Goal: Task Accomplishment & Management: Manage account settings

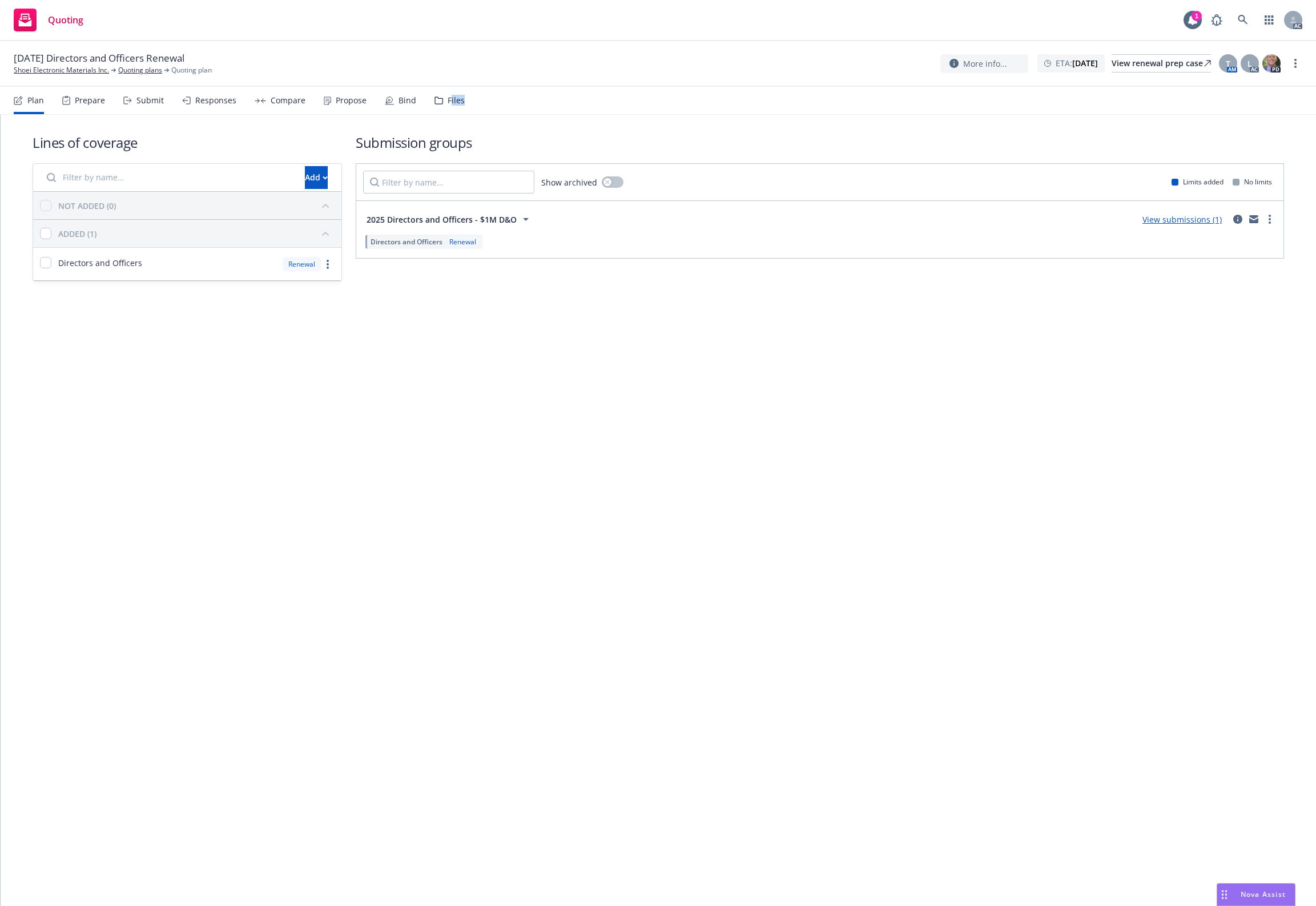
drag, startPoint x: 460, startPoint y: 99, endPoint x: 446, endPoint y: 99, distance: 14.0
click at [446, 99] on nav "Plan Prepare Submit Responses Compare Propose Bind Files" at bounding box center [658, 100] width 1289 height 27
click at [448, 100] on div "Files" at bounding box center [456, 100] width 17 height 9
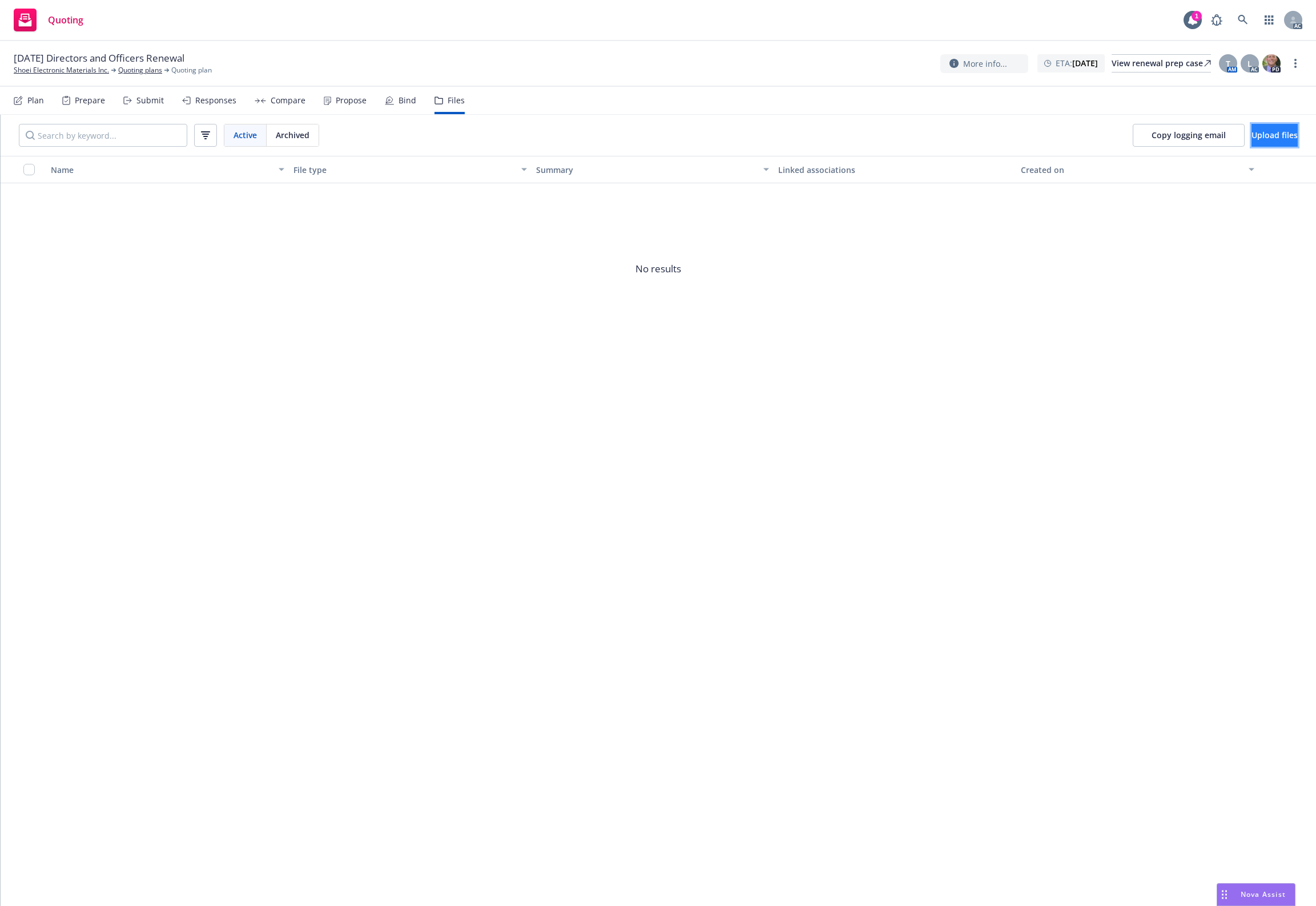
click at [1274, 142] on button "Upload files" at bounding box center [1274, 135] width 46 height 23
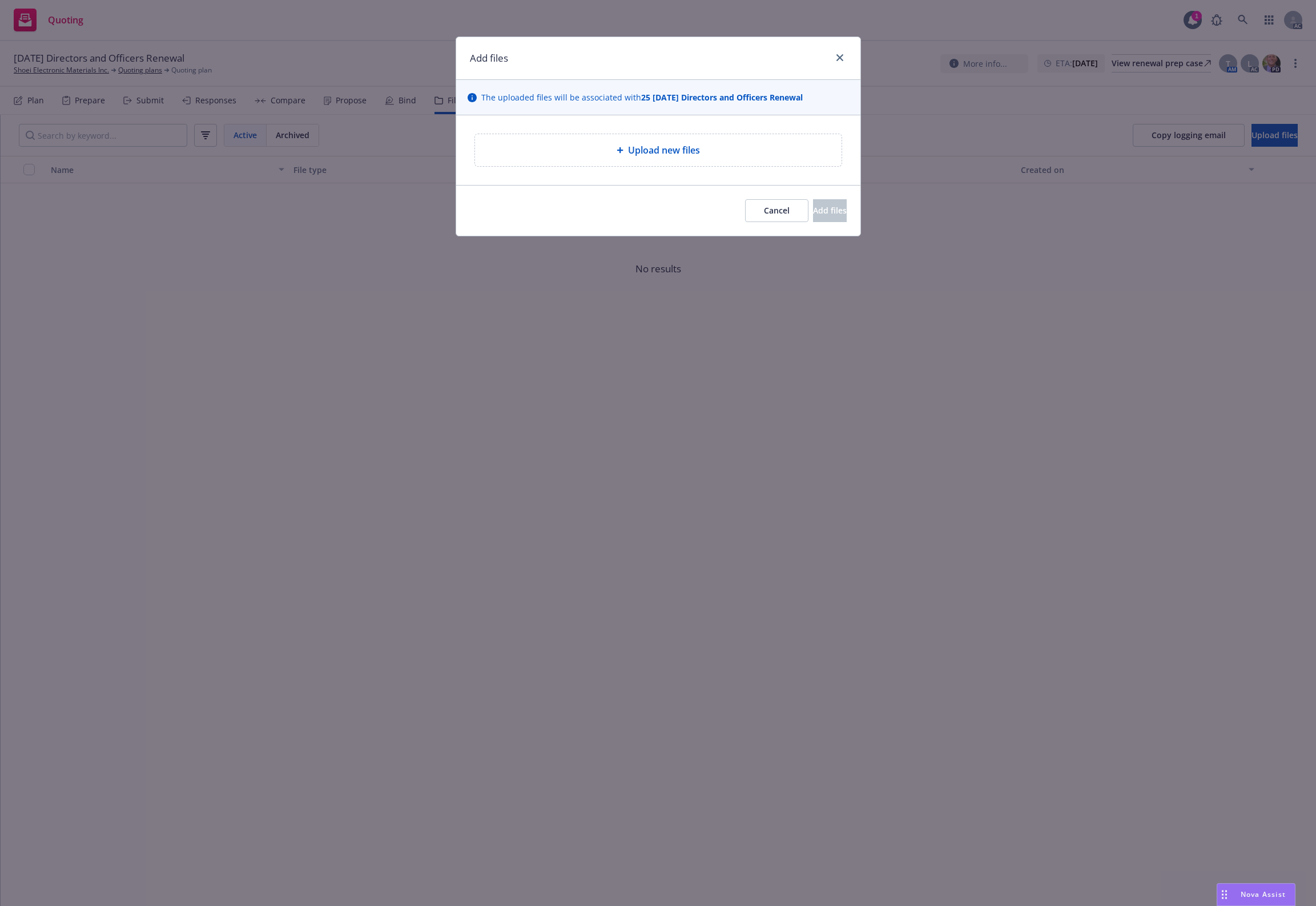
click at [635, 156] on span "Upload new files" at bounding box center [664, 150] width 72 height 14
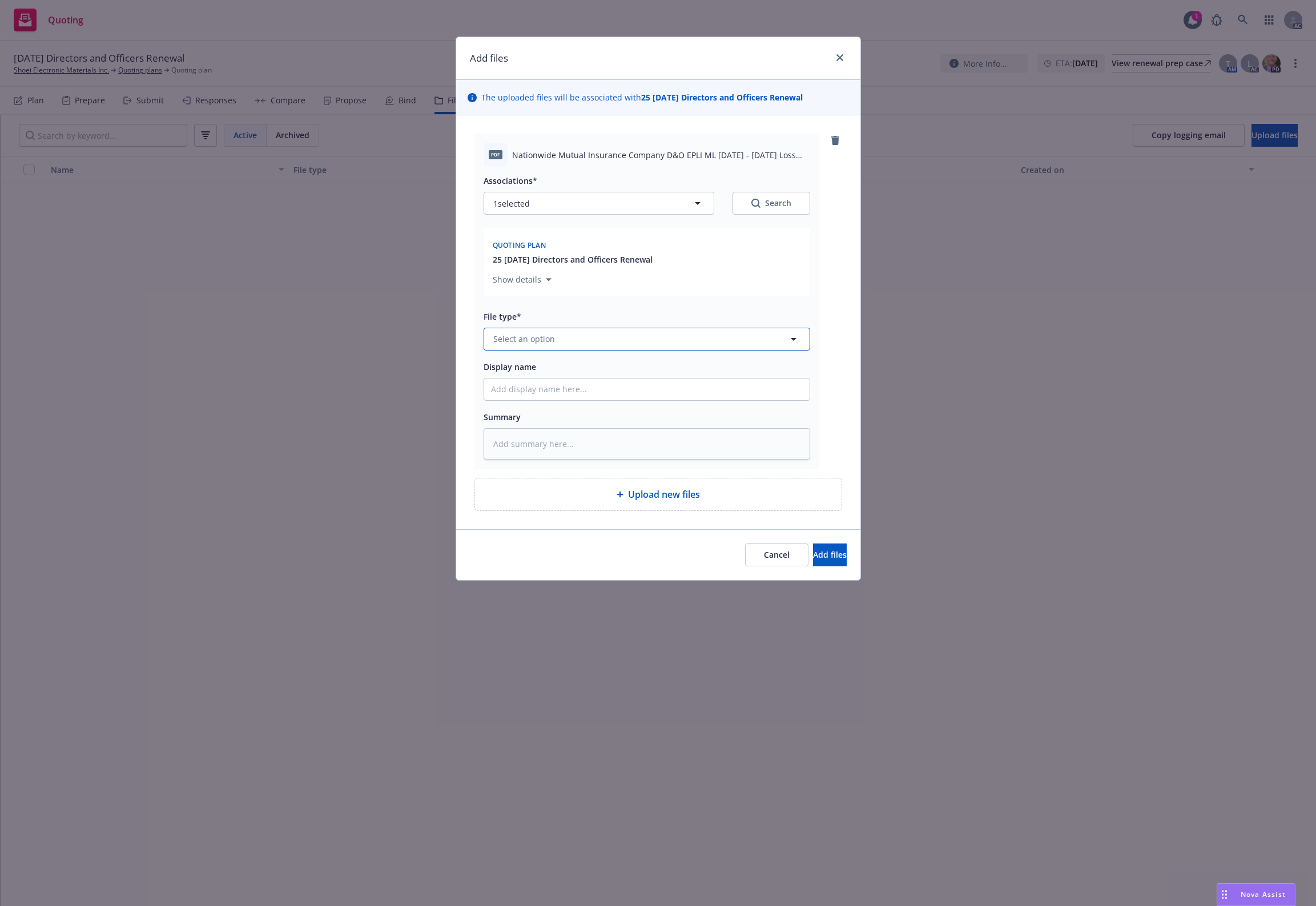
click at [576, 346] on button "Select an option" at bounding box center [647, 339] width 327 height 23
type input "`"
type textarea "x"
paste input "Loss Runs"
type input "Loss Runs"
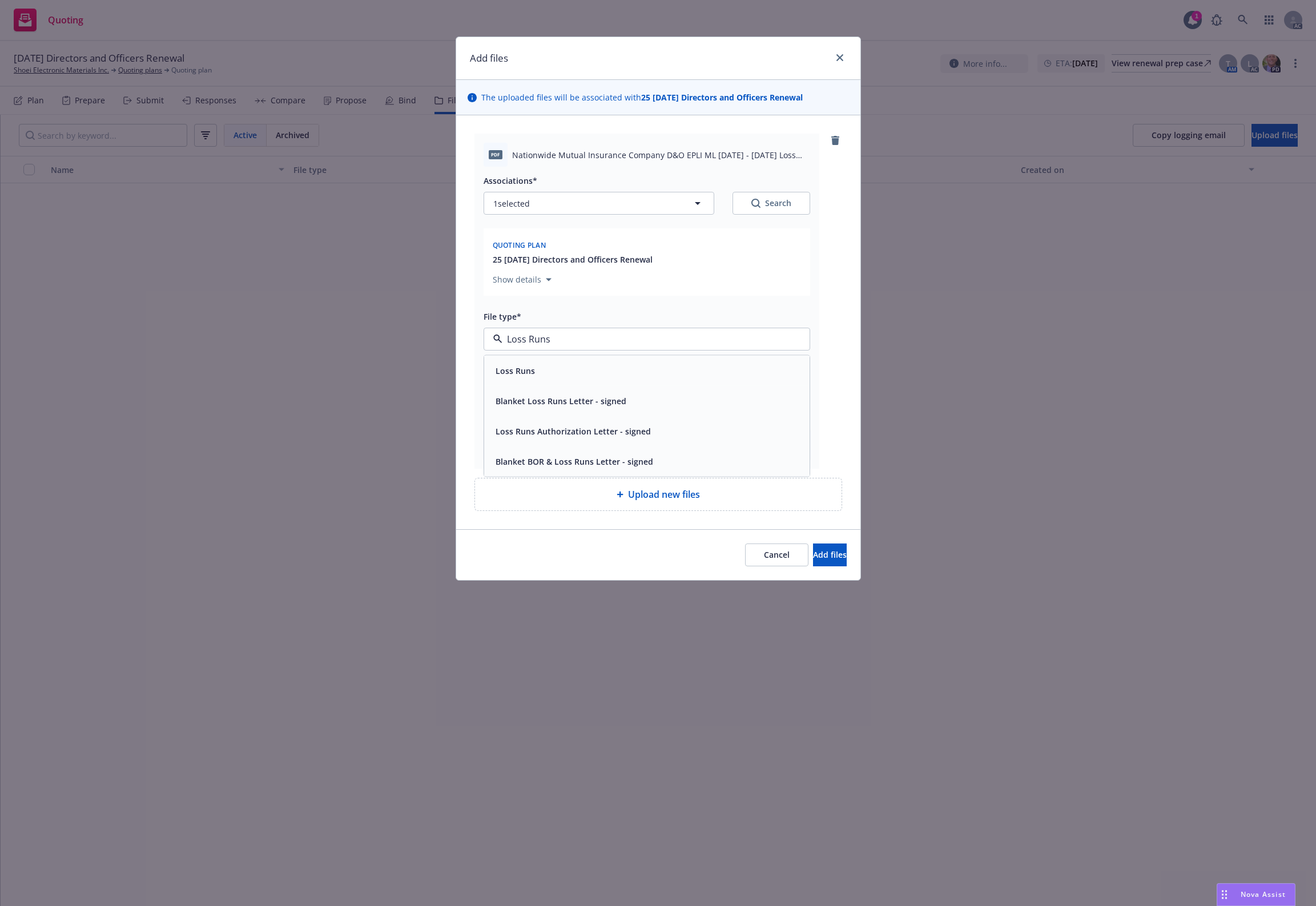
drag, startPoint x: 535, startPoint y: 368, endPoint x: 720, endPoint y: 260, distance: 214.2
click at [537, 368] on div "Loss Runs" at bounding box center [647, 370] width 312 height 16
click at [746, 203] on button "Search" at bounding box center [771, 203] width 78 height 23
type textarea "x"
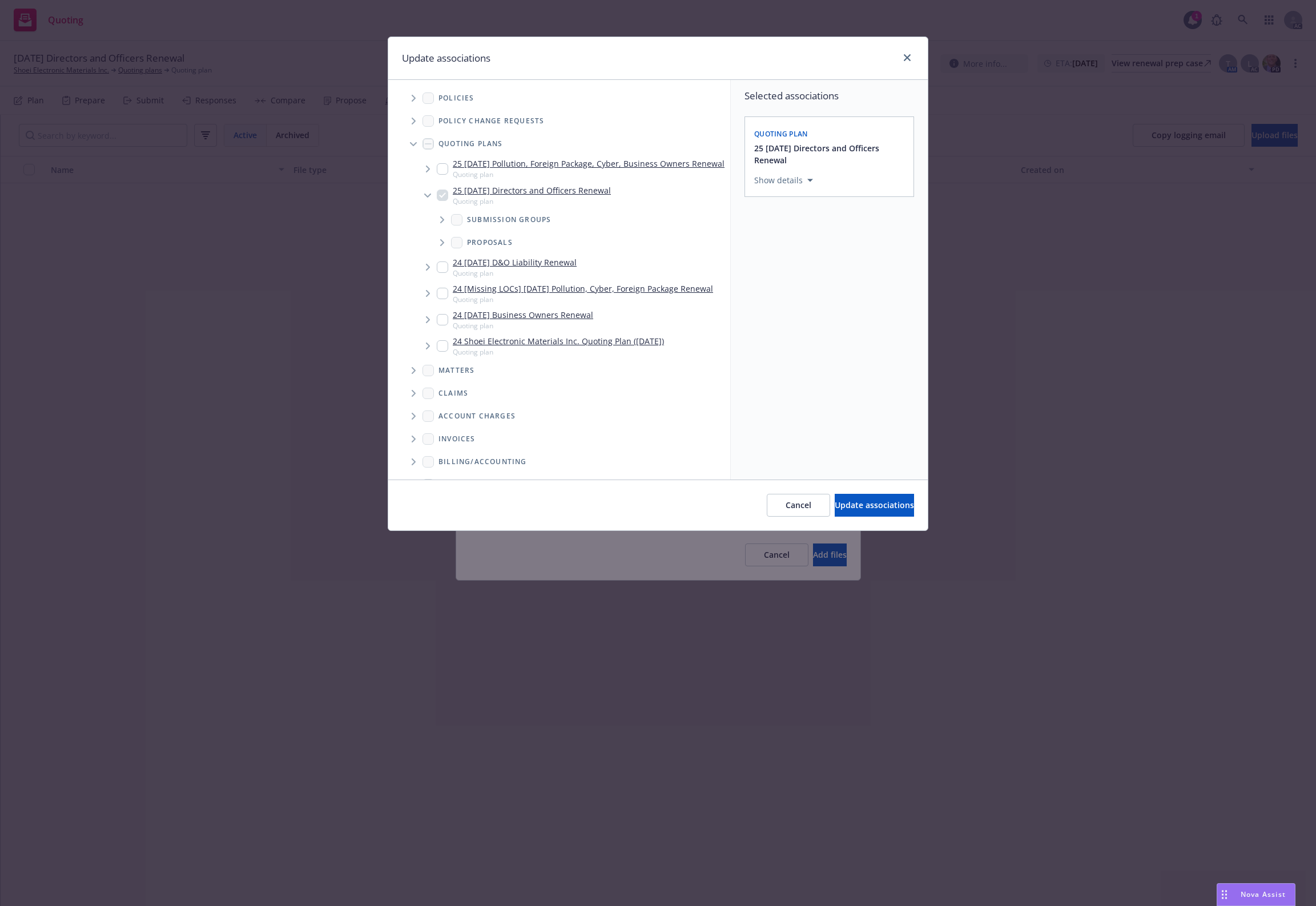
scroll to position [148, 0]
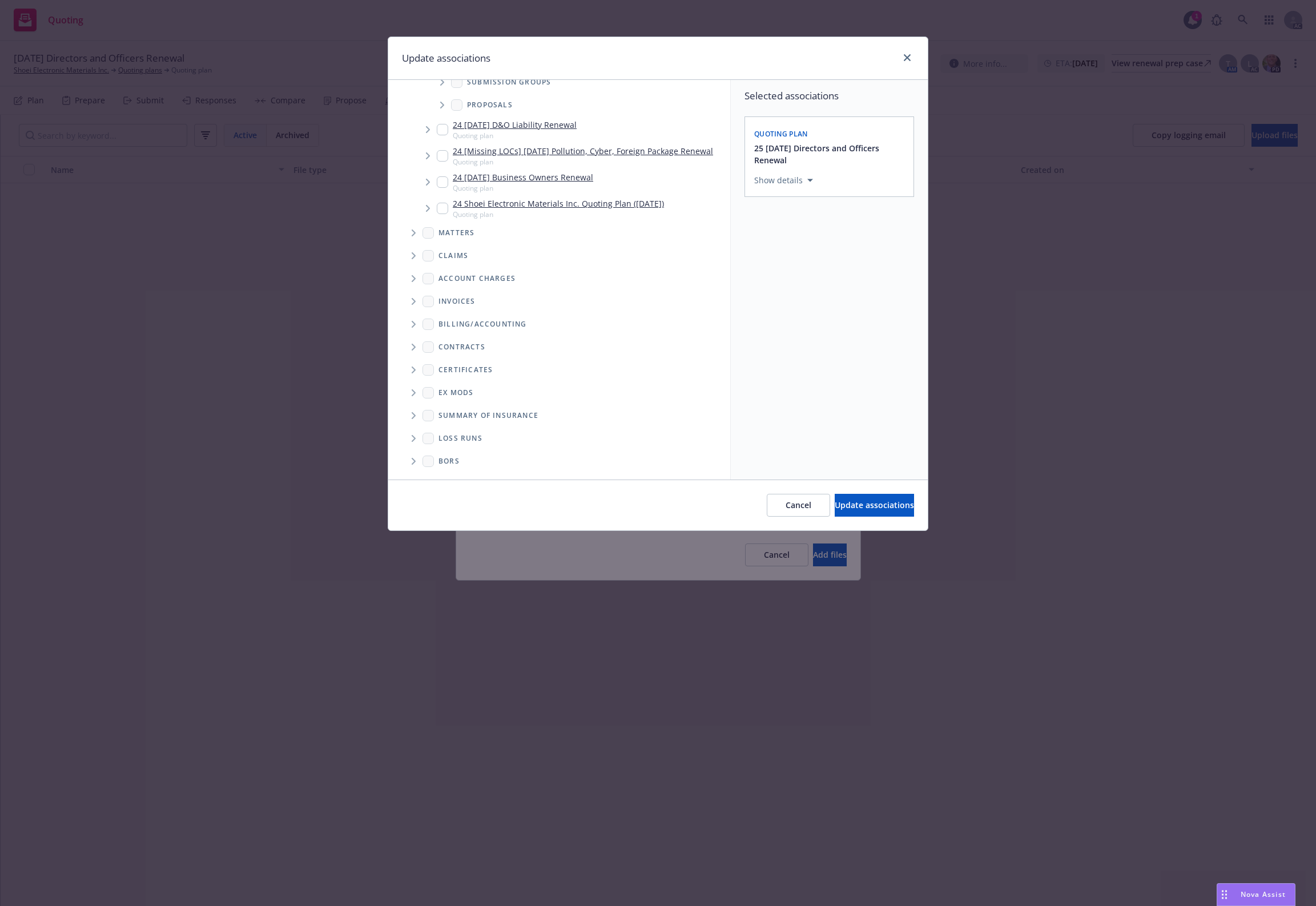
click at [412, 441] on icon "Folder Tree Example" at bounding box center [414, 438] width 4 height 7
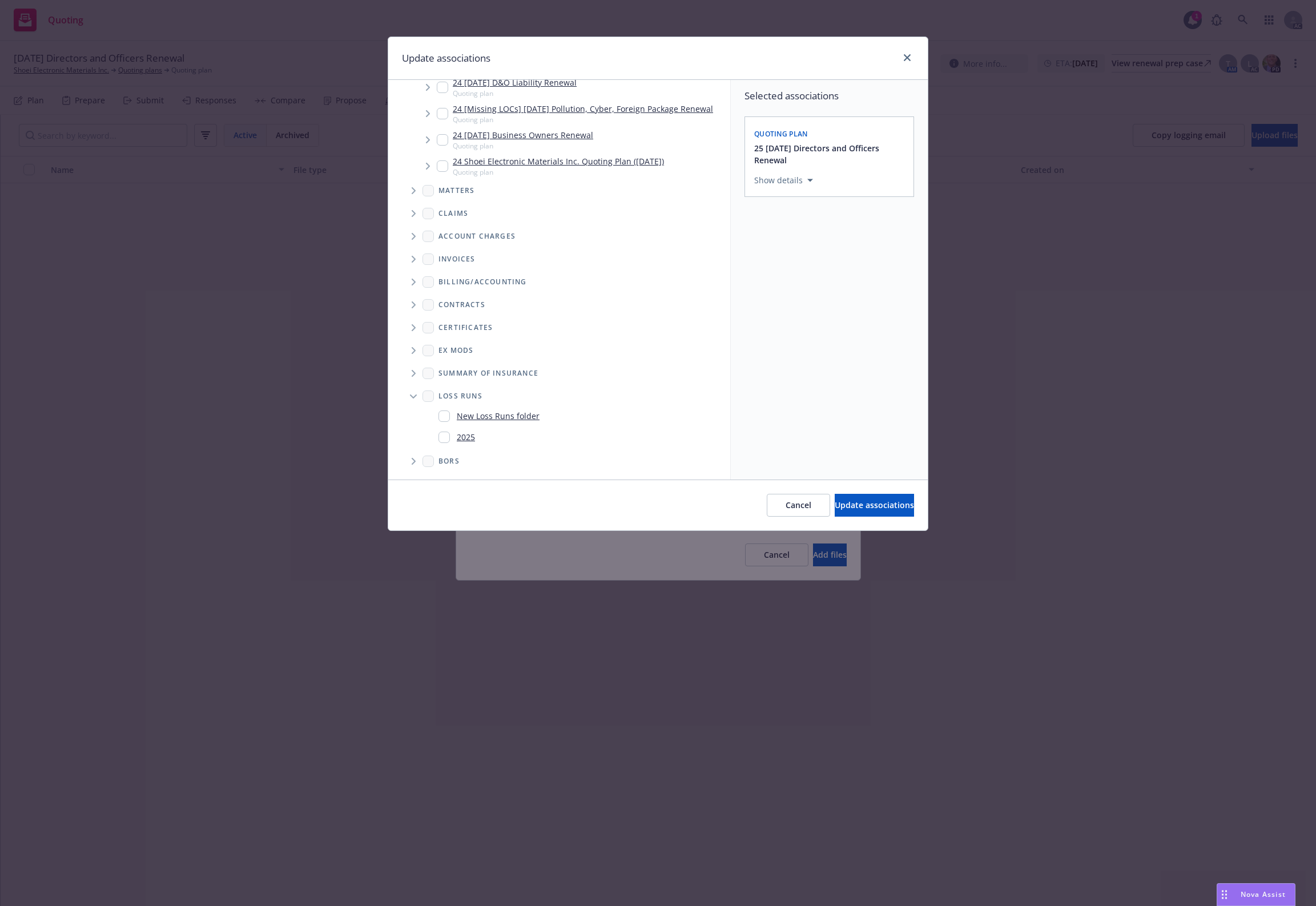
scroll to position [191, 0]
click at [469, 437] on link "2025" at bounding box center [465, 437] width 18 height 12
checkbox input "true"
click at [854, 506] on span "Update associations" at bounding box center [874, 505] width 79 height 11
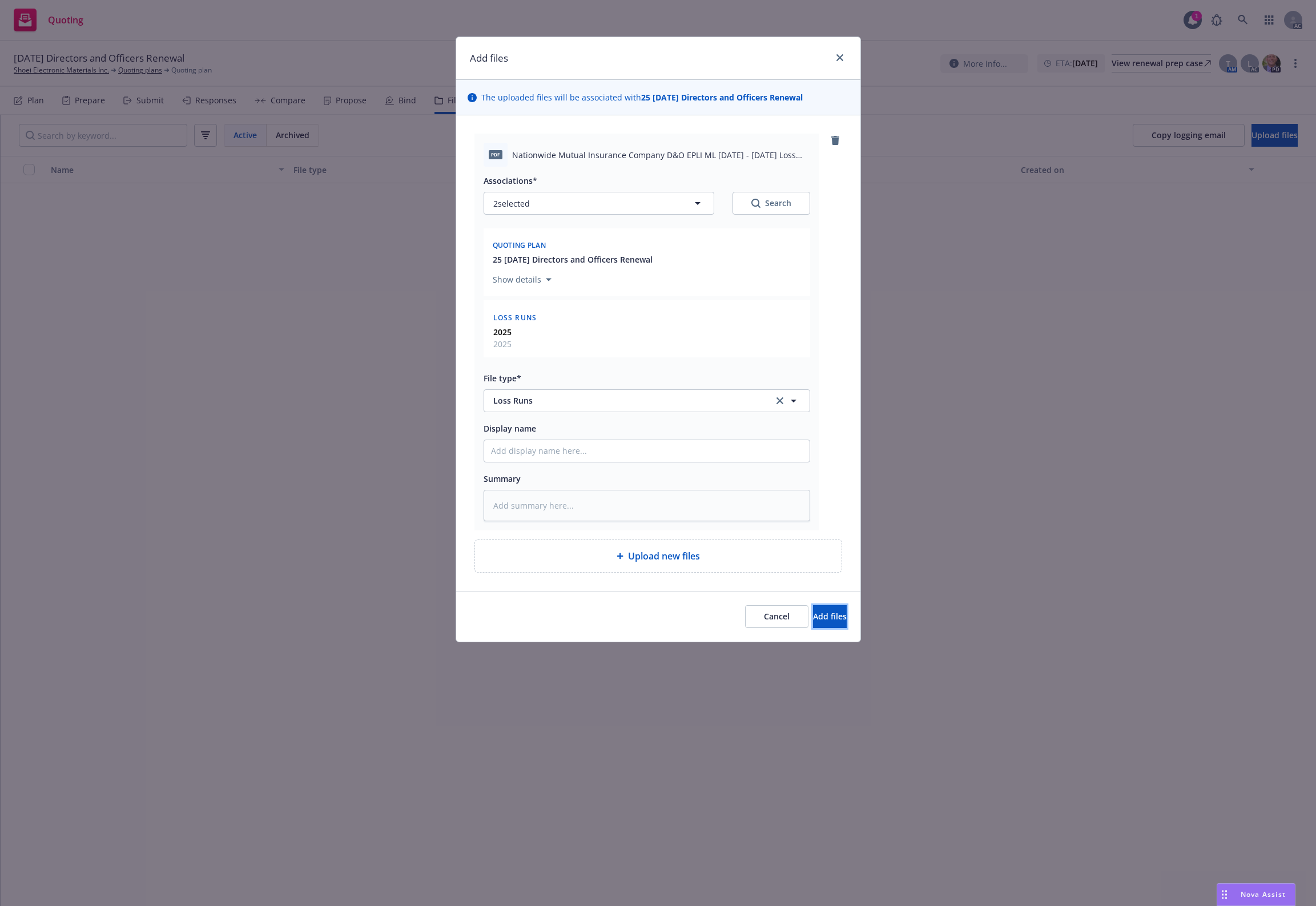
drag, startPoint x: 817, startPoint y: 610, endPoint x: 1114, endPoint y: 555, distance: 302.0
click at [818, 610] on button "Add files" at bounding box center [830, 617] width 34 height 23
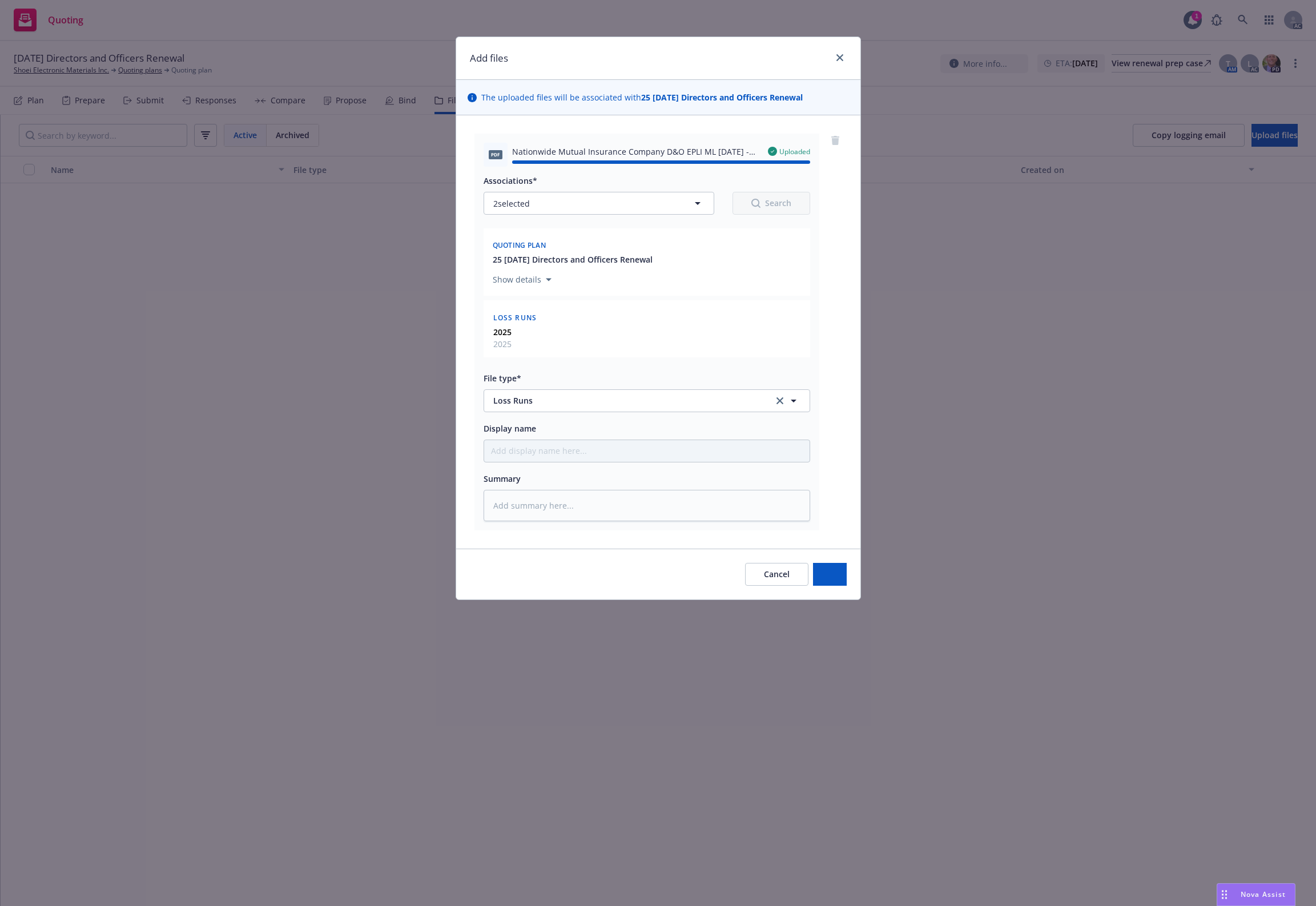
type textarea "x"
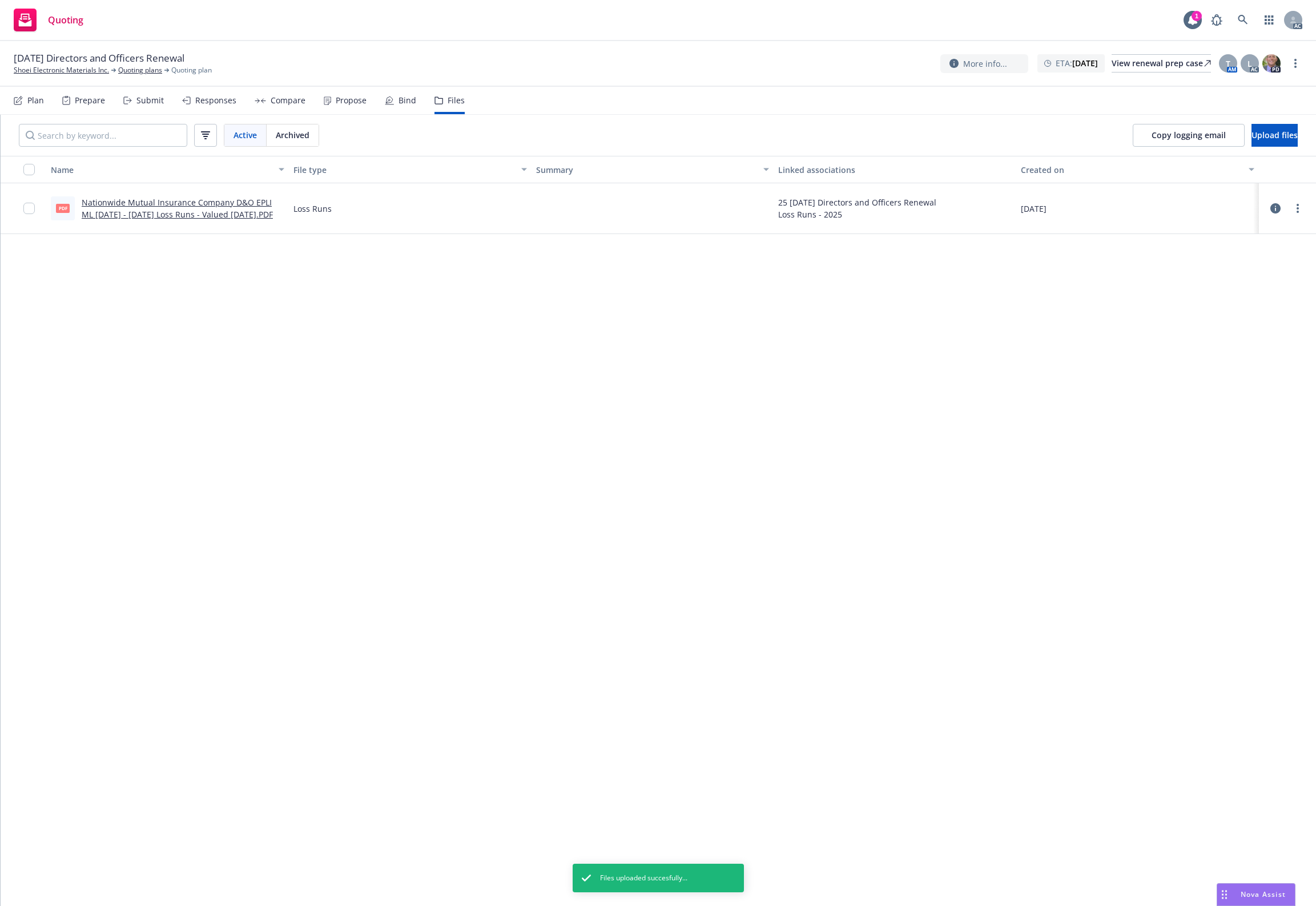
drag, startPoint x: 357, startPoint y: 501, endPoint x: 445, endPoint y: 164, distance: 348.3
click at [358, 501] on div "Name File type Summary Linked associations Created on PDF Nationwide Mutual Ins…" at bounding box center [658, 531] width 1315 height 750
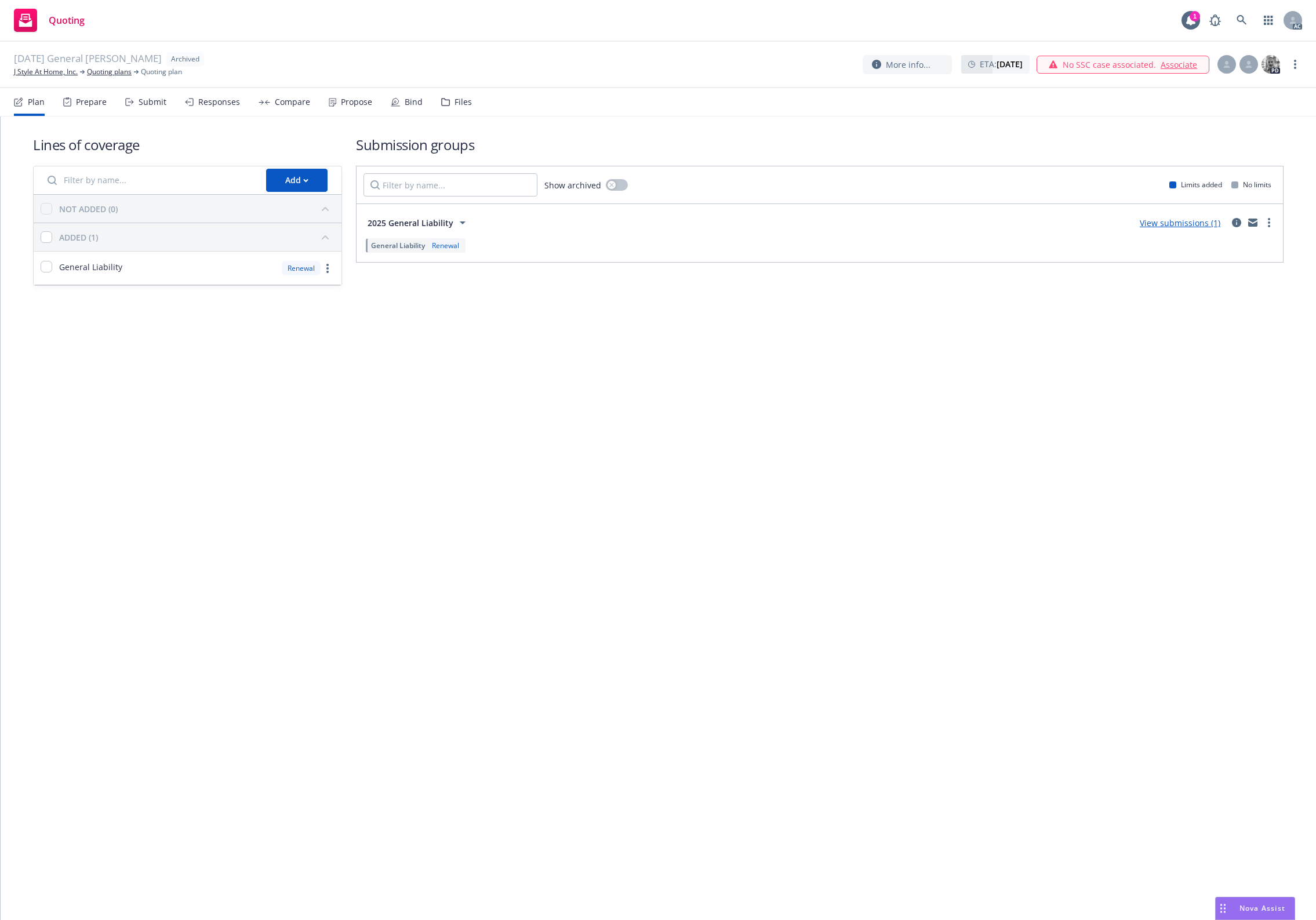
drag, startPoint x: 458, startPoint y: 106, endPoint x: 1048, endPoint y: 187, distance: 595.5
click at [458, 106] on div "Files" at bounding box center [463, 102] width 17 height 9
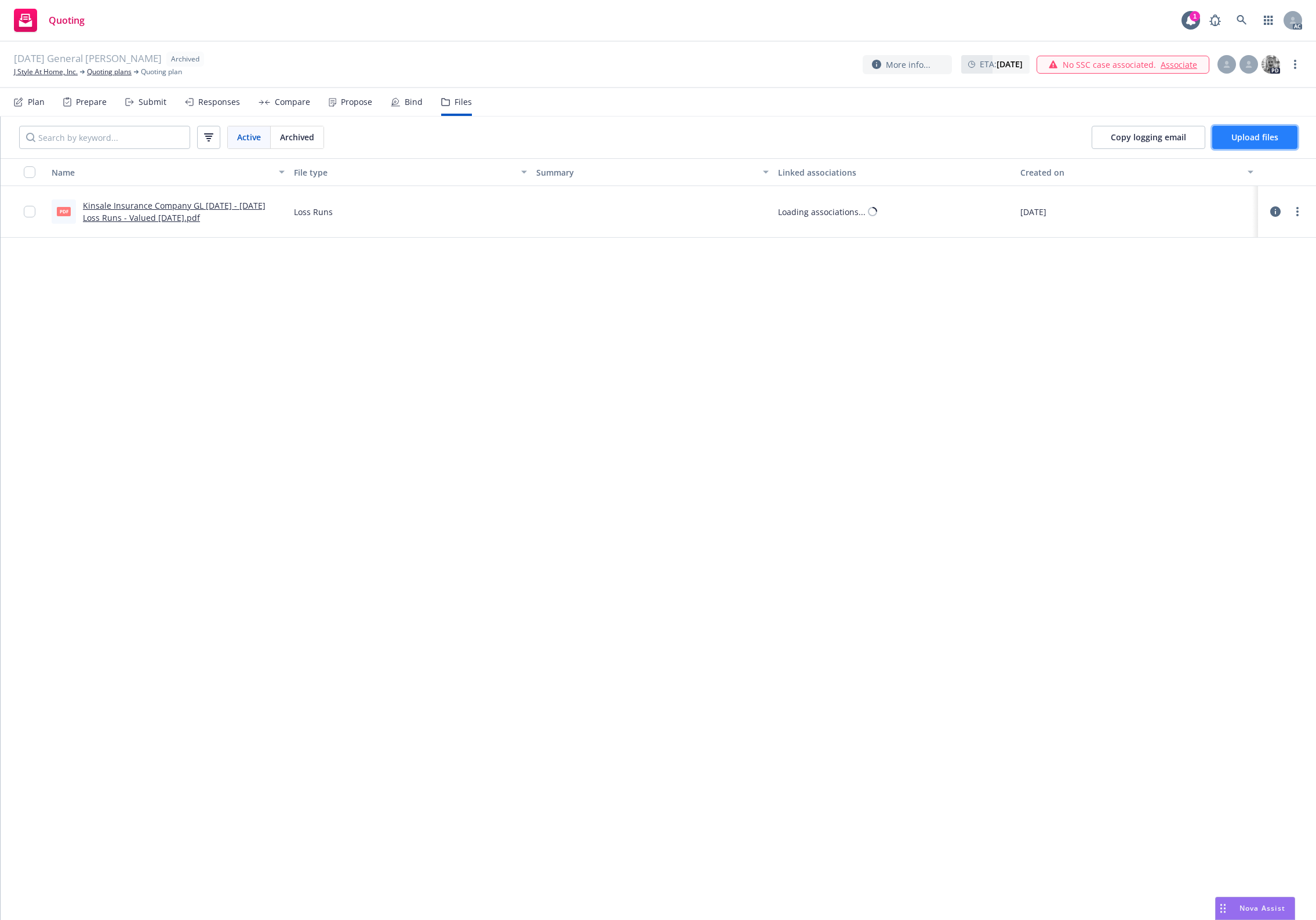
click at [1265, 132] on span "Upload files" at bounding box center [1254, 137] width 47 height 11
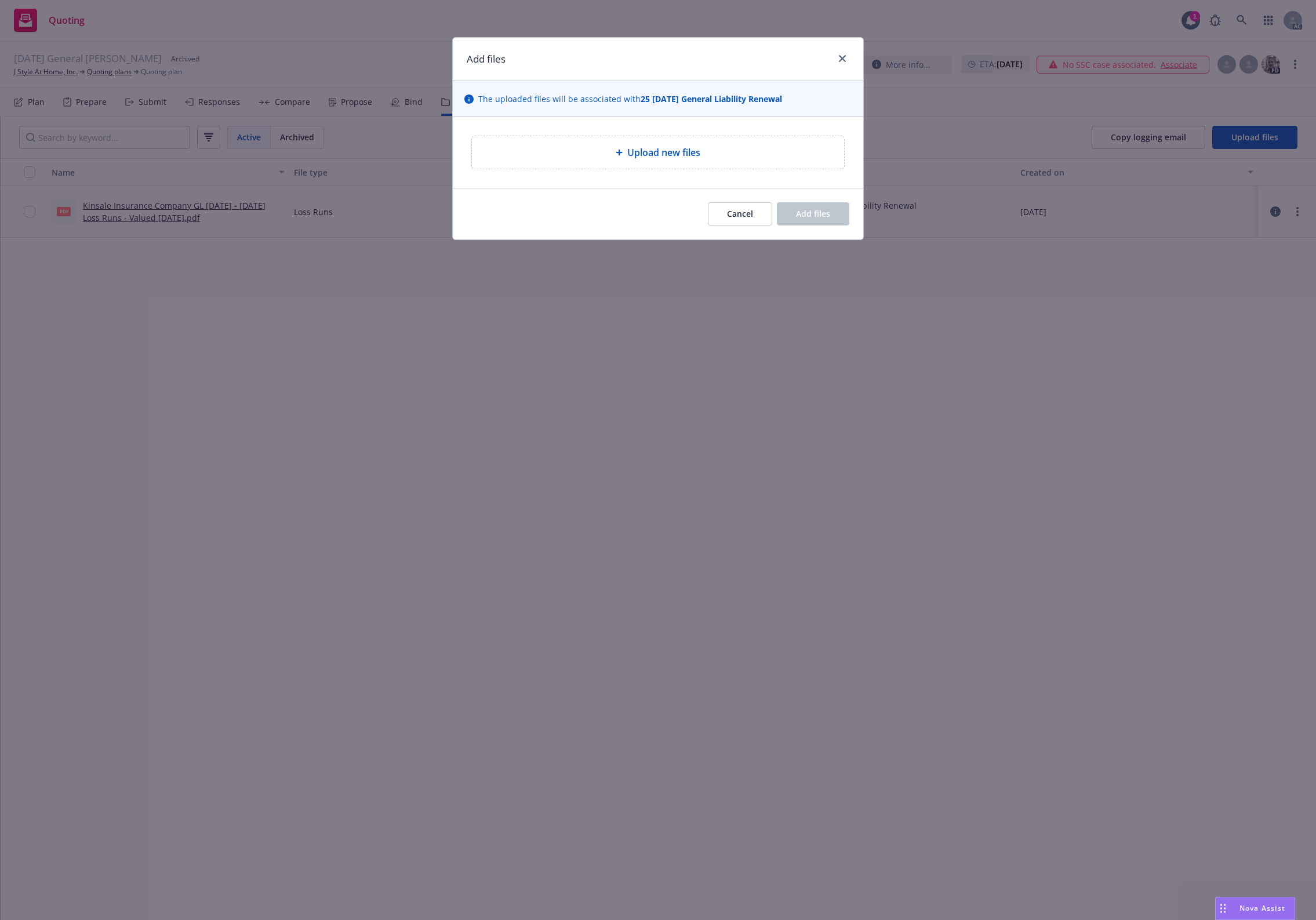
click at [633, 174] on div "Upload new files" at bounding box center [658, 152] width 410 height 71
click at [644, 159] on span "Upload new files" at bounding box center [664, 152] width 73 height 14
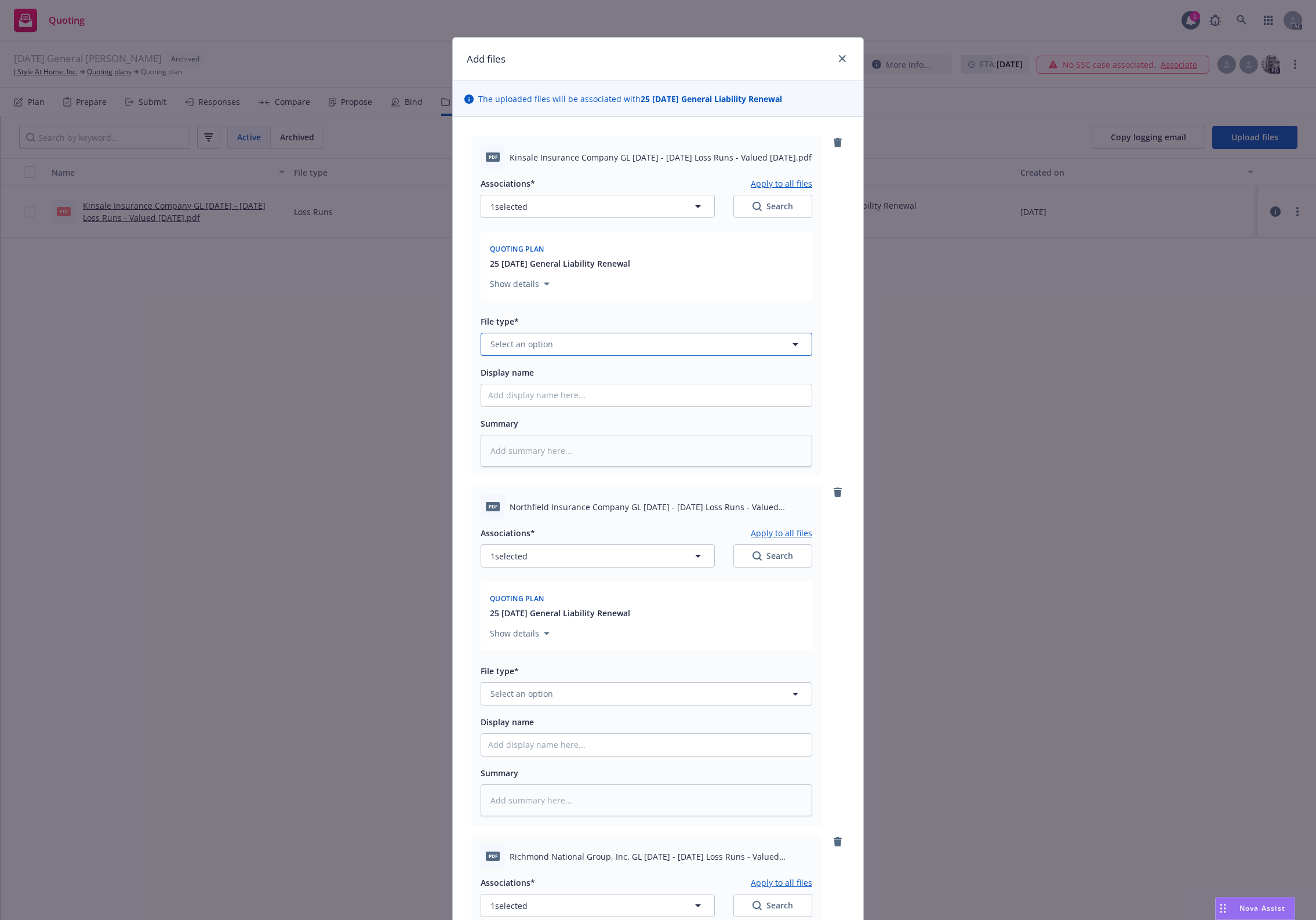
click at [541, 345] on span "Select an option" at bounding box center [521, 344] width 62 height 12
type input "`"
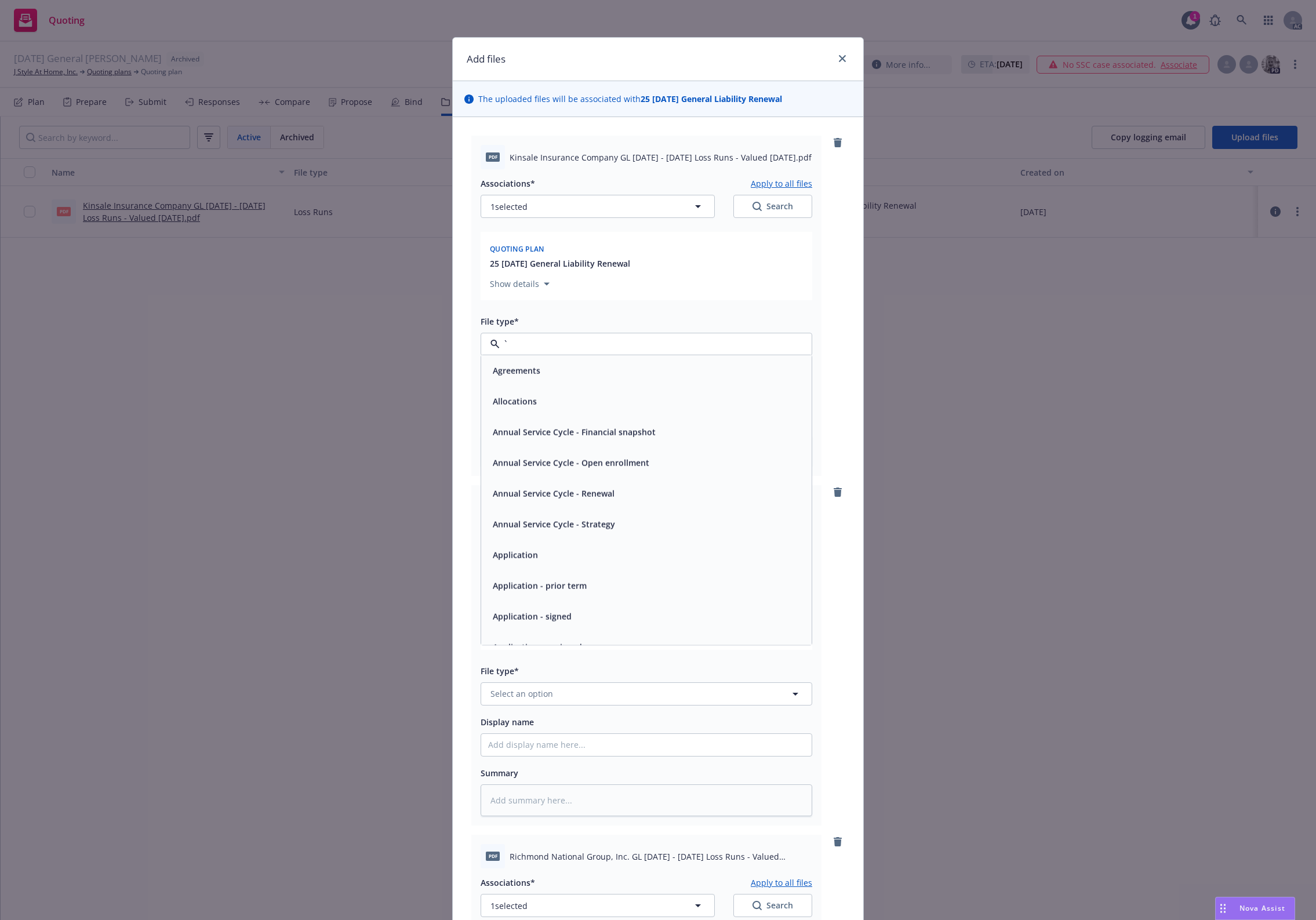
type textarea "x"
paste input "Loss Runs"
type input "Loss Runs"
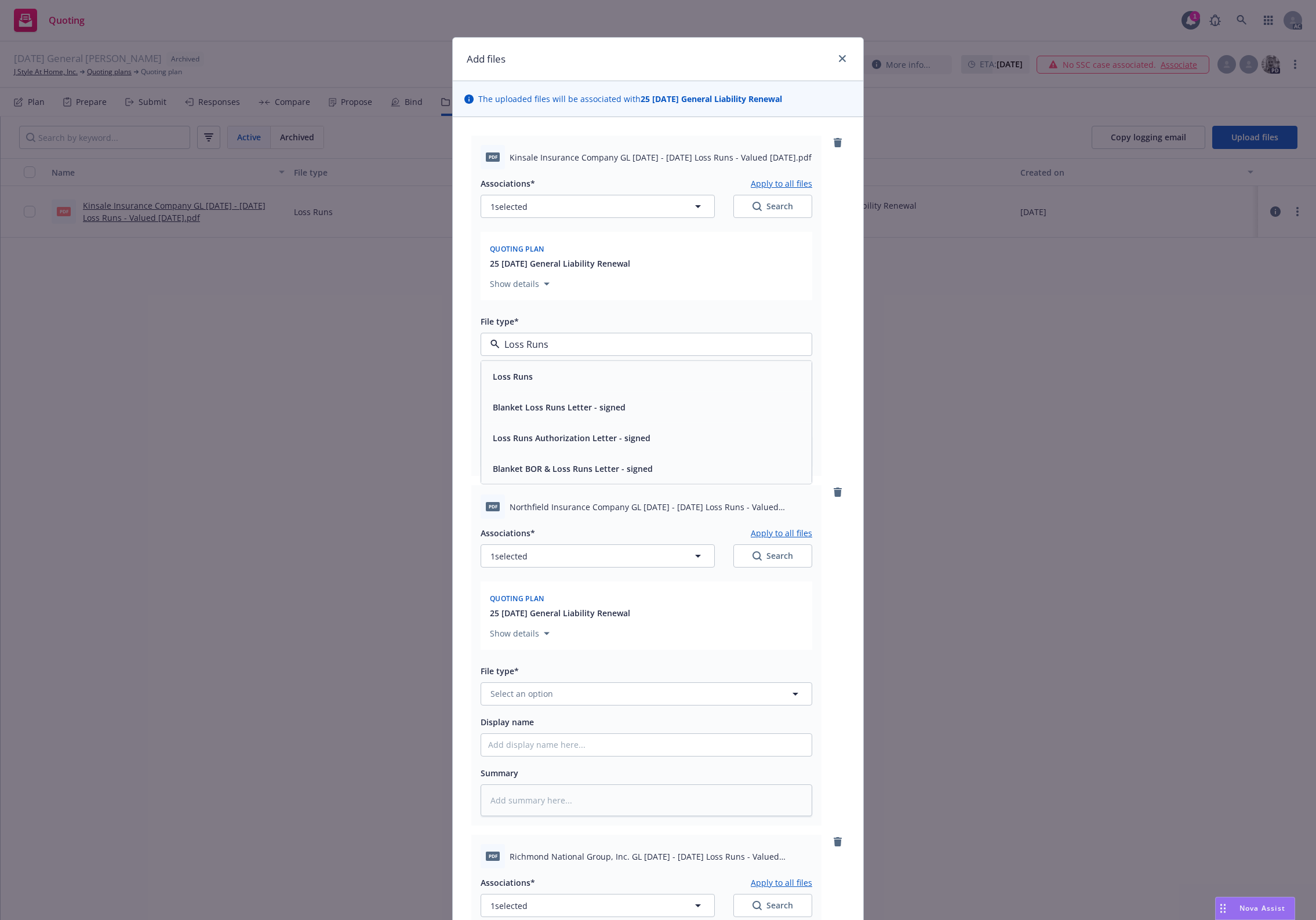
click at [528, 368] on div "Loss Runs" at bounding box center [511, 376] width 47 height 17
type textarea "x"
click at [548, 683] on button "Select an option" at bounding box center [646, 694] width 332 height 23
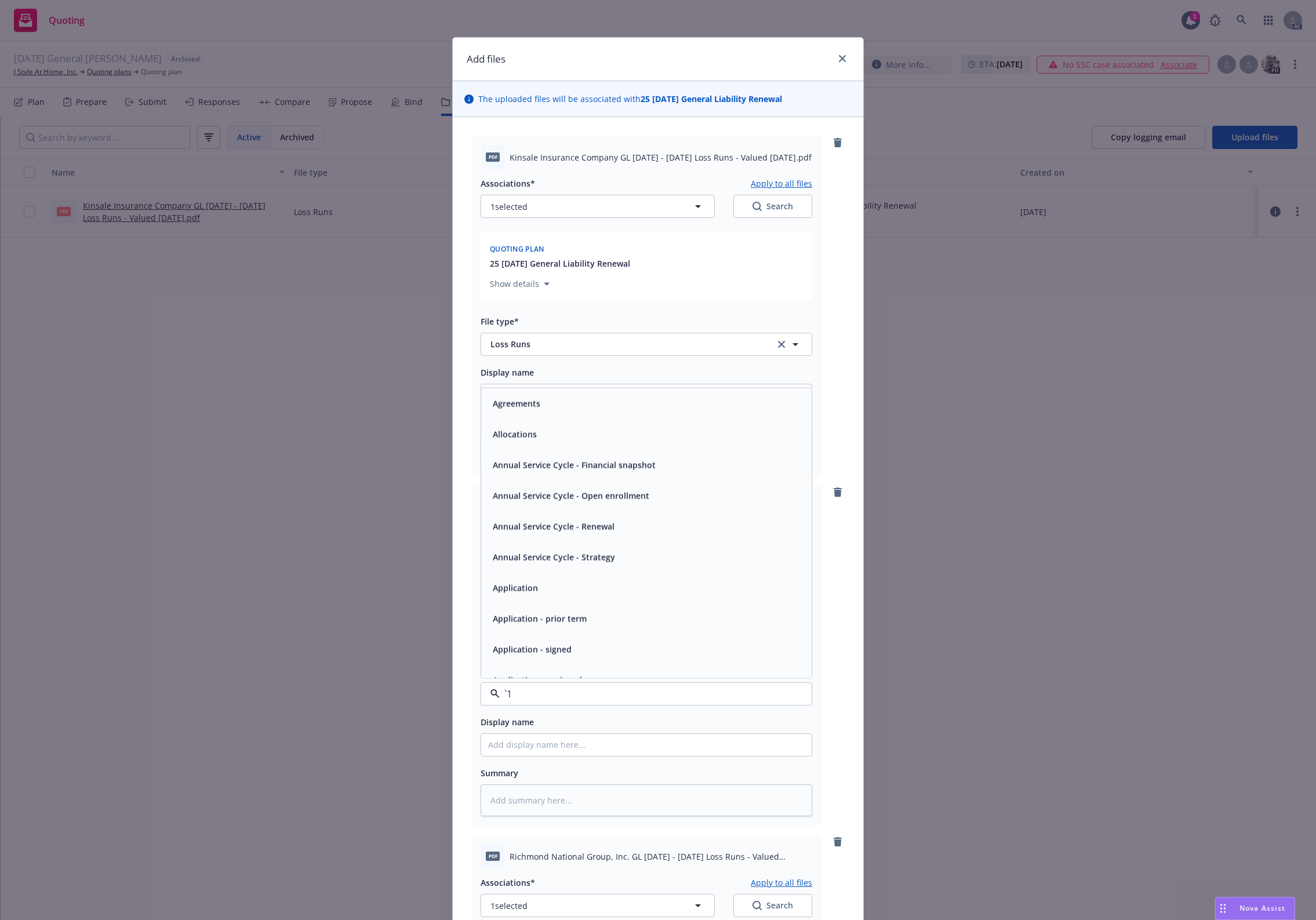
paste input "Loss Runs"
type input "Loss Runs"
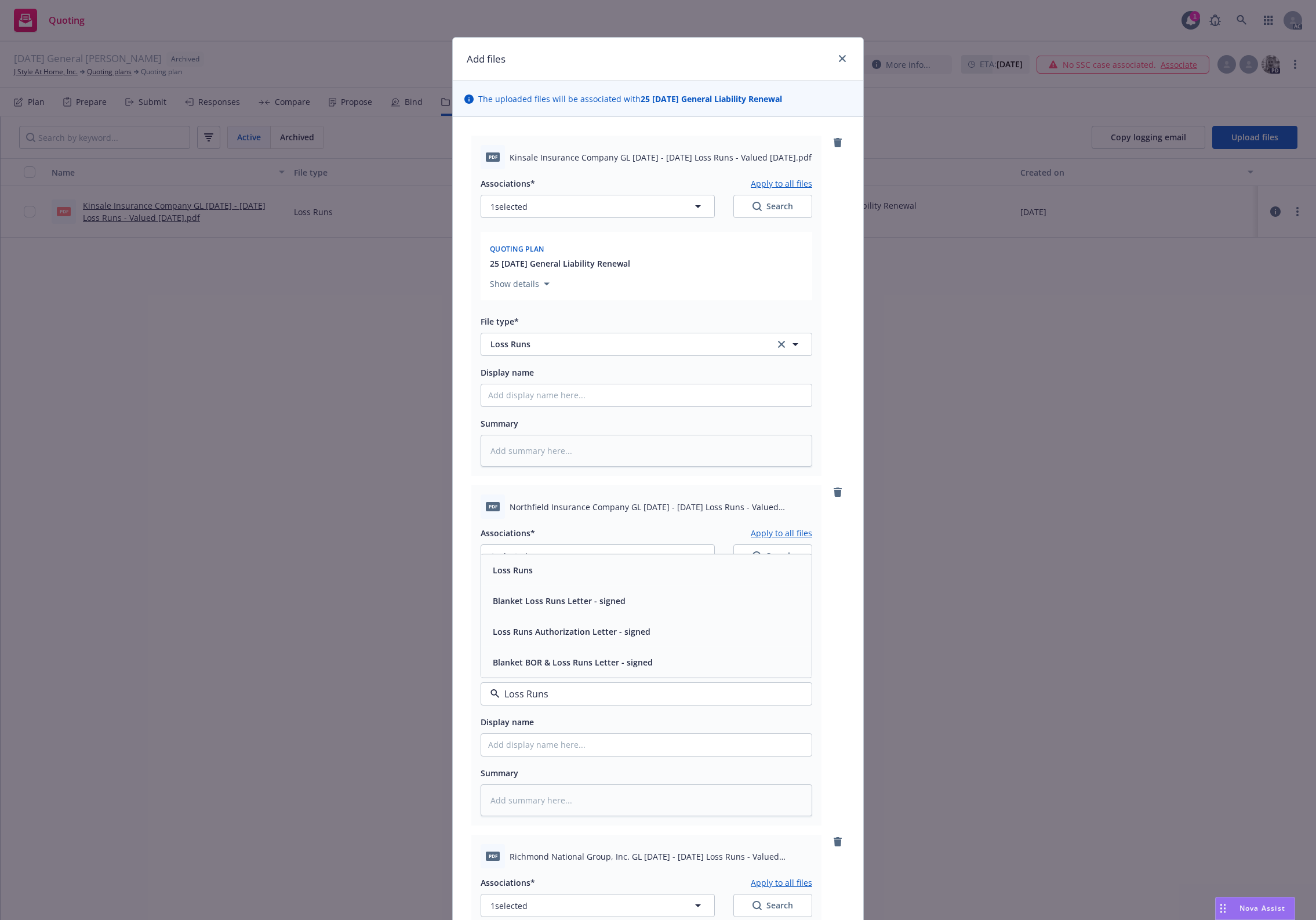
click at [516, 569] on span "Loss Runs" at bounding box center [512, 569] width 40 height 12
type textarea "x"
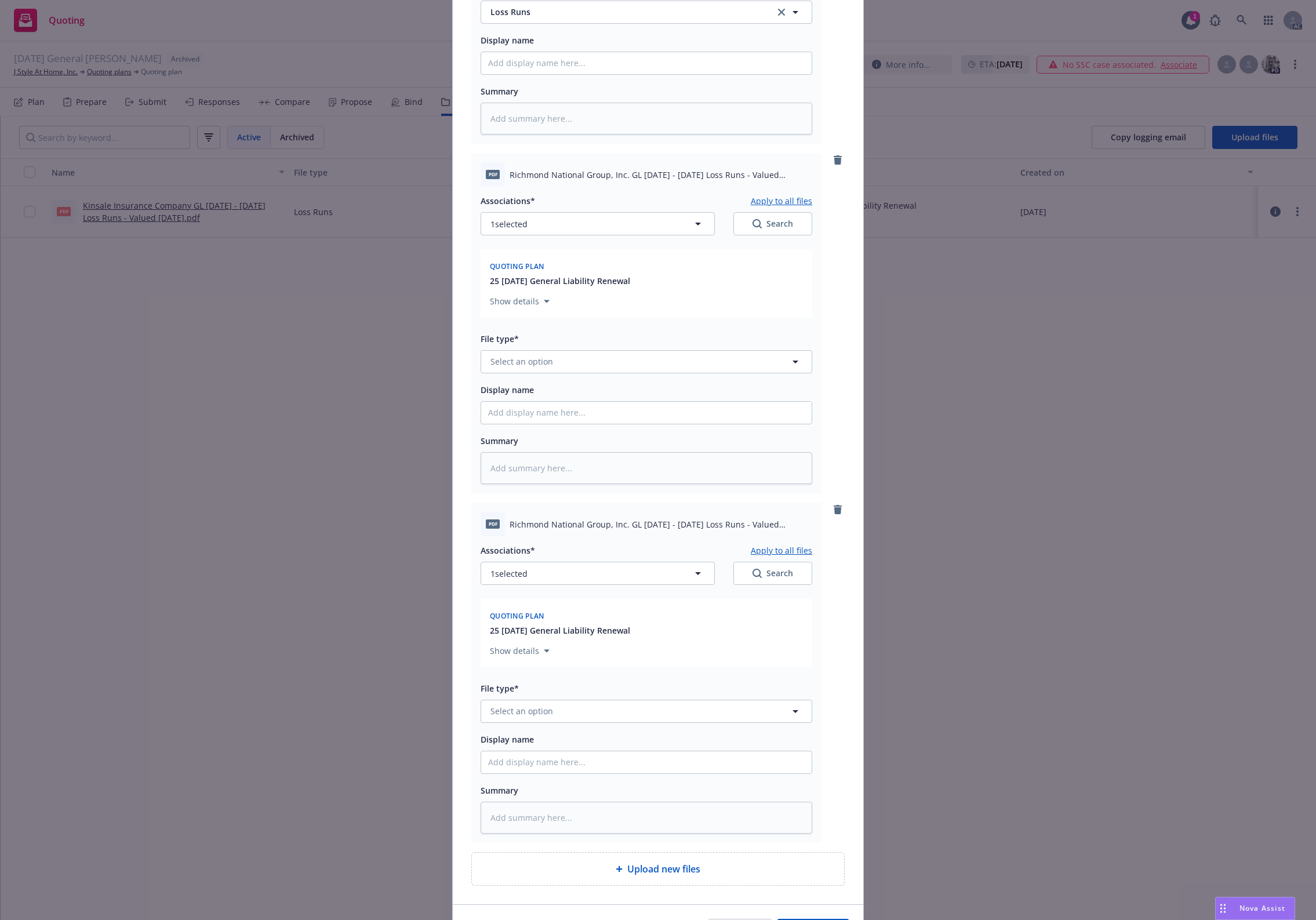
scroll to position [757, 0]
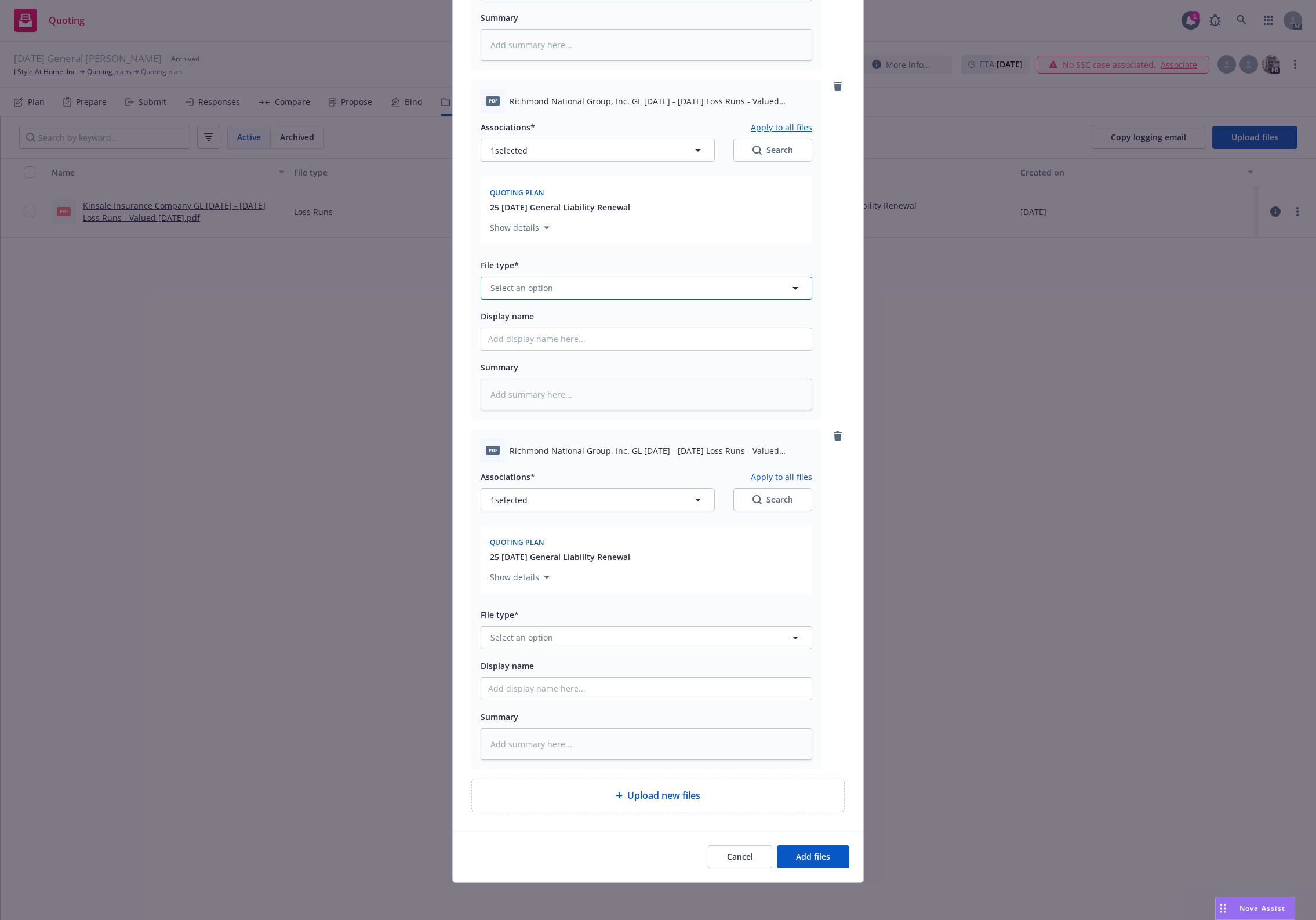
click at [539, 292] on span "Select an option" at bounding box center [521, 287] width 62 height 12
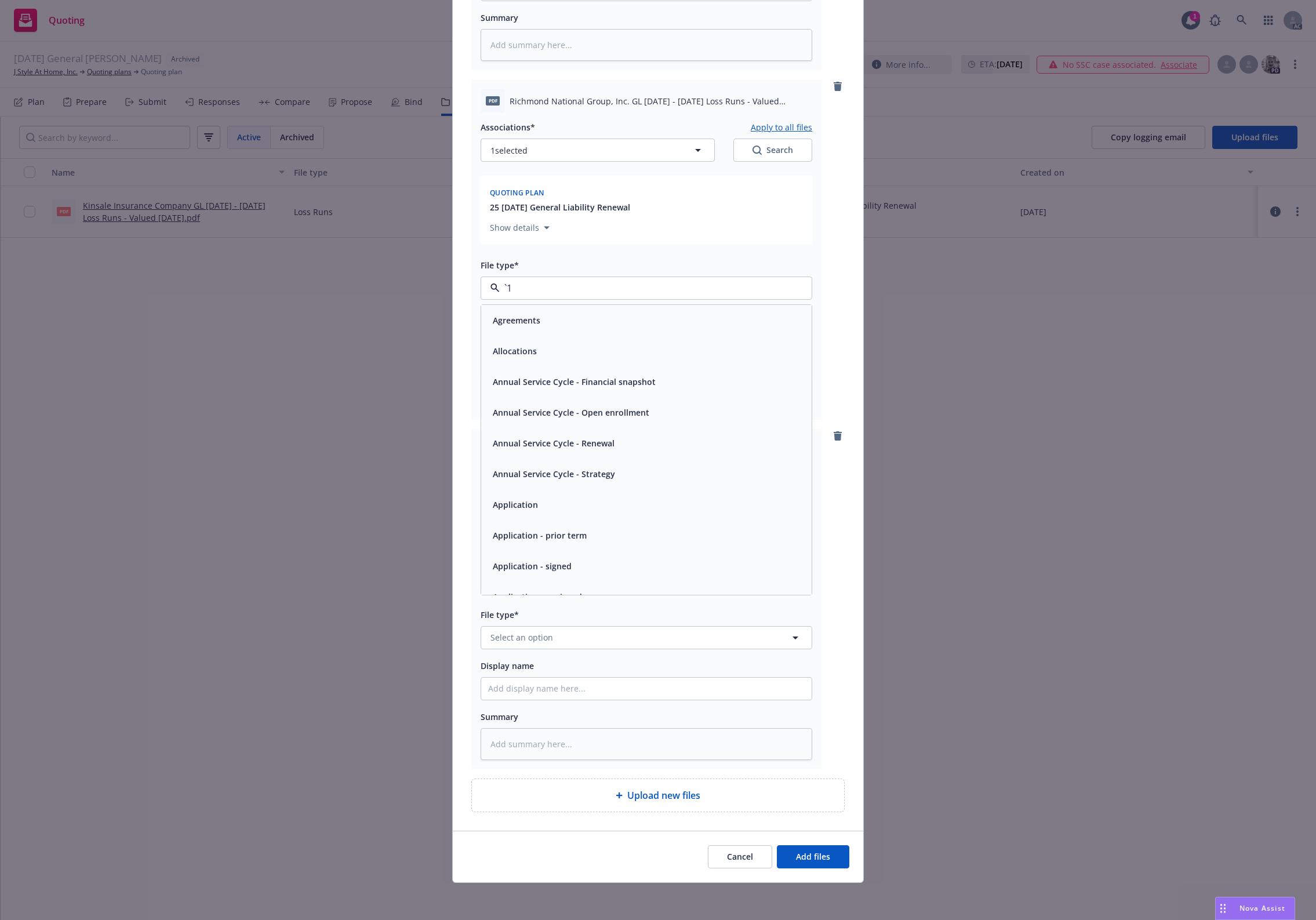
paste input "Loss Runs"
type input "Loss Runs"
drag, startPoint x: 528, startPoint y: 318, endPoint x: 521, endPoint y: 339, distance: 22.1
click at [528, 317] on div "Loss Runs" at bounding box center [511, 320] width 47 height 17
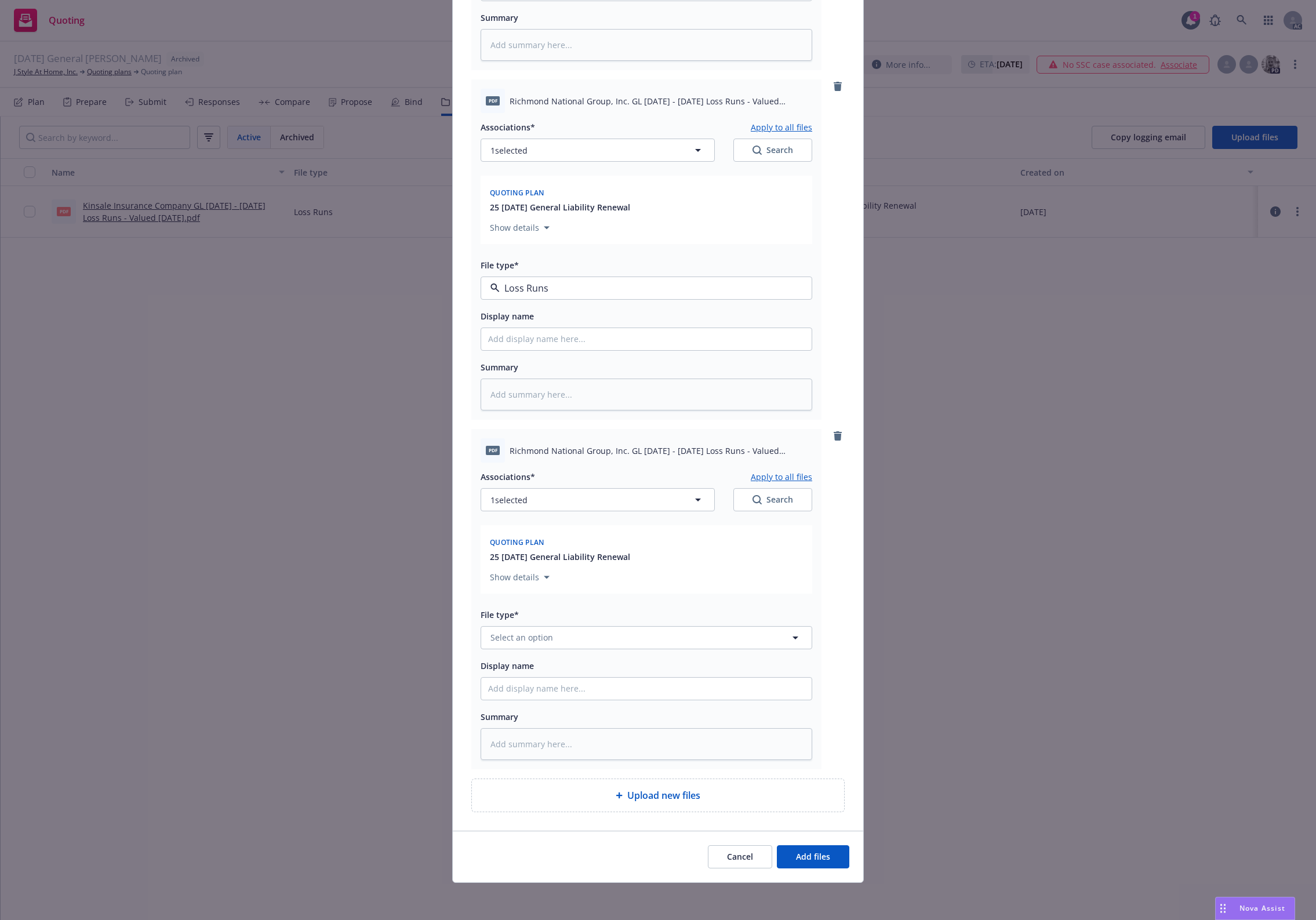
type textarea "x"
click at [554, 629] on button "Select an option" at bounding box center [646, 638] width 332 height 23
paste input "Loss Runs"
type input "Loss Runs"
click at [545, 511] on div "Loss Runs" at bounding box center [646, 513] width 316 height 17
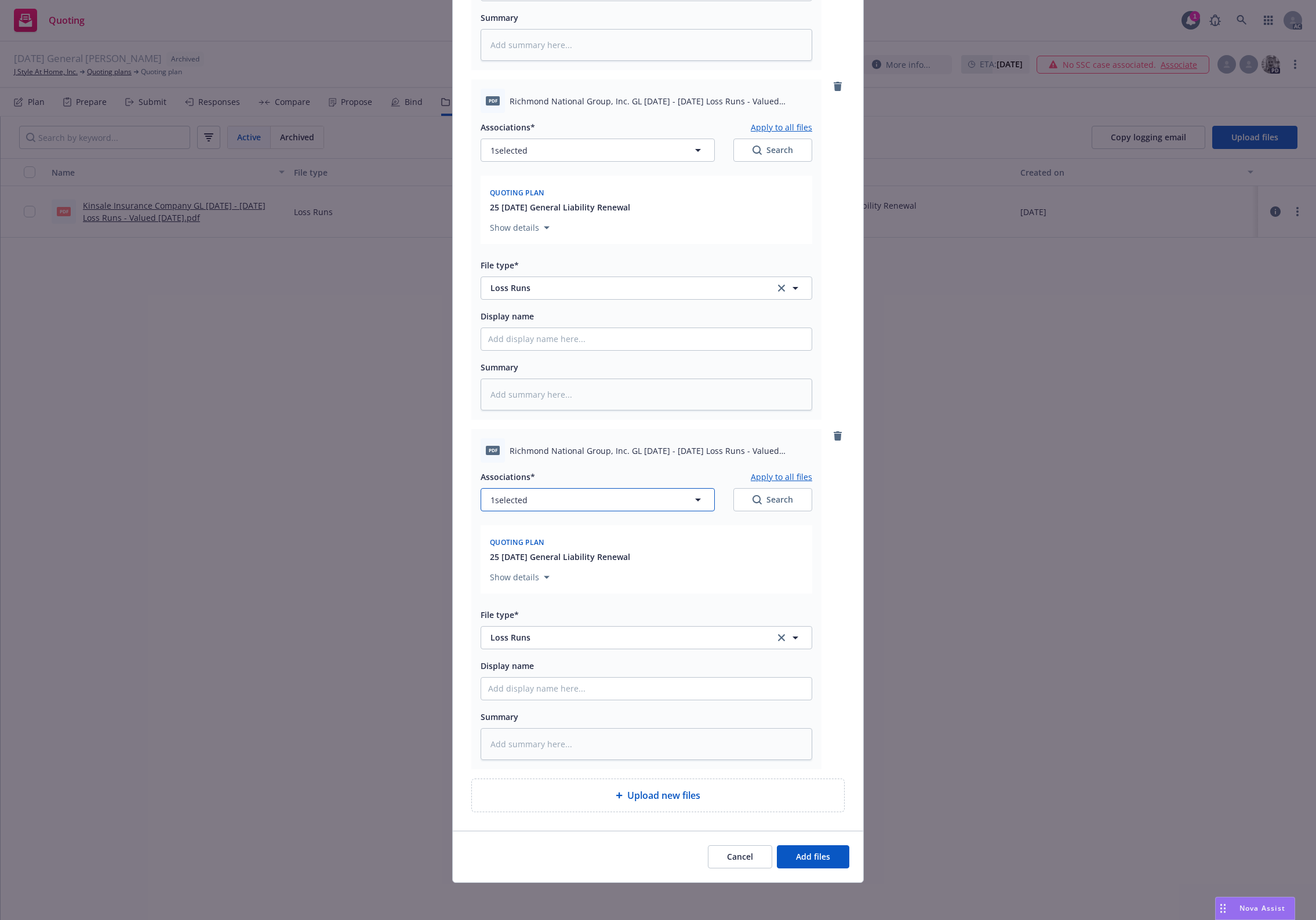
click at [590, 496] on button "1 selected" at bounding box center [597, 500] width 234 height 23
type textarea "x"
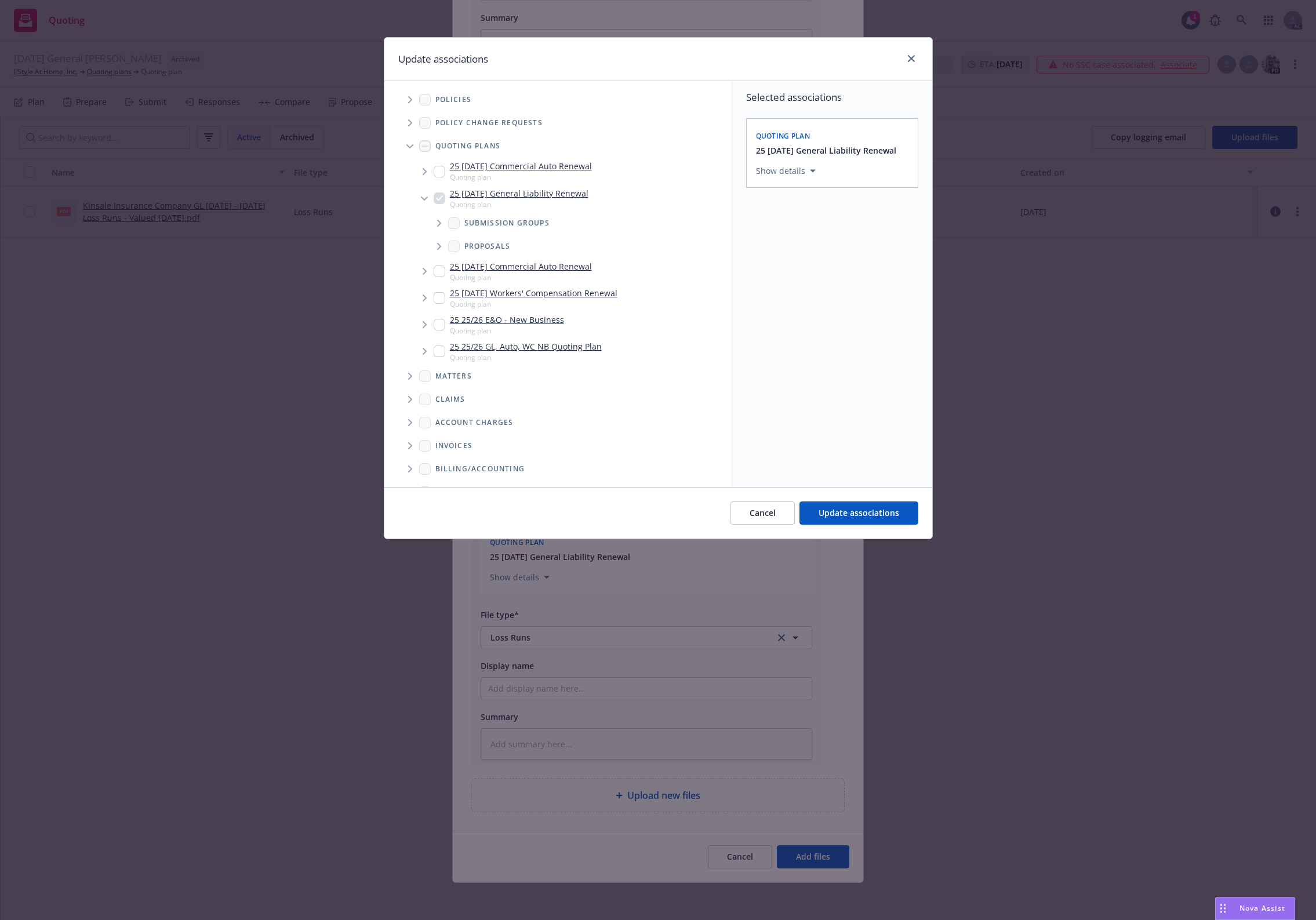
scroll to position [139, 0]
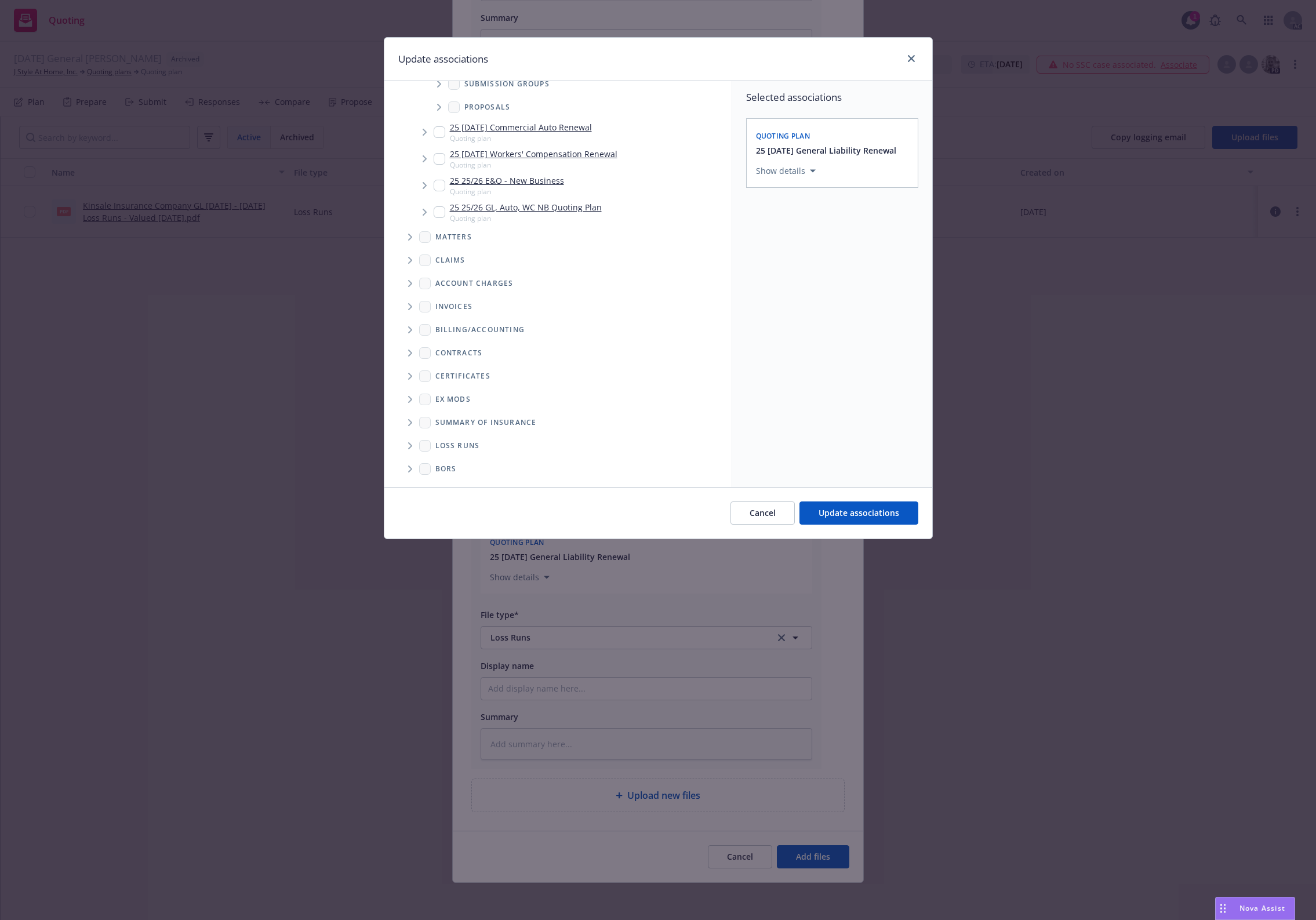
click at [465, 442] on span "Loss Runs" at bounding box center [457, 446] width 44 height 7
click at [406, 440] on span "Folder Tree Example" at bounding box center [410, 446] width 19 height 19
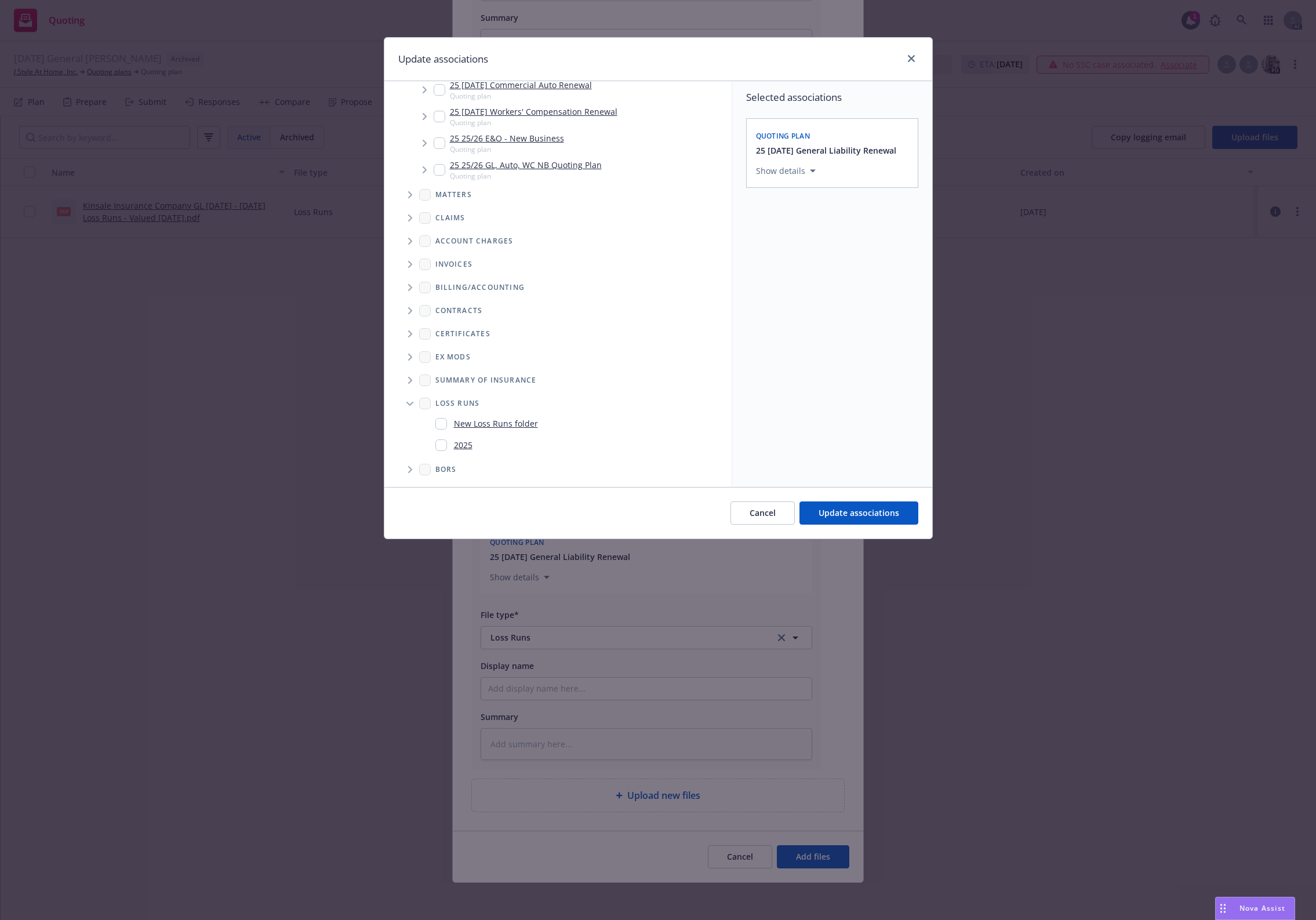
click at [464, 448] on link "2025" at bounding box center [463, 445] width 19 height 12
checkbox input "true"
click at [847, 509] on span "Update associations" at bounding box center [858, 512] width 80 height 11
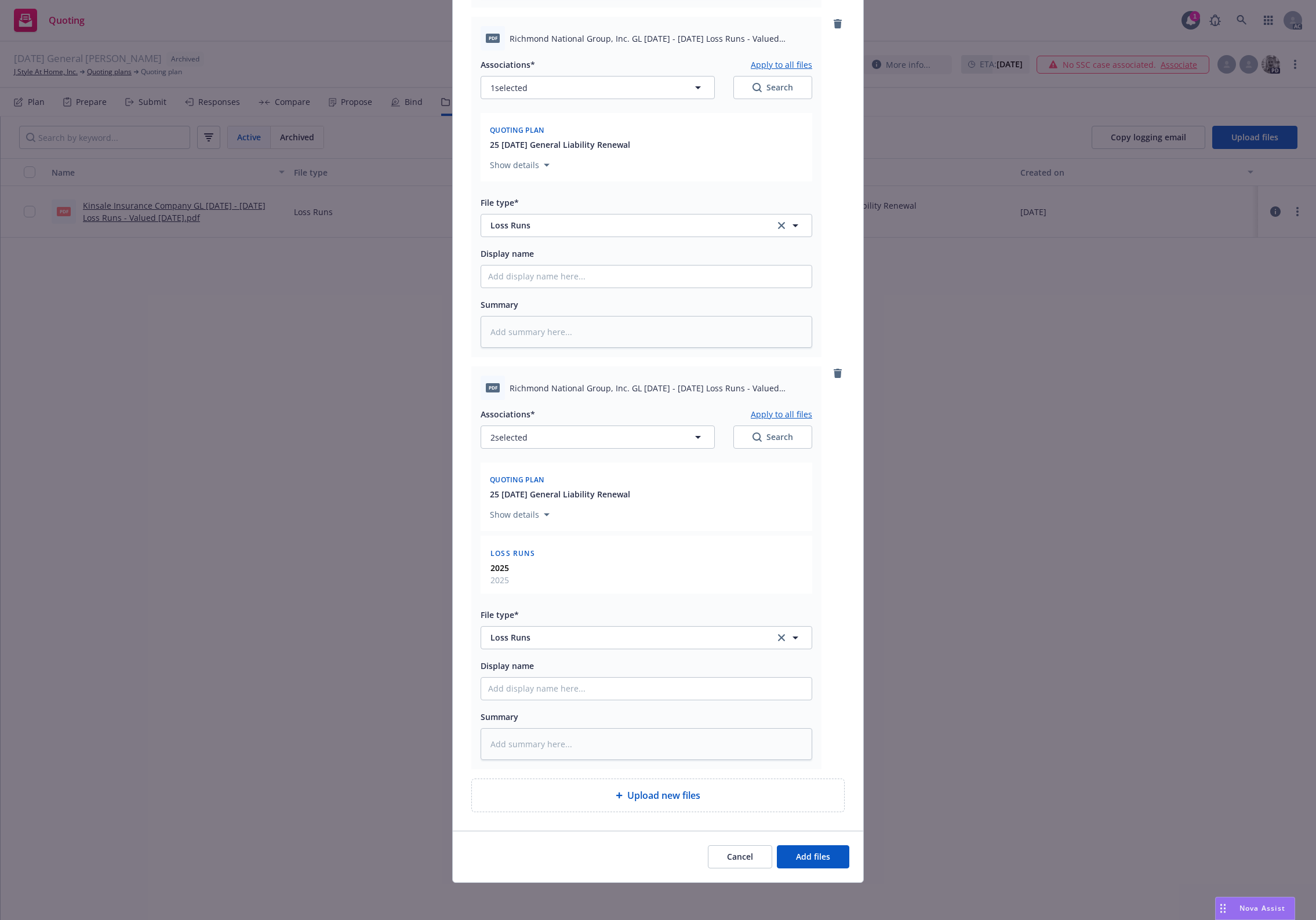
click at [775, 412] on button "Apply to all files" at bounding box center [782, 414] width 62 height 14
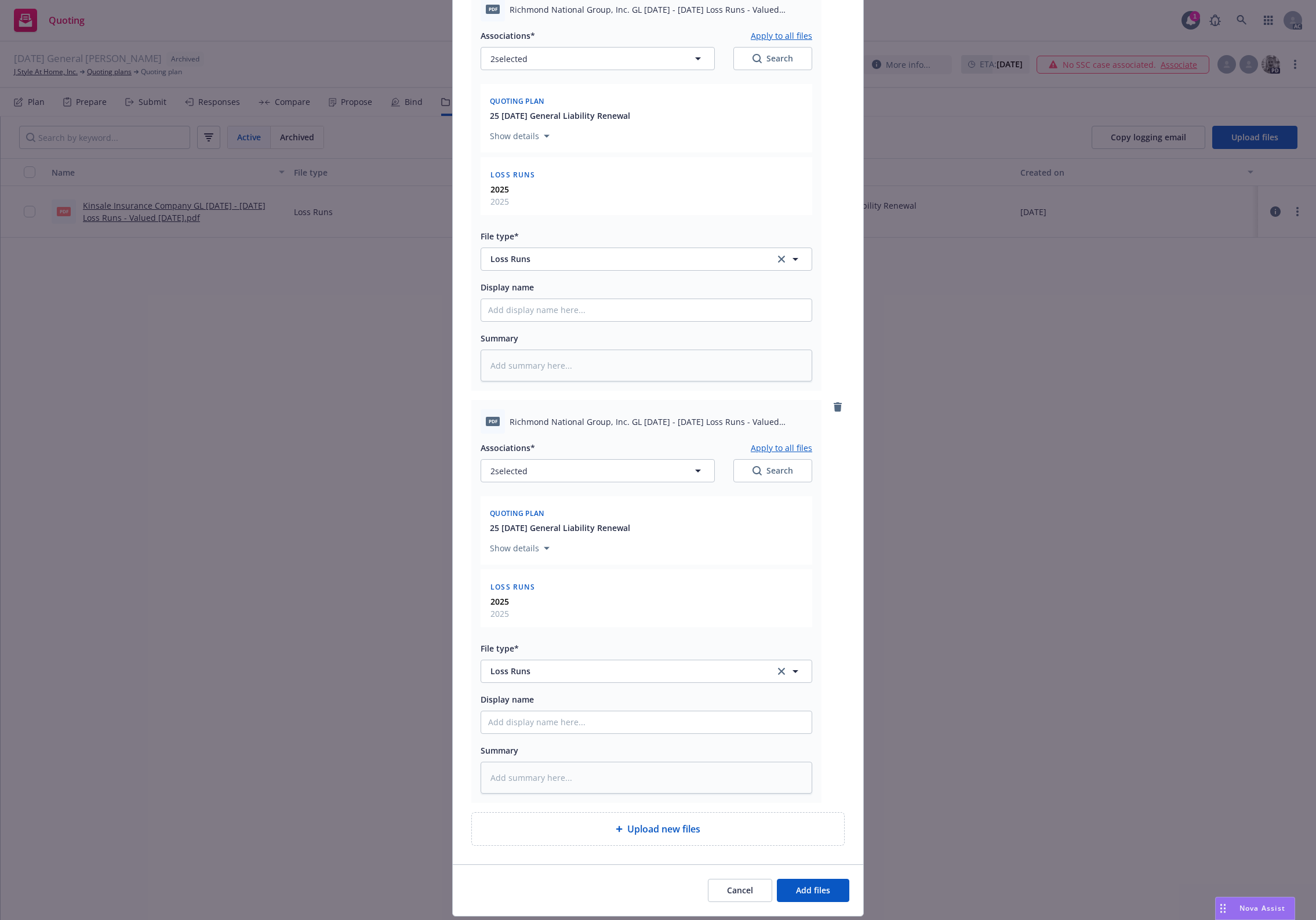
scroll to position [1007, 0]
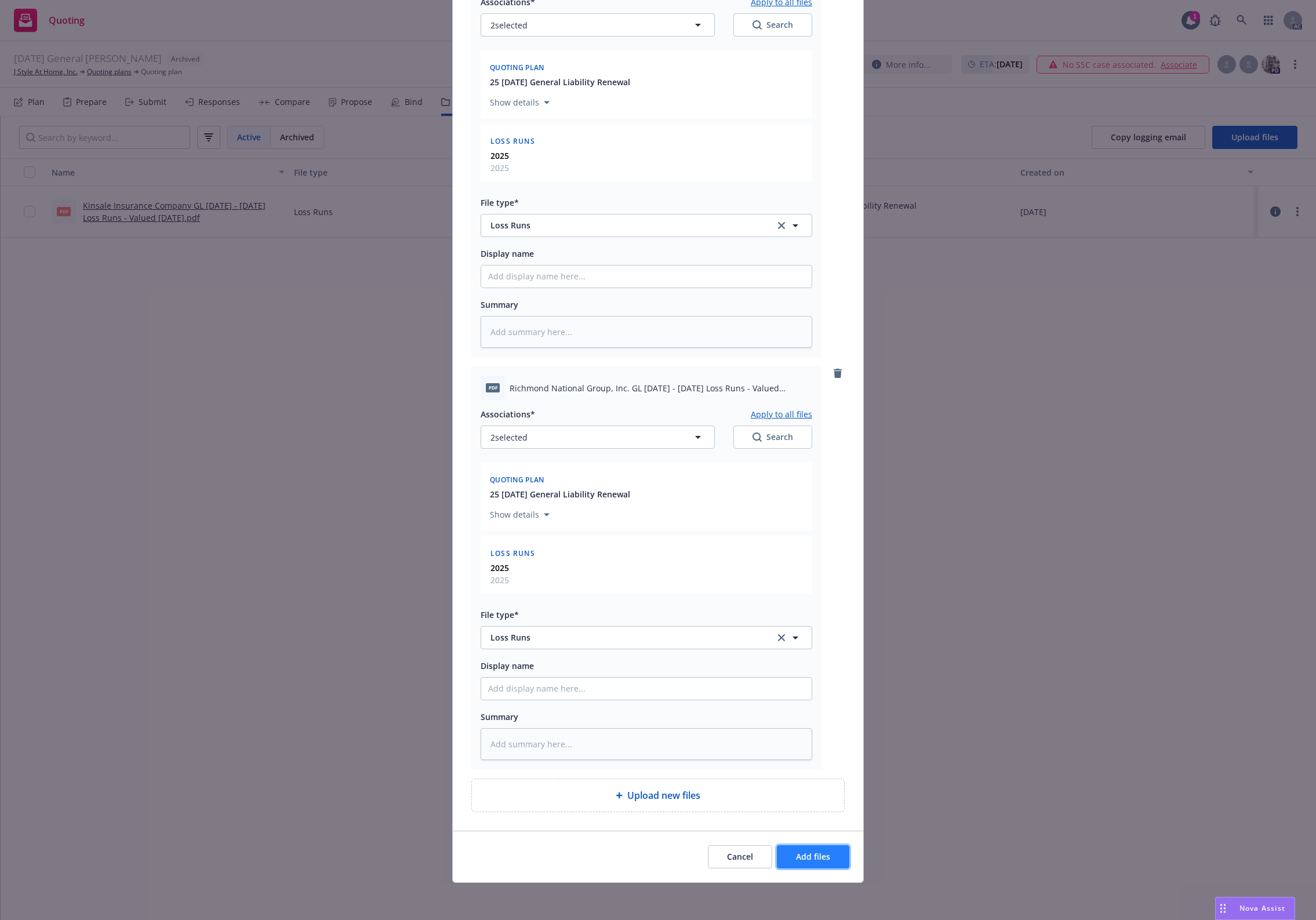
drag, startPoint x: 809, startPoint y: 863, endPoint x: 815, endPoint y: 861, distance: 6.3
click at [815, 861] on button "Add files" at bounding box center [813, 857] width 73 height 23
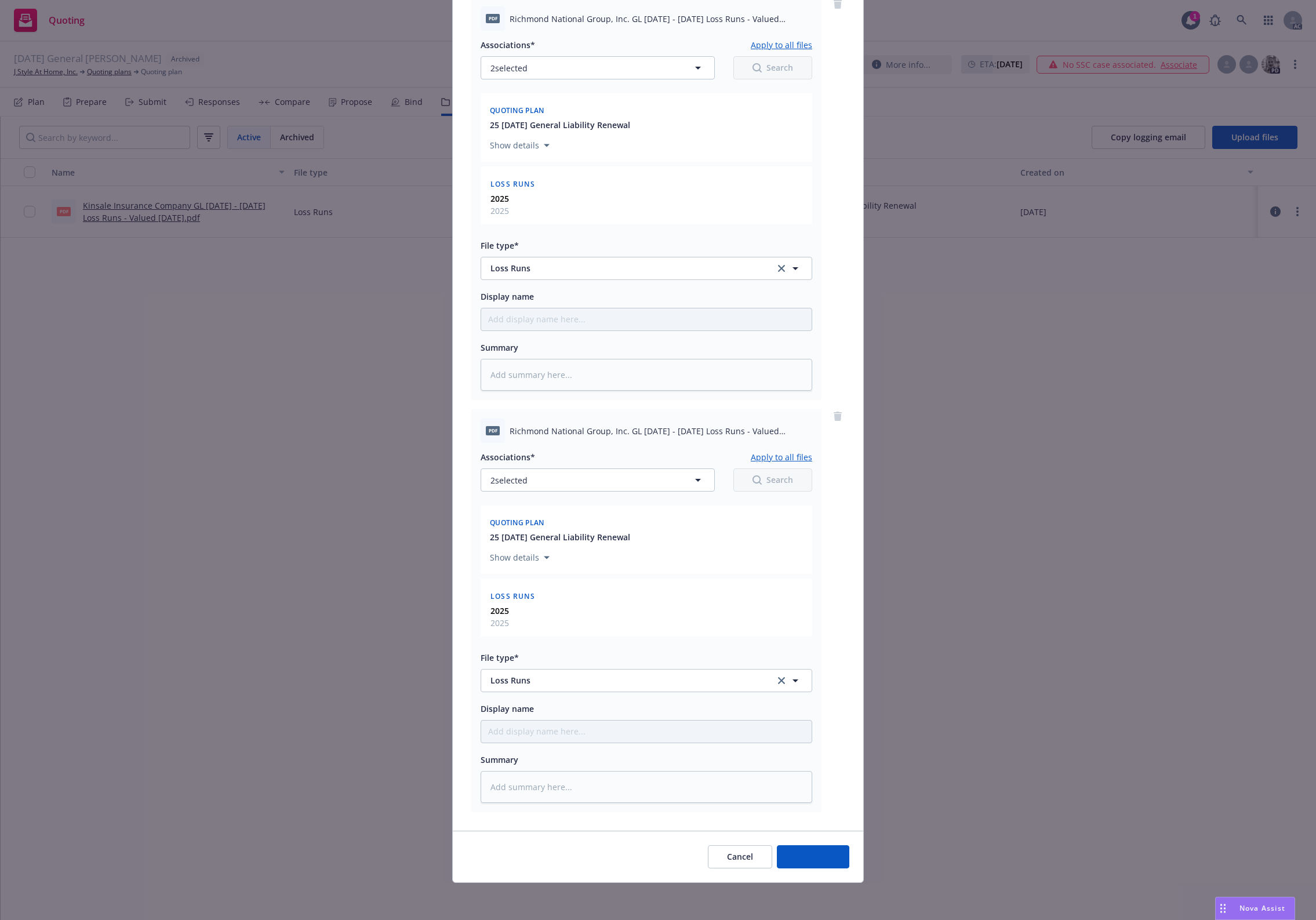
scroll to position [965, 0]
type textarea "x"
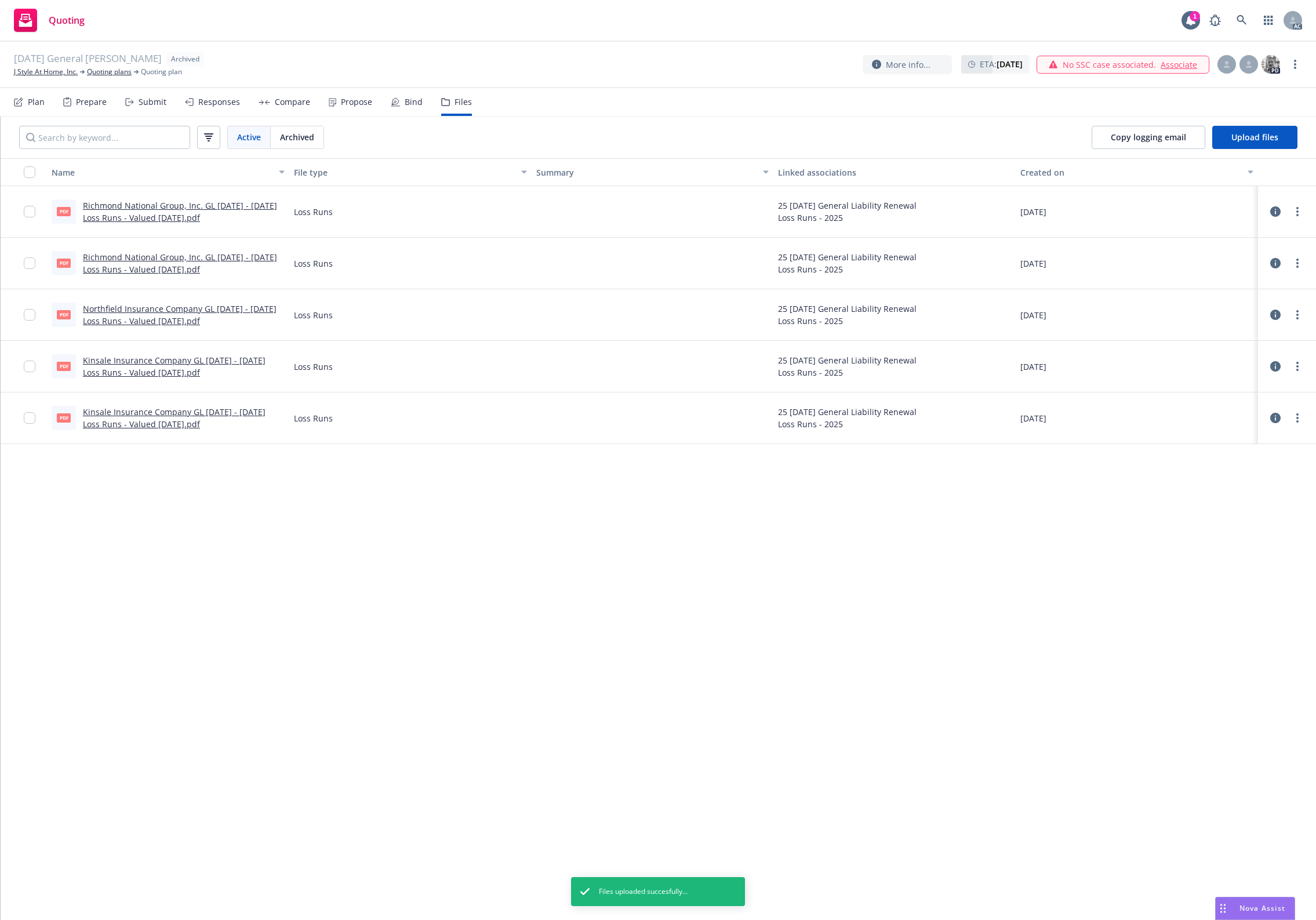
click at [644, 659] on div "Name File type Summary Linked associations Created on pdf Richmond National Gro…" at bounding box center [658, 539] width 1315 height 762
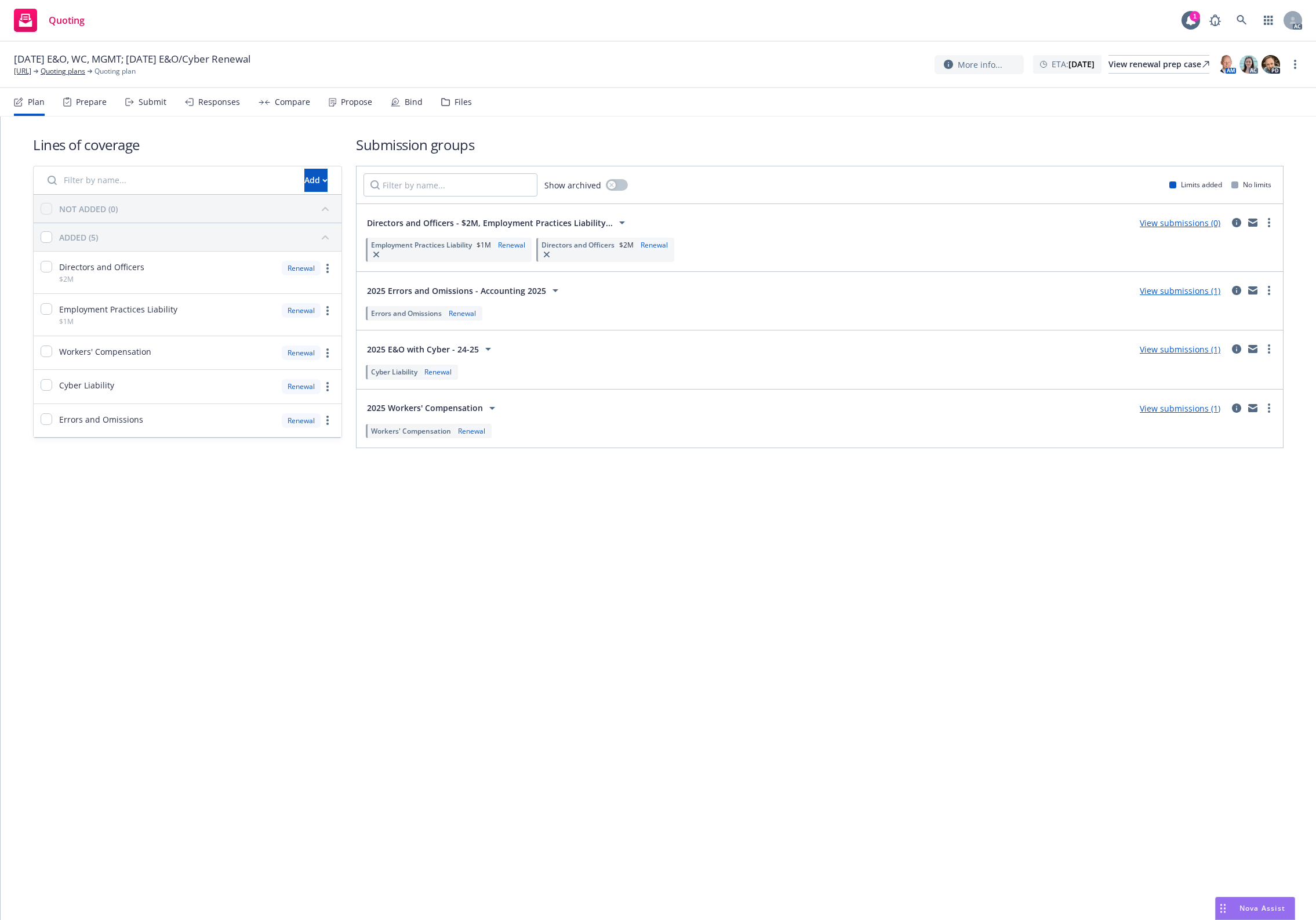
drag, startPoint x: 670, startPoint y: 569, endPoint x: 509, endPoint y: 194, distance: 408.1
click at [658, 511] on div "Lines of coverage Add NOT ADDED (0) ADDED (5) Directors and Officers $2M Renewa…" at bounding box center [658, 518] width 1315 height 804
click at [458, 100] on div "Files" at bounding box center [463, 102] width 17 height 9
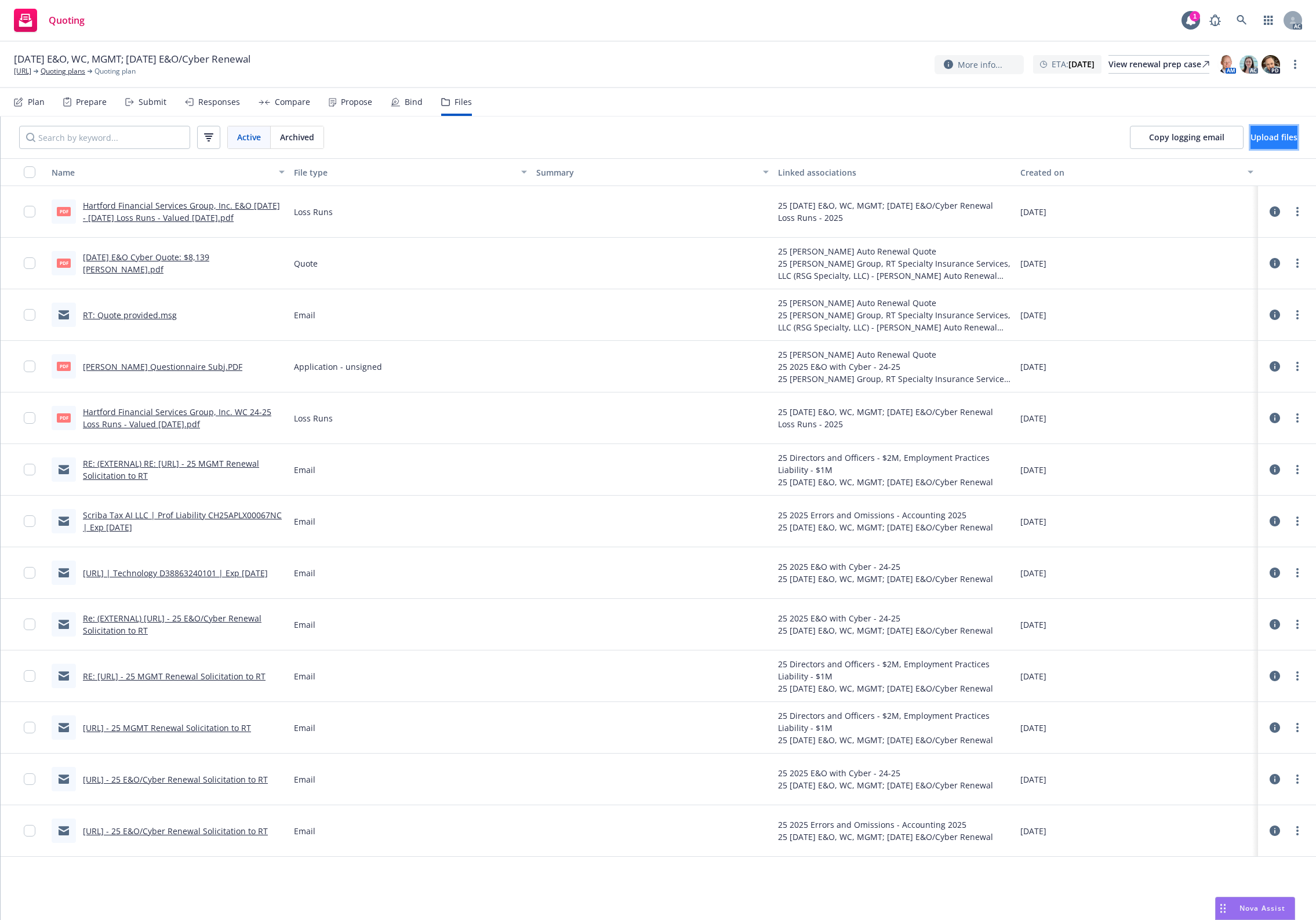
click at [1250, 140] on span "Upload files" at bounding box center [1274, 137] width 47 height 11
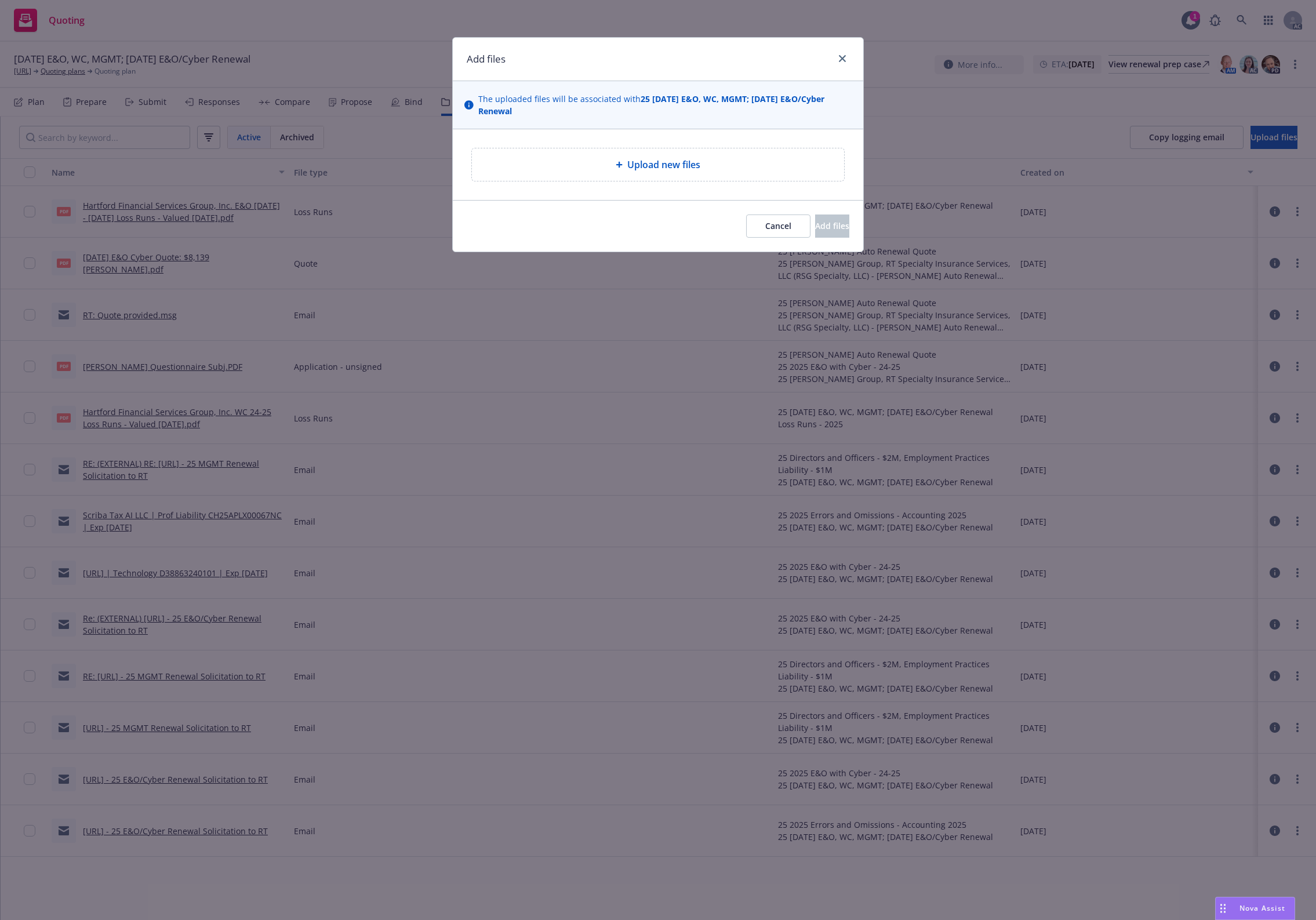
click at [685, 172] on span "Upload new files" at bounding box center [664, 165] width 73 height 14
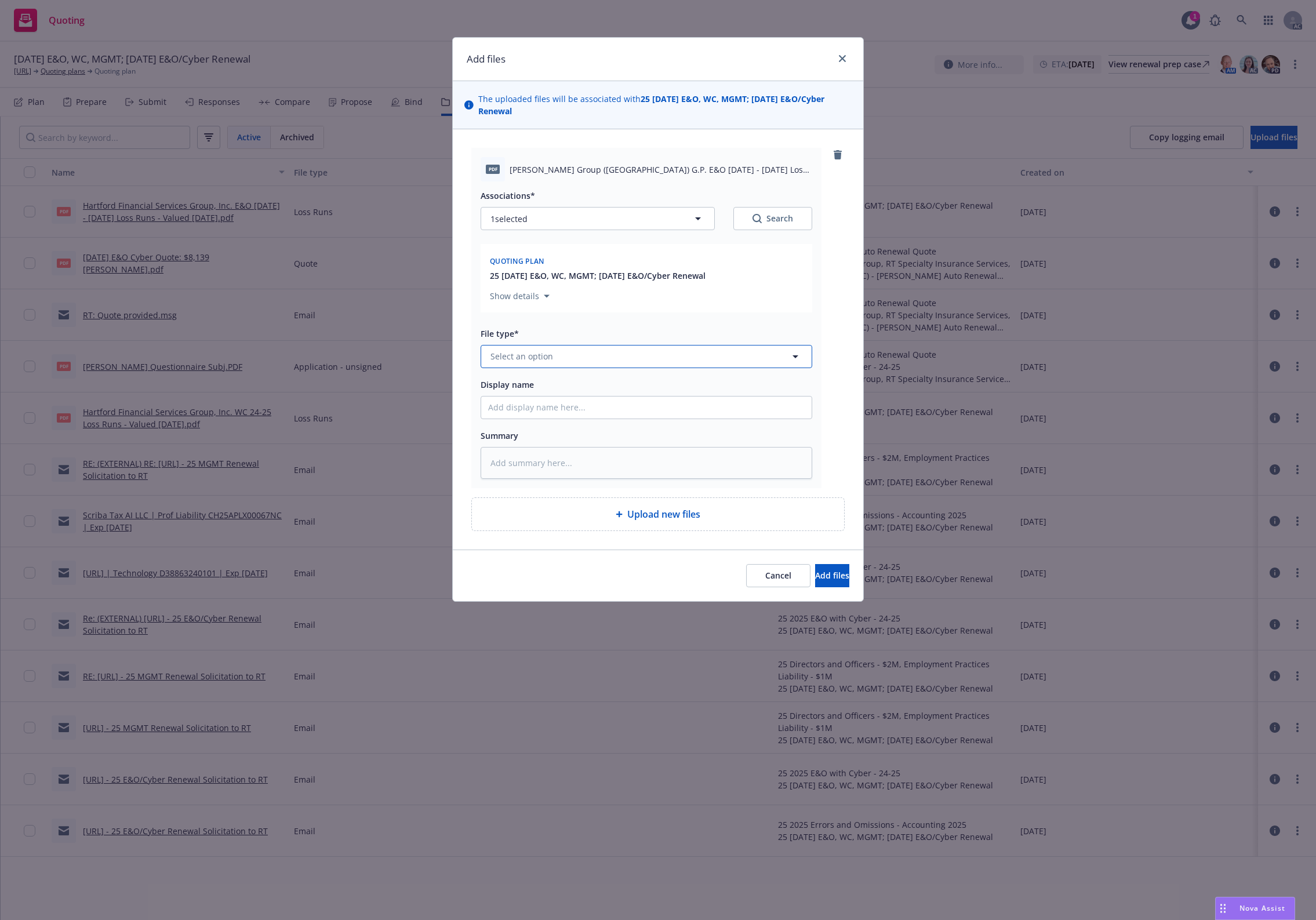
click at [558, 365] on button "Select an option" at bounding box center [646, 356] width 332 height 23
type input "`1"
type textarea "x"
paste input "Loss Runs"
type input "Loss Runs"
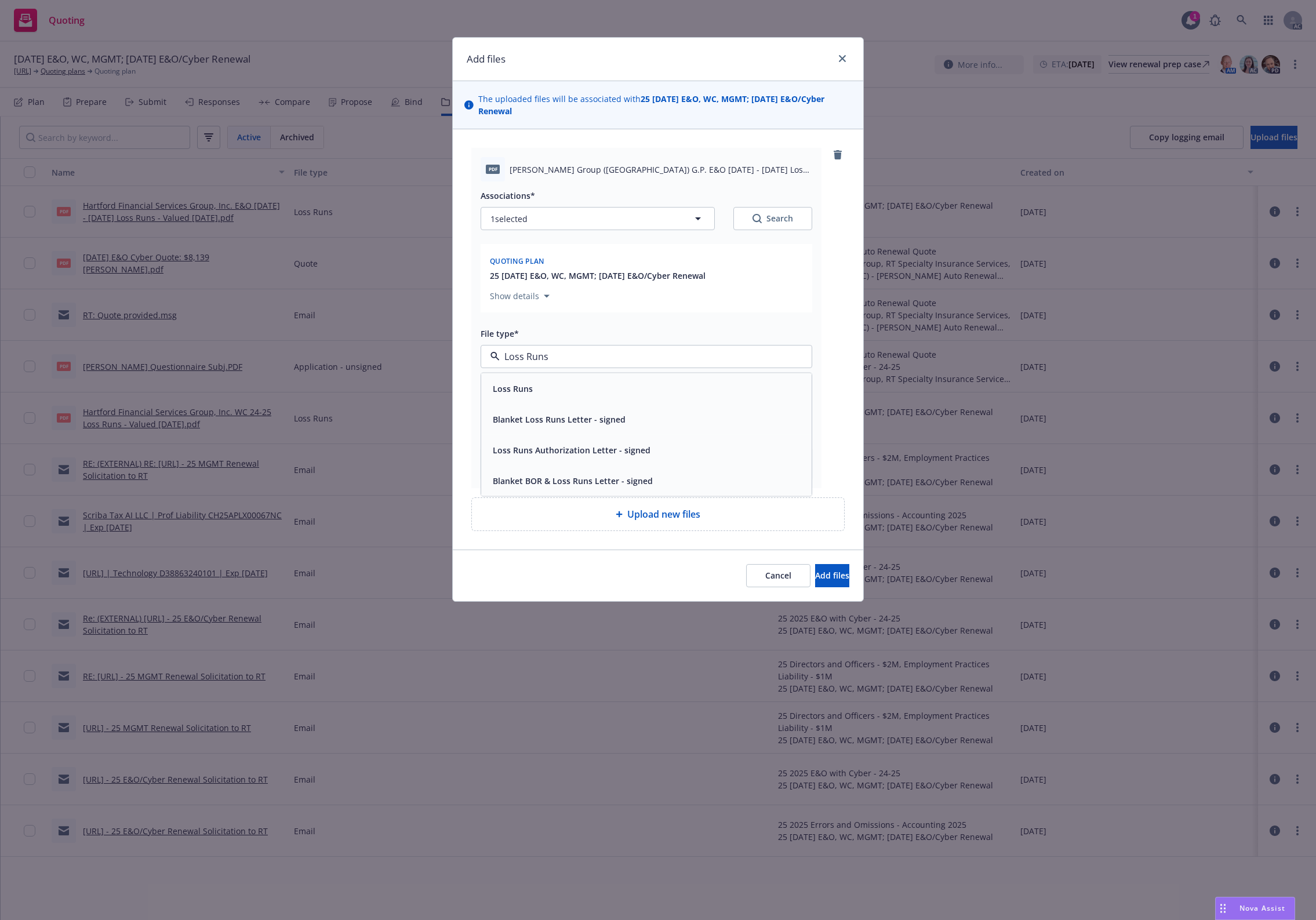
click at [546, 374] on div "Loss Runs" at bounding box center [646, 388] width 330 height 31
click at [750, 202] on div "Associations*" at bounding box center [646, 195] width 332 height 14
click at [746, 215] on button "Search" at bounding box center [773, 219] width 79 height 23
type textarea "x"
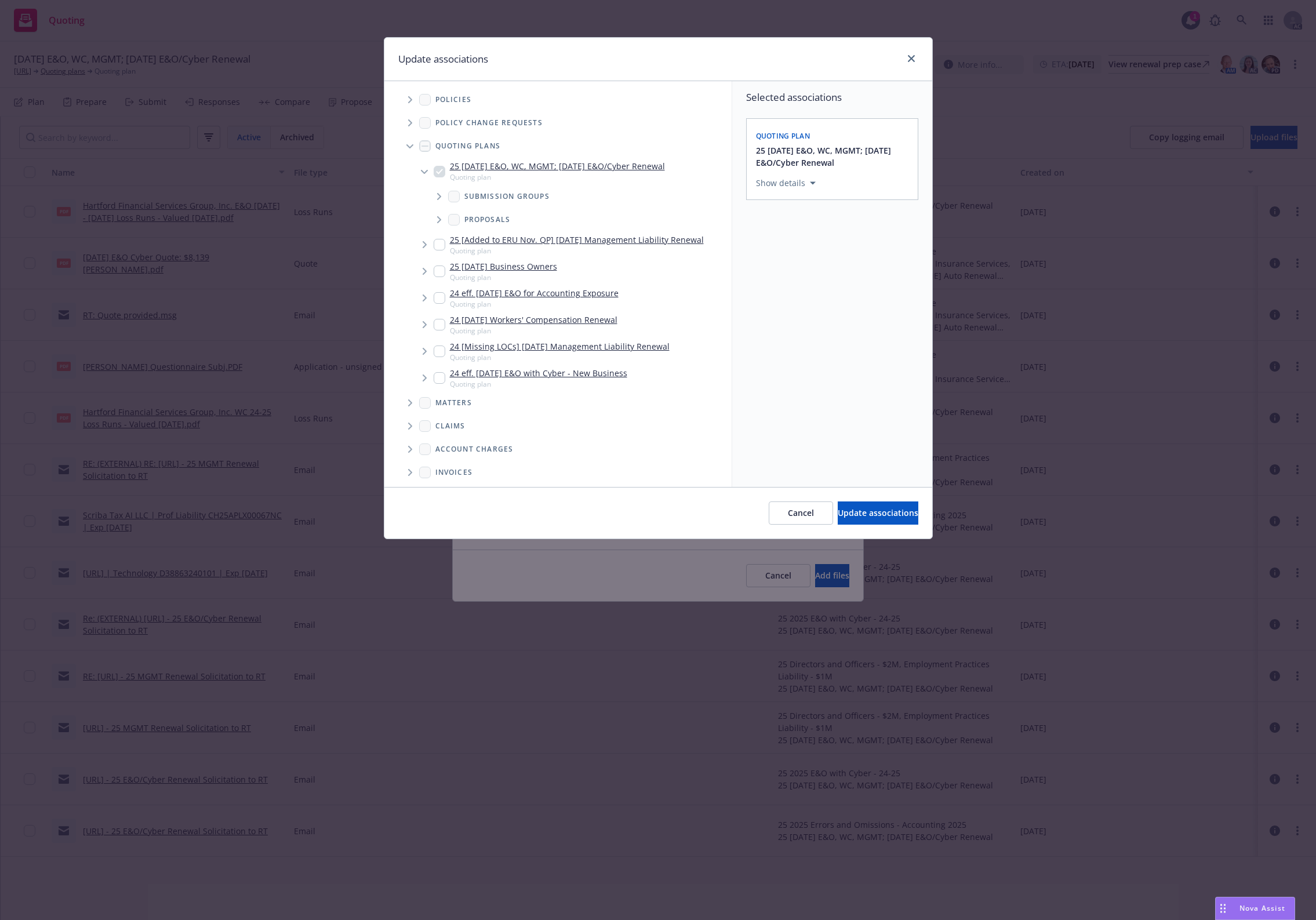
scroll to position [166, 0]
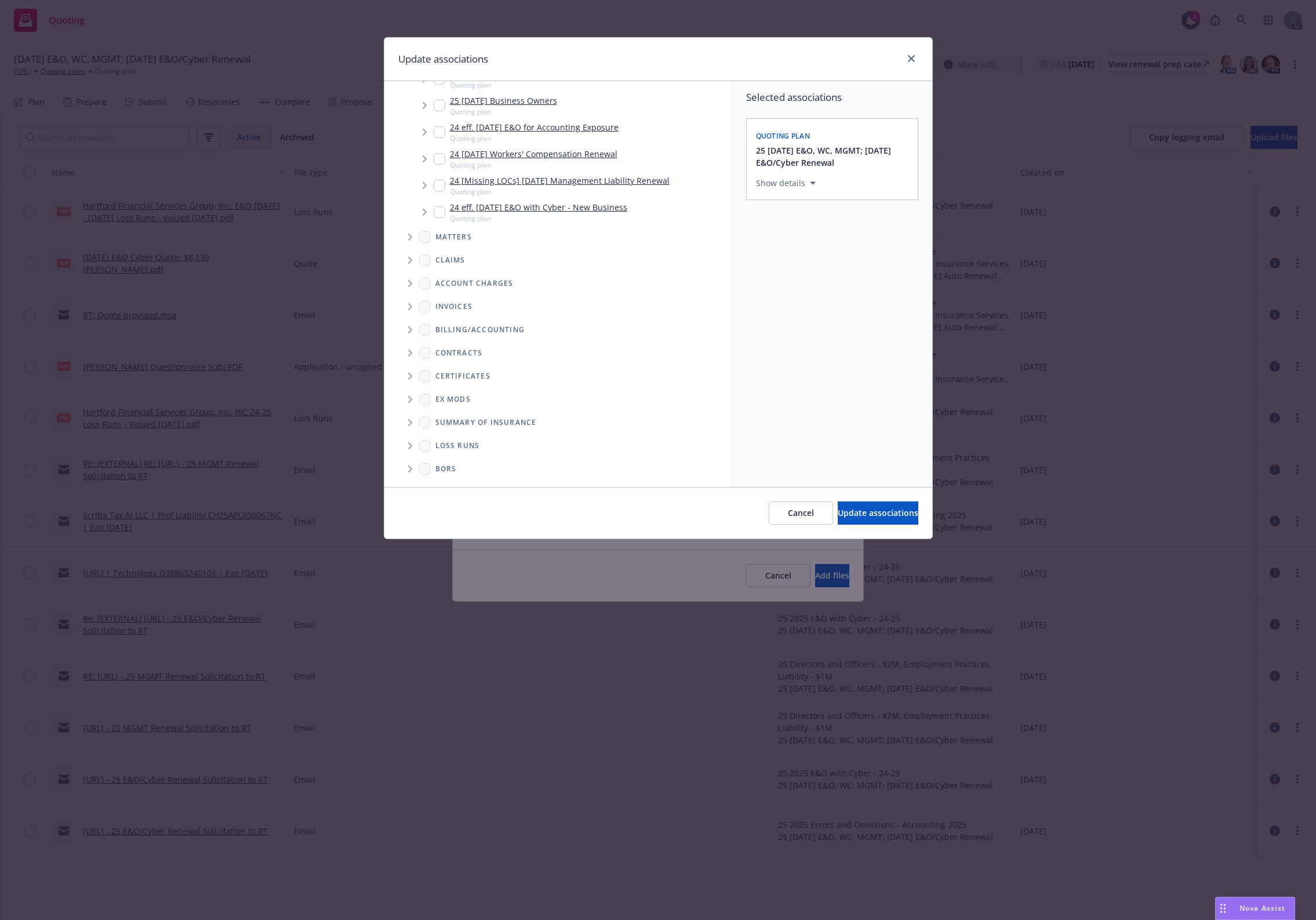
drag, startPoint x: 396, startPoint y: 446, endPoint x: 410, endPoint y: 445, distance: 14.0
click at [404, 445] on ul "Billing/Accounting Contracts Certificates Ex Mods Summary of insurance Loss Run…" at bounding box center [558, 399] width 347 height 162
click at [410, 445] on icon "Folder Tree Example" at bounding box center [410, 446] width 4 height 7
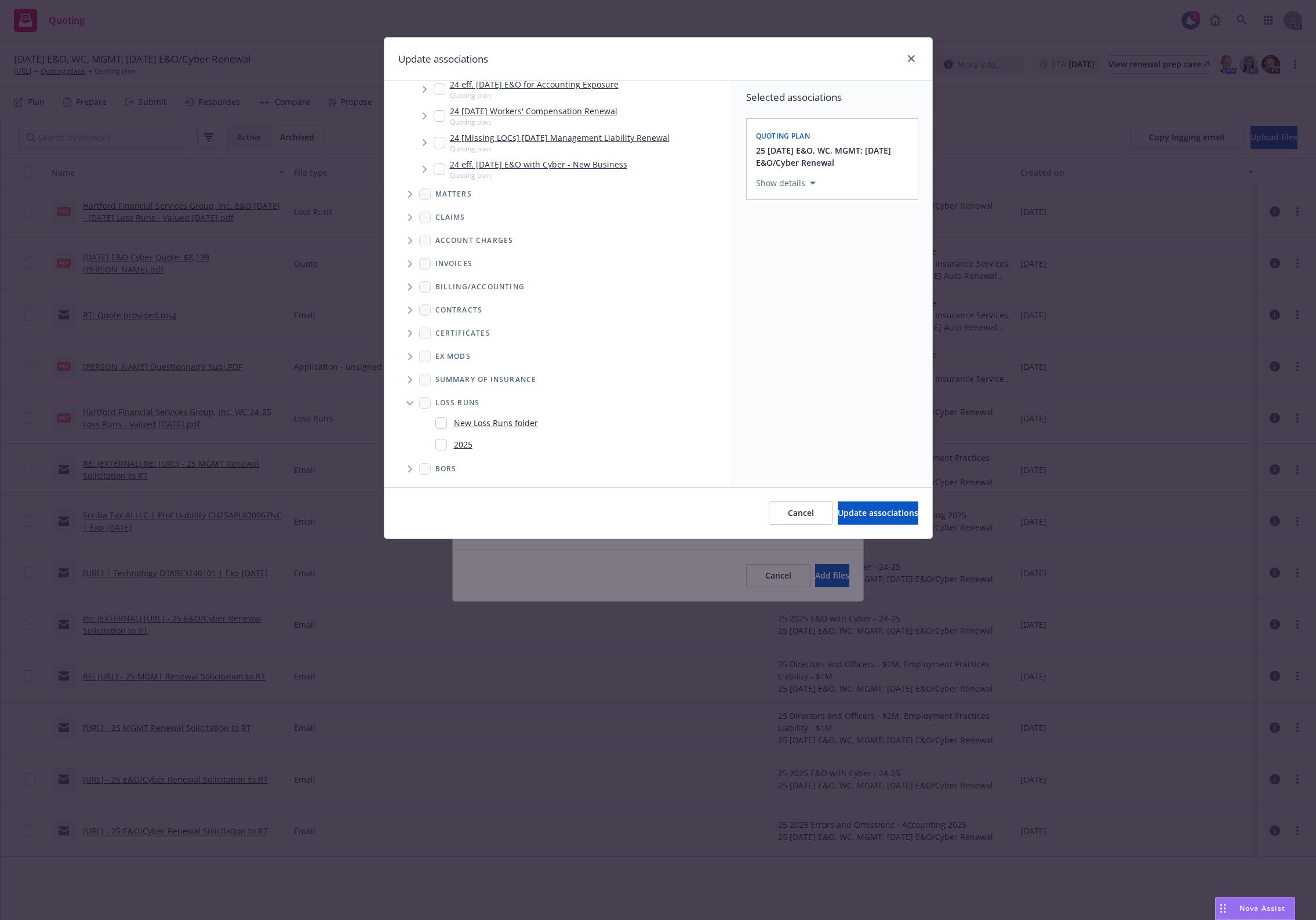
click at [465, 431] on div "New Loss Runs folder" at bounding box center [487, 423] width 103 height 17
checkbox input "true"
click at [459, 447] on link "2025" at bounding box center [463, 444] width 19 height 12
checkbox input "true"
click at [491, 426] on link "New Loss Runs folder" at bounding box center [496, 422] width 84 height 12
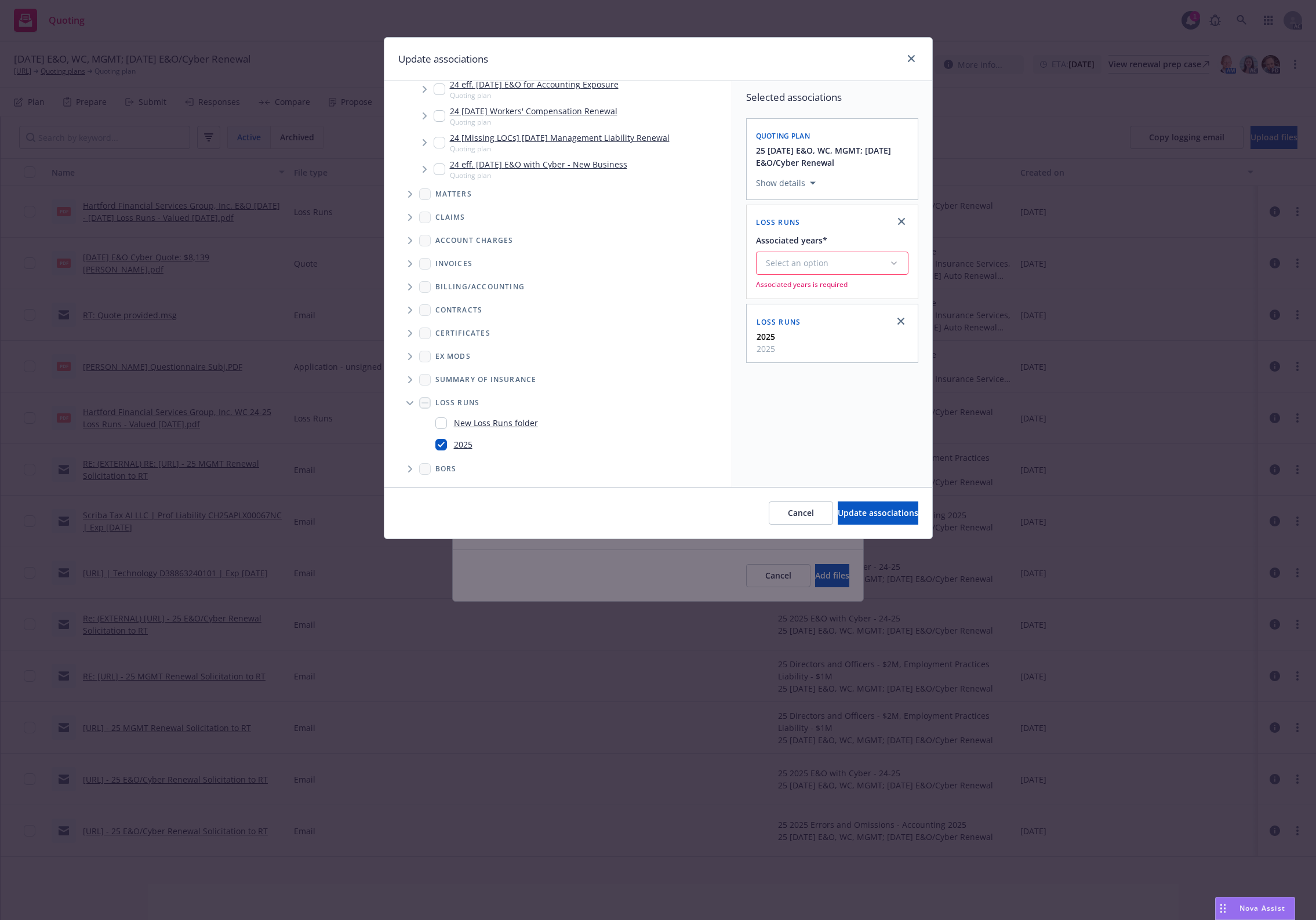
checkbox input "false"
drag, startPoint x: 851, startPoint y: 514, endPoint x: 843, endPoint y: 537, distance: 24.4
click at [849, 522] on button "Update associations" at bounding box center [878, 513] width 80 height 23
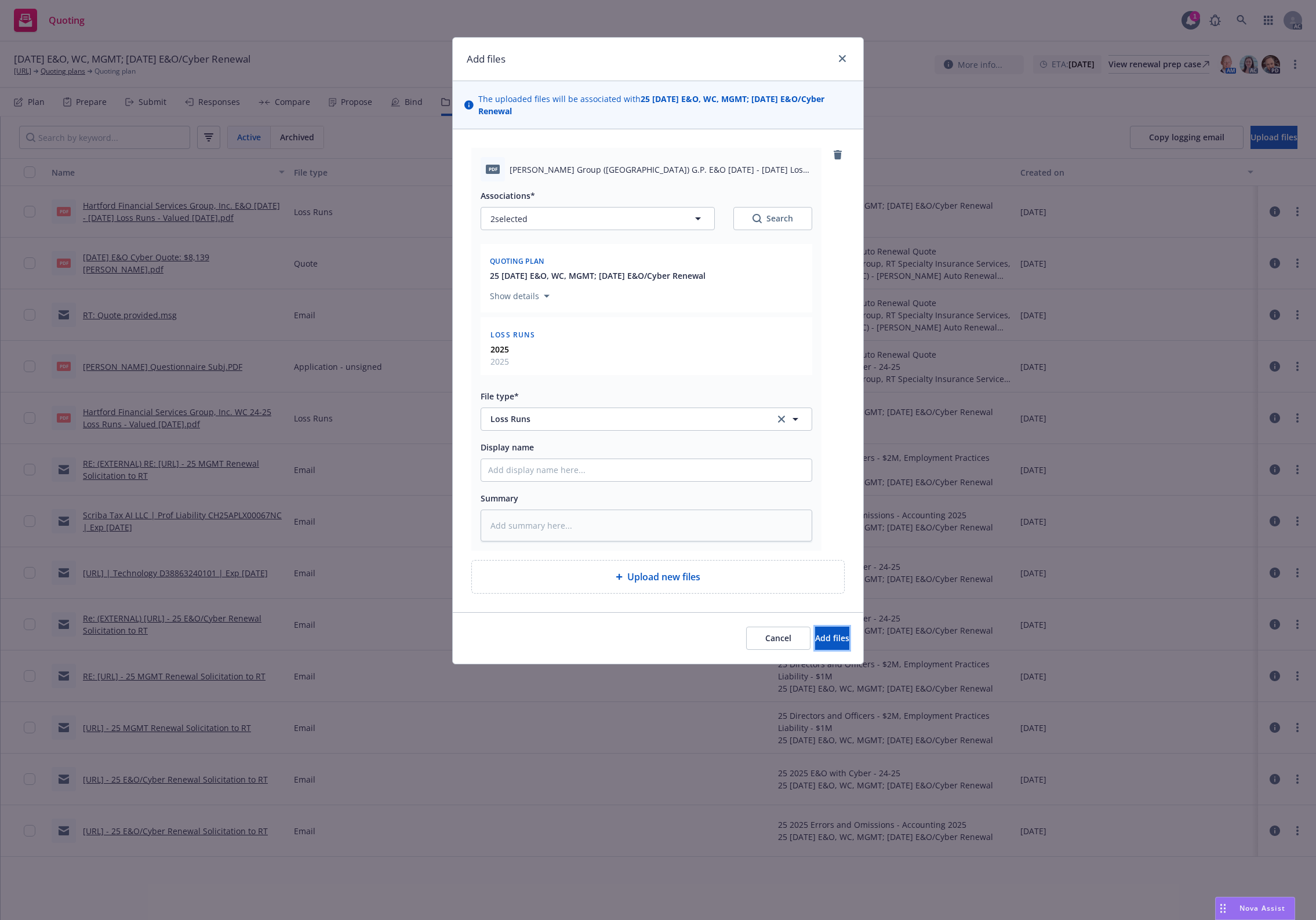
drag, startPoint x: 835, startPoint y: 642, endPoint x: 799, endPoint y: 617, distance: 43.8
click at [824, 635] on button "Add files" at bounding box center [832, 638] width 34 height 23
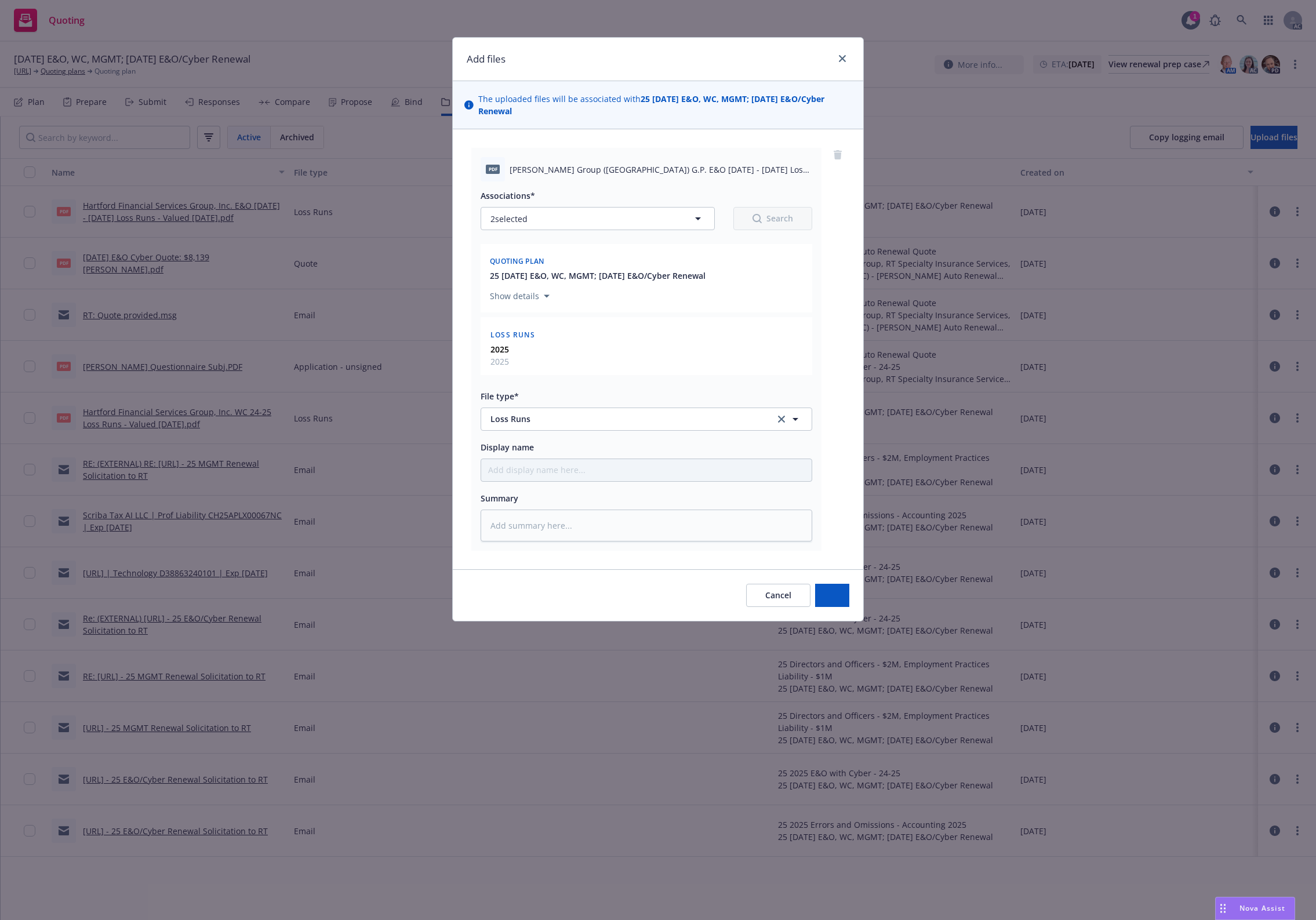
type textarea "x"
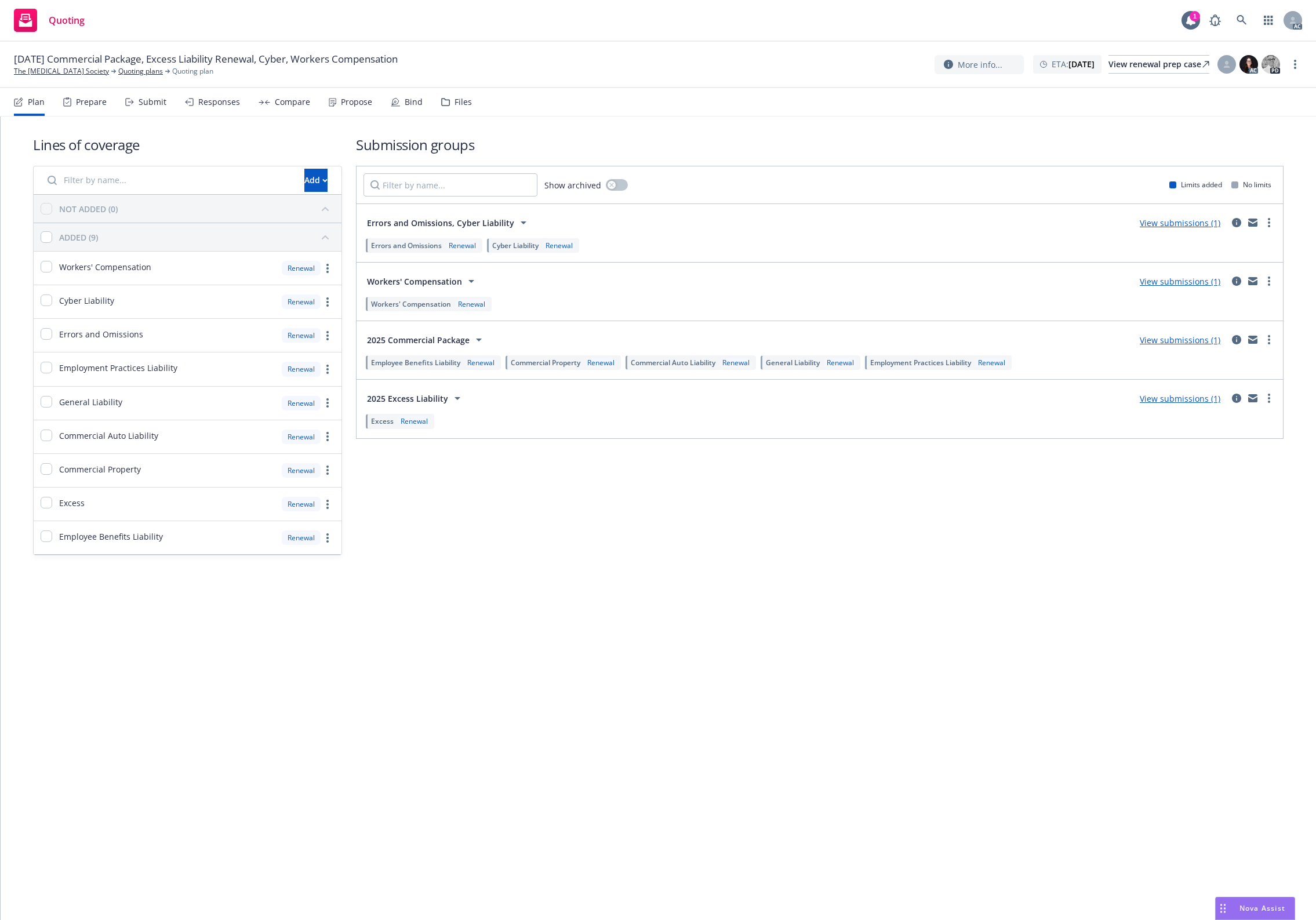
click at [445, 99] on div "Files" at bounding box center [456, 102] width 31 height 28
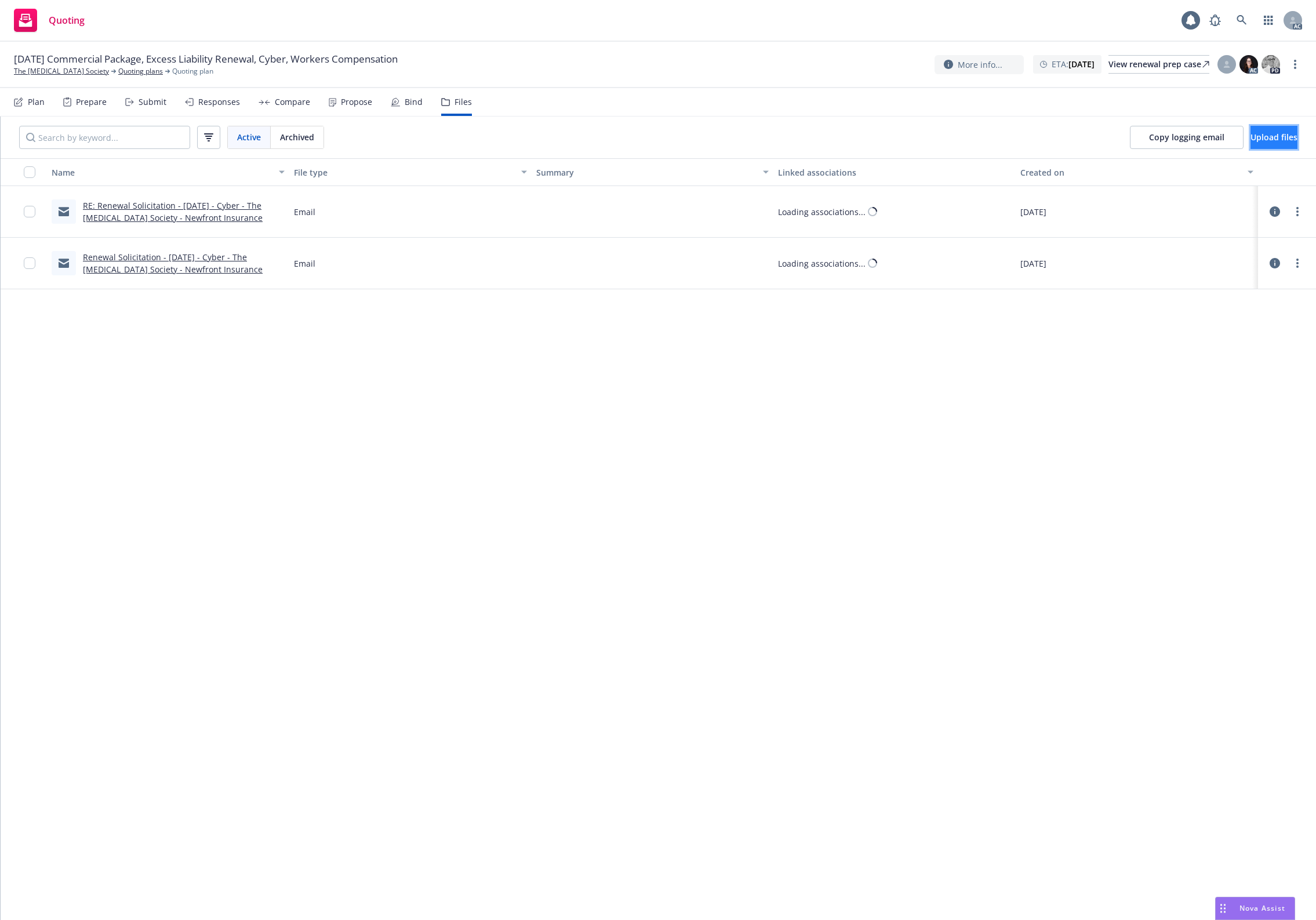
click at [1250, 147] on button "Upload files" at bounding box center [1274, 138] width 47 height 23
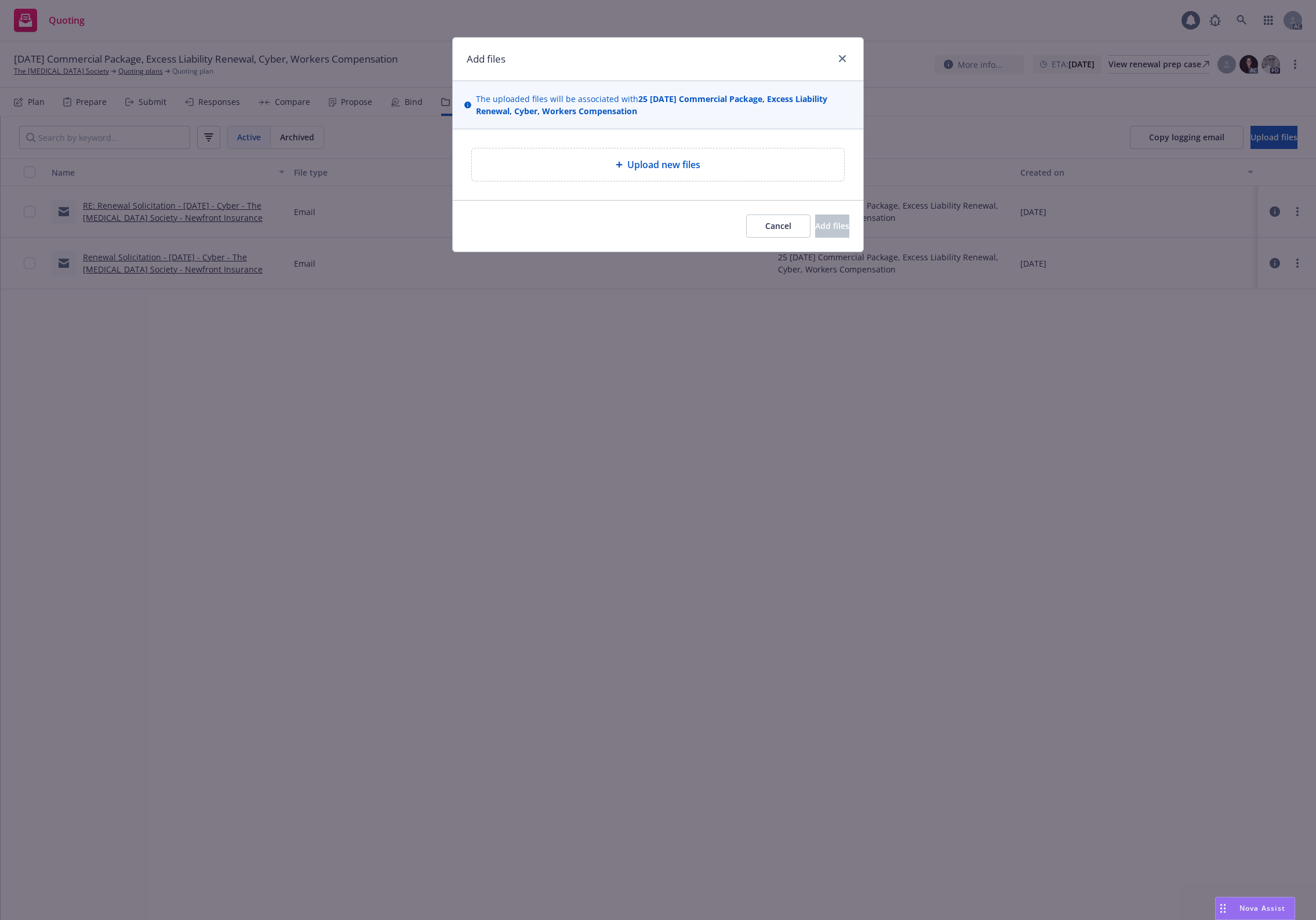
click at [638, 181] on div "Upload new files" at bounding box center [658, 165] width 410 height 71
click at [642, 164] on span "Upload new files" at bounding box center [664, 165] width 73 height 14
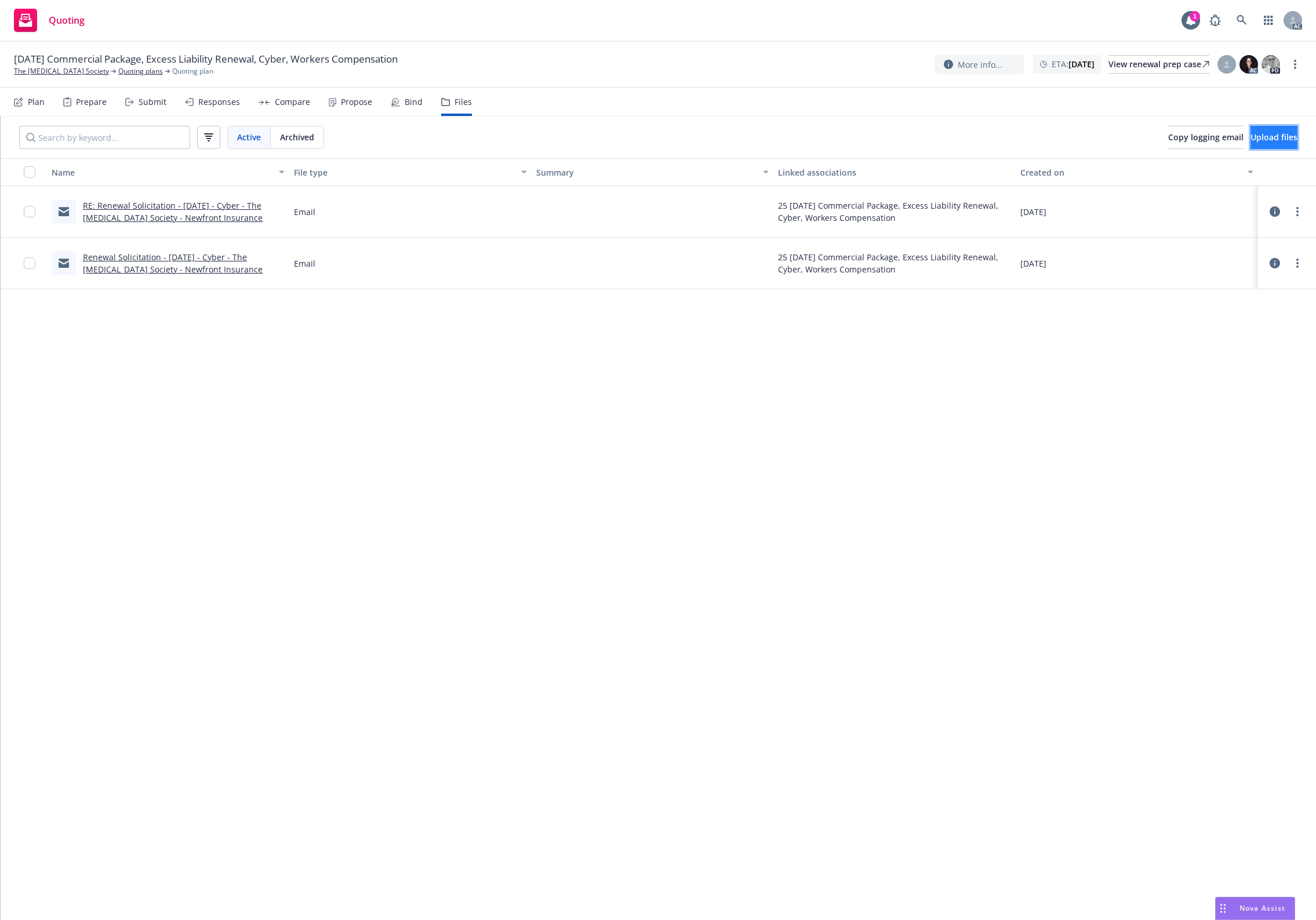
click at [1250, 132] on span "Upload files" at bounding box center [1274, 137] width 47 height 11
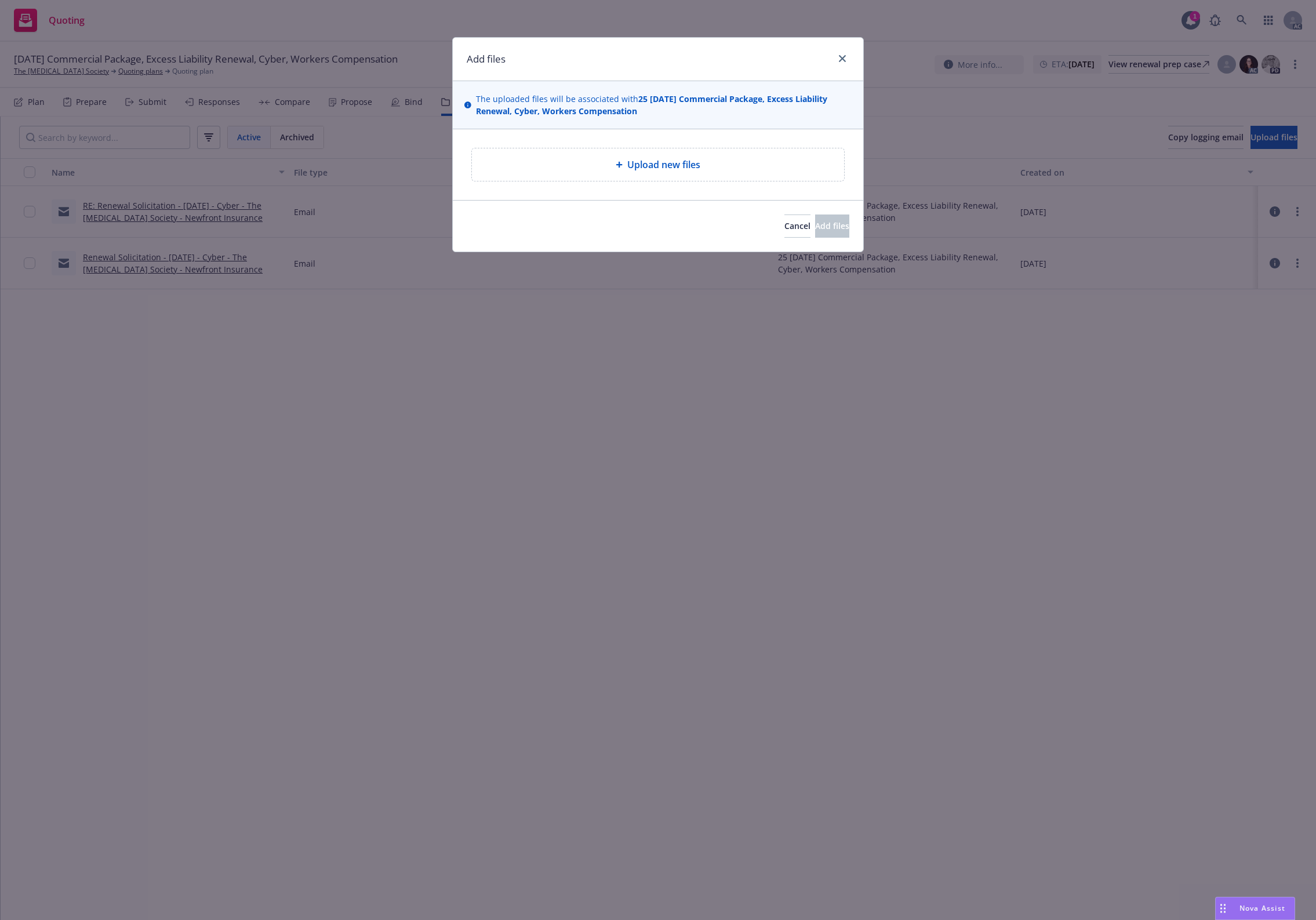
click at [662, 171] on span "Upload new files" at bounding box center [664, 165] width 73 height 14
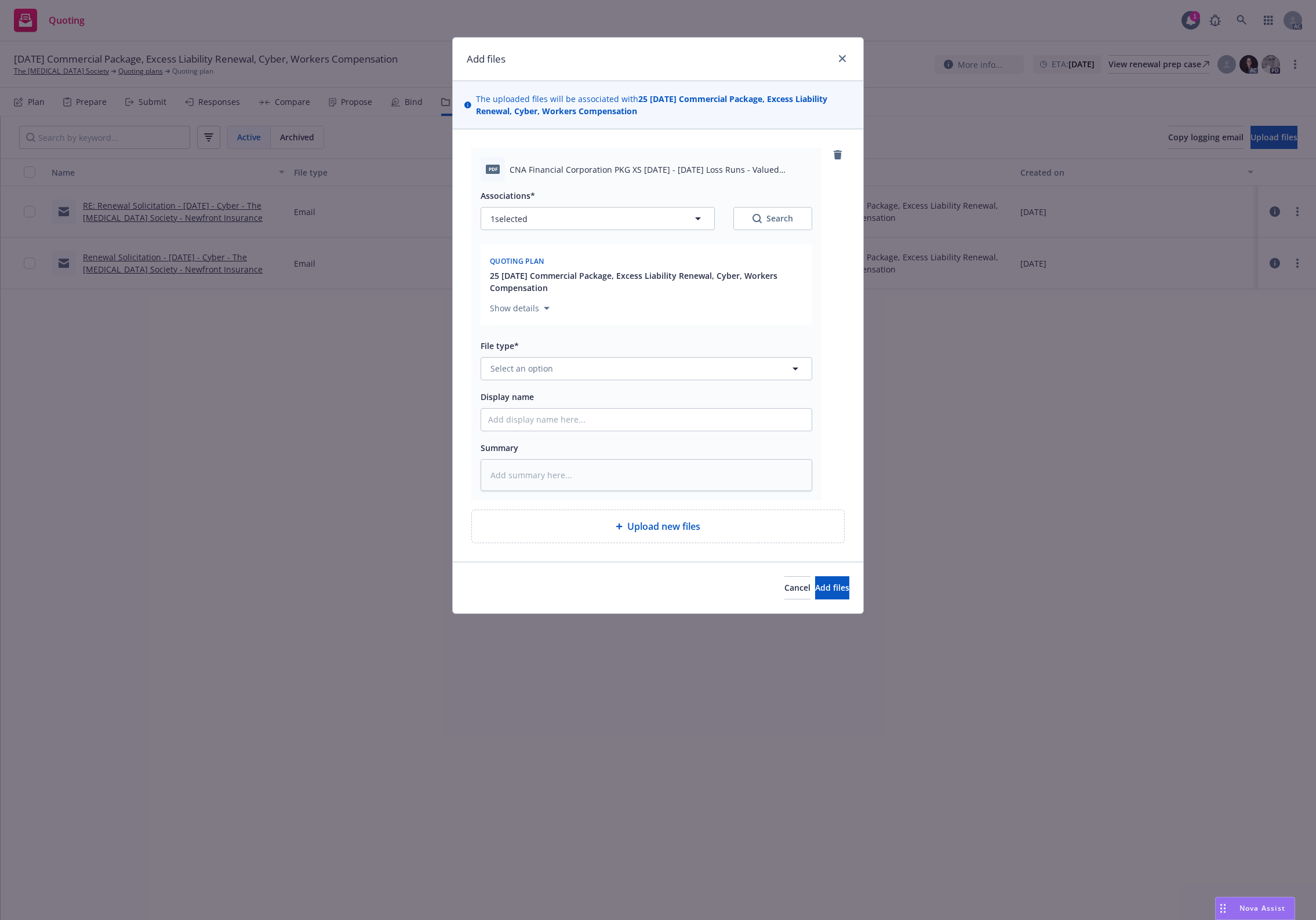
click at [597, 381] on div "Associations* 1 selected Search Quoting plan 25 [DATE] Commercial Package, Exce…" at bounding box center [646, 336] width 332 height 309
click at [600, 364] on button "Select an option" at bounding box center [646, 368] width 332 height 23
type input "1"
click at [541, 374] on input "1" at bounding box center [644, 369] width 289 height 14
type input "`"
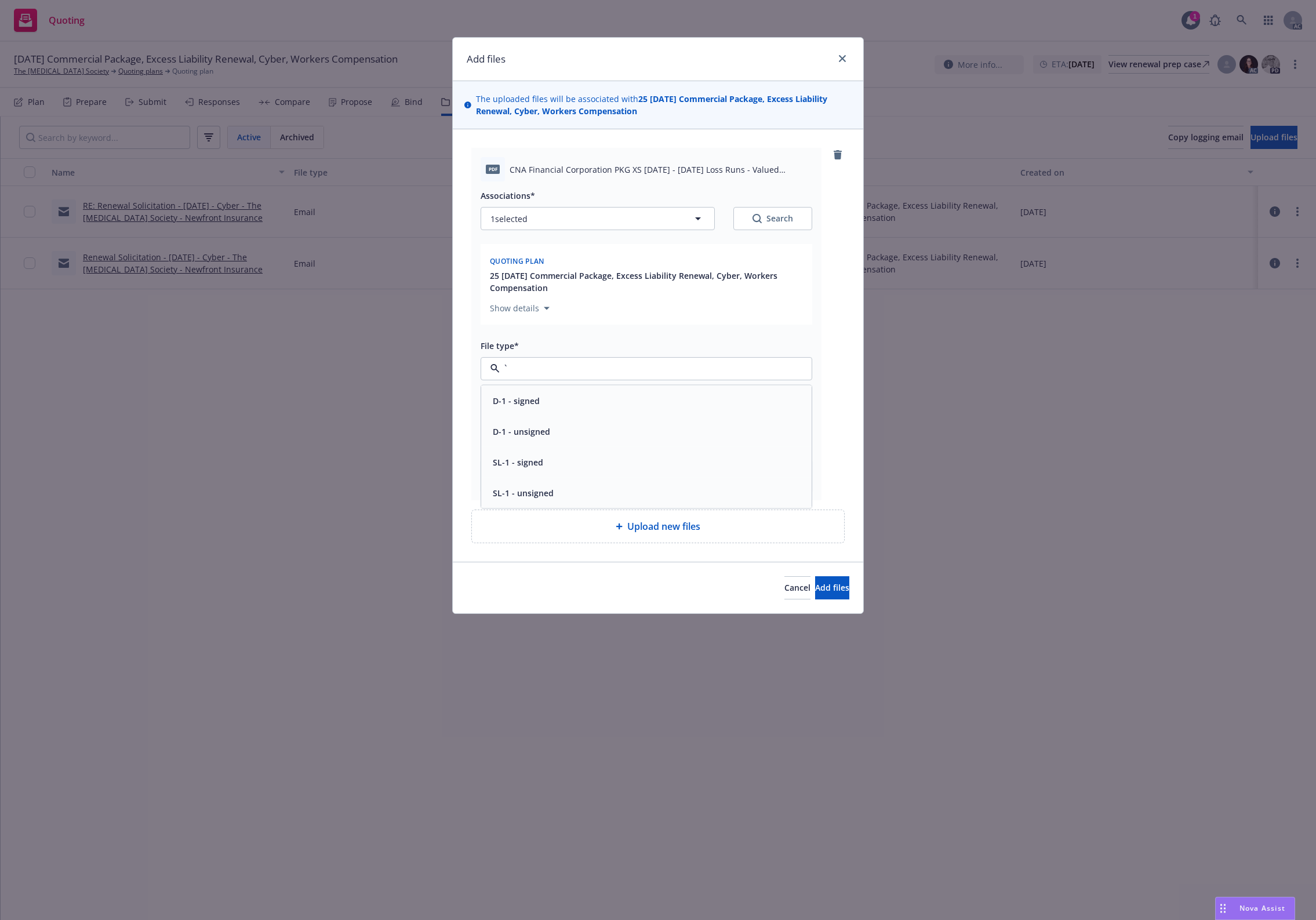
type textarea "x"
paste input "Loss Runs"
type input "Loss Runs"
click at [538, 404] on div "Loss Runs" at bounding box center [646, 401] width 316 height 17
drag, startPoint x: 752, startPoint y: 242, endPoint x: 775, endPoint y: 219, distance: 32.5
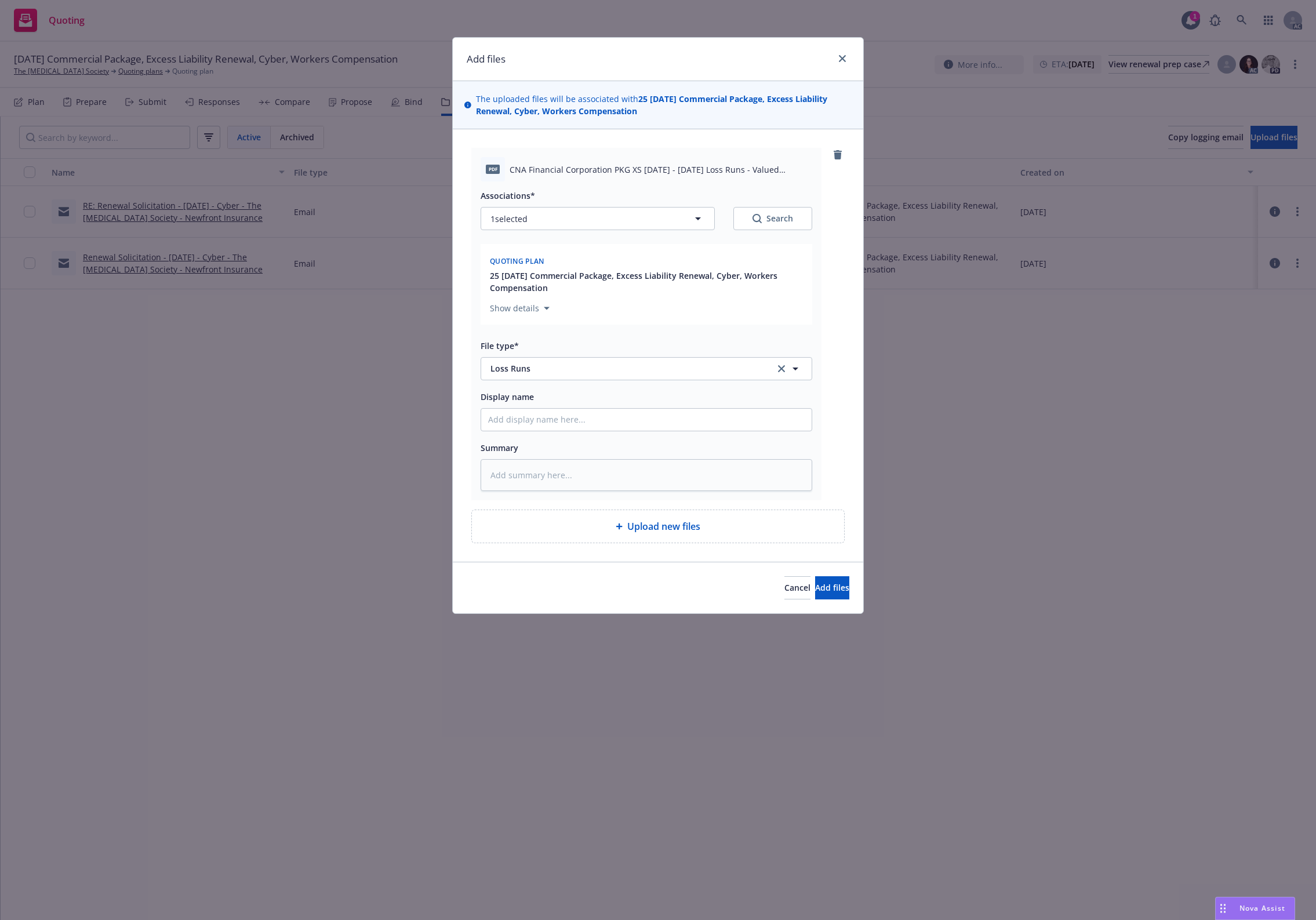
click at [763, 232] on div "Associations* 1 selected Search Quoting plan 25 11/13/25 Commercial Package, Ex…" at bounding box center [646, 258] width 332 height 141
click at [775, 219] on div "Search" at bounding box center [772, 219] width 41 height 12
type textarea "x"
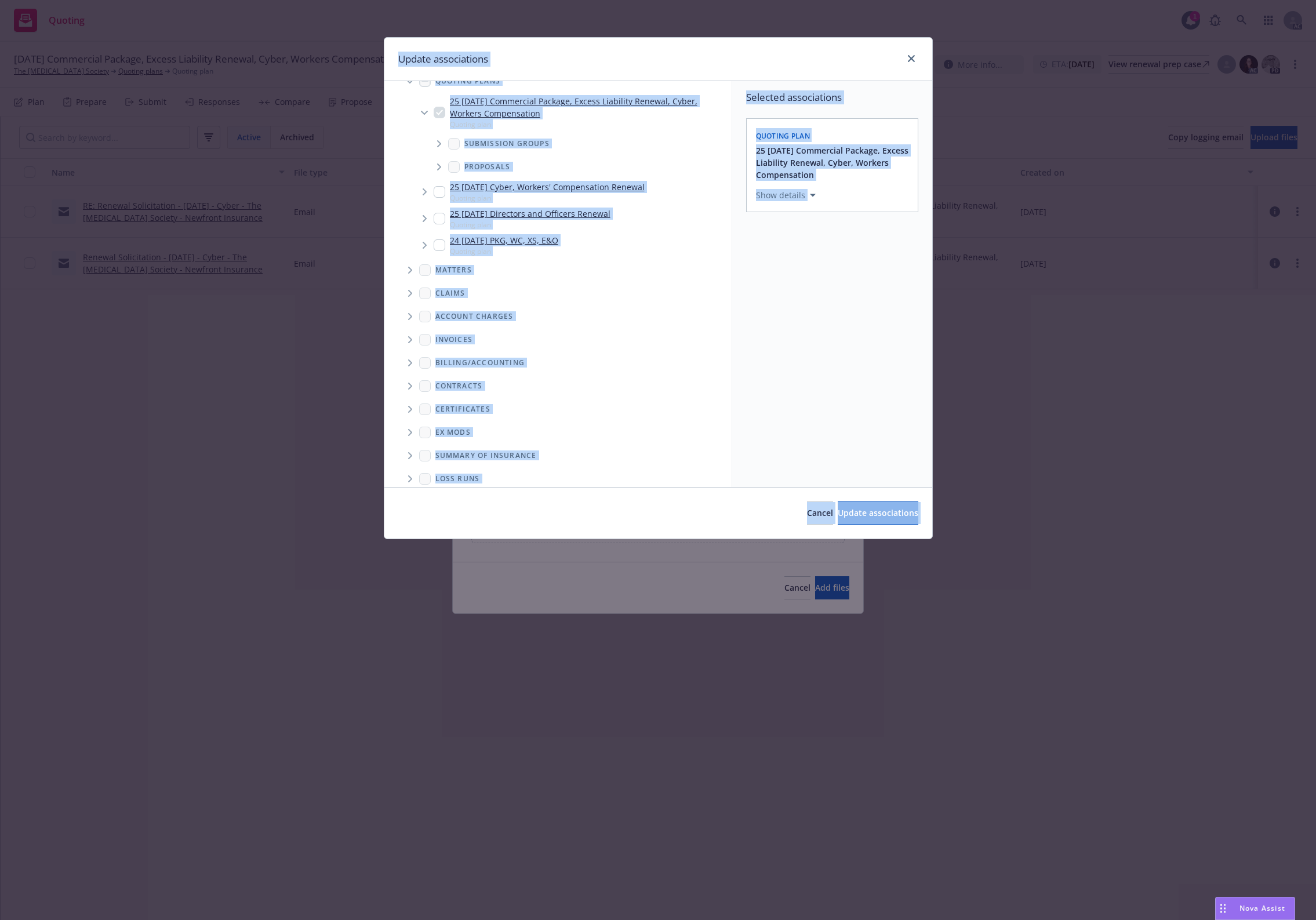
scroll to position [97, 0]
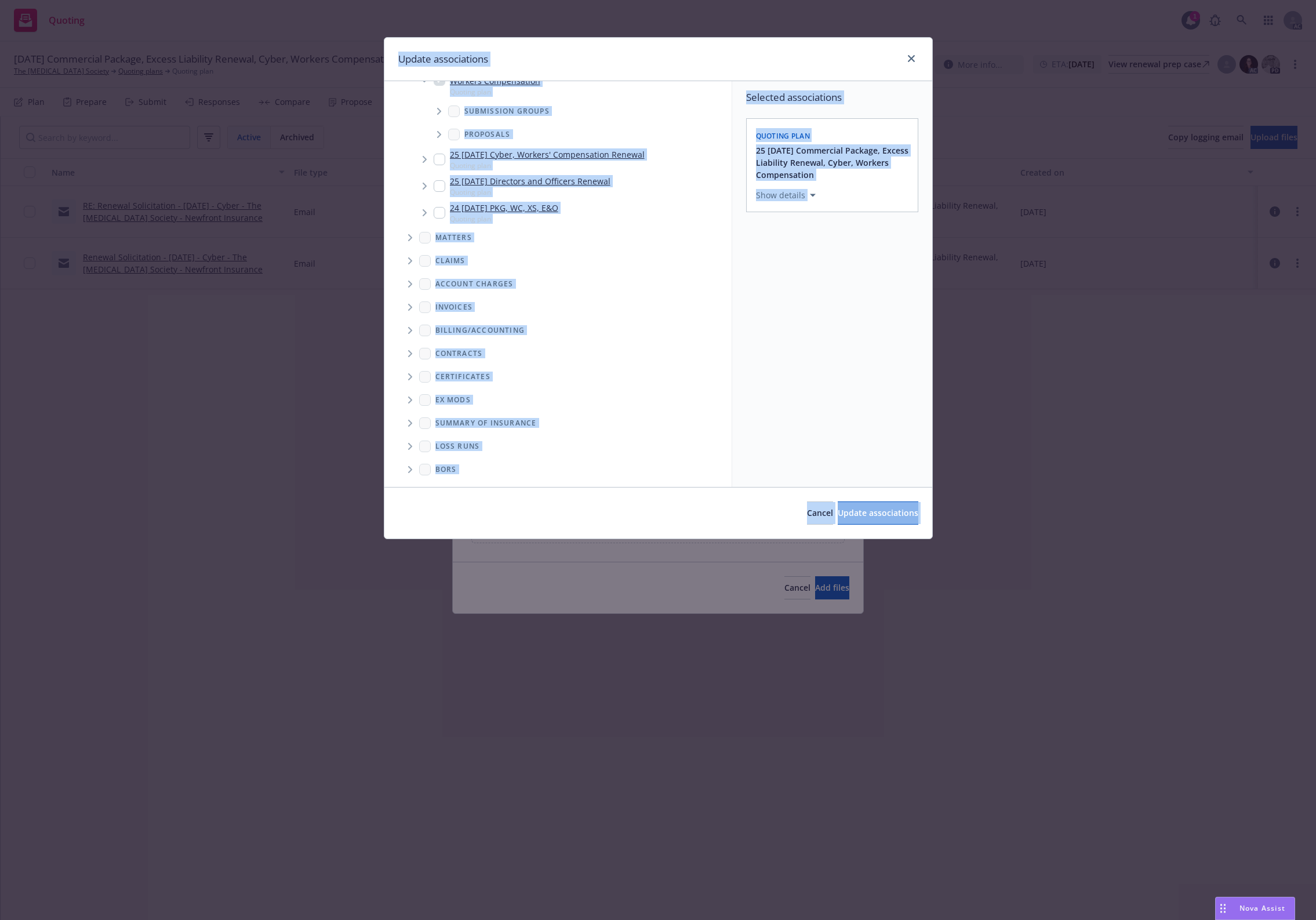
click at [413, 447] on span "Folder Tree Example" at bounding box center [410, 446] width 19 height 19
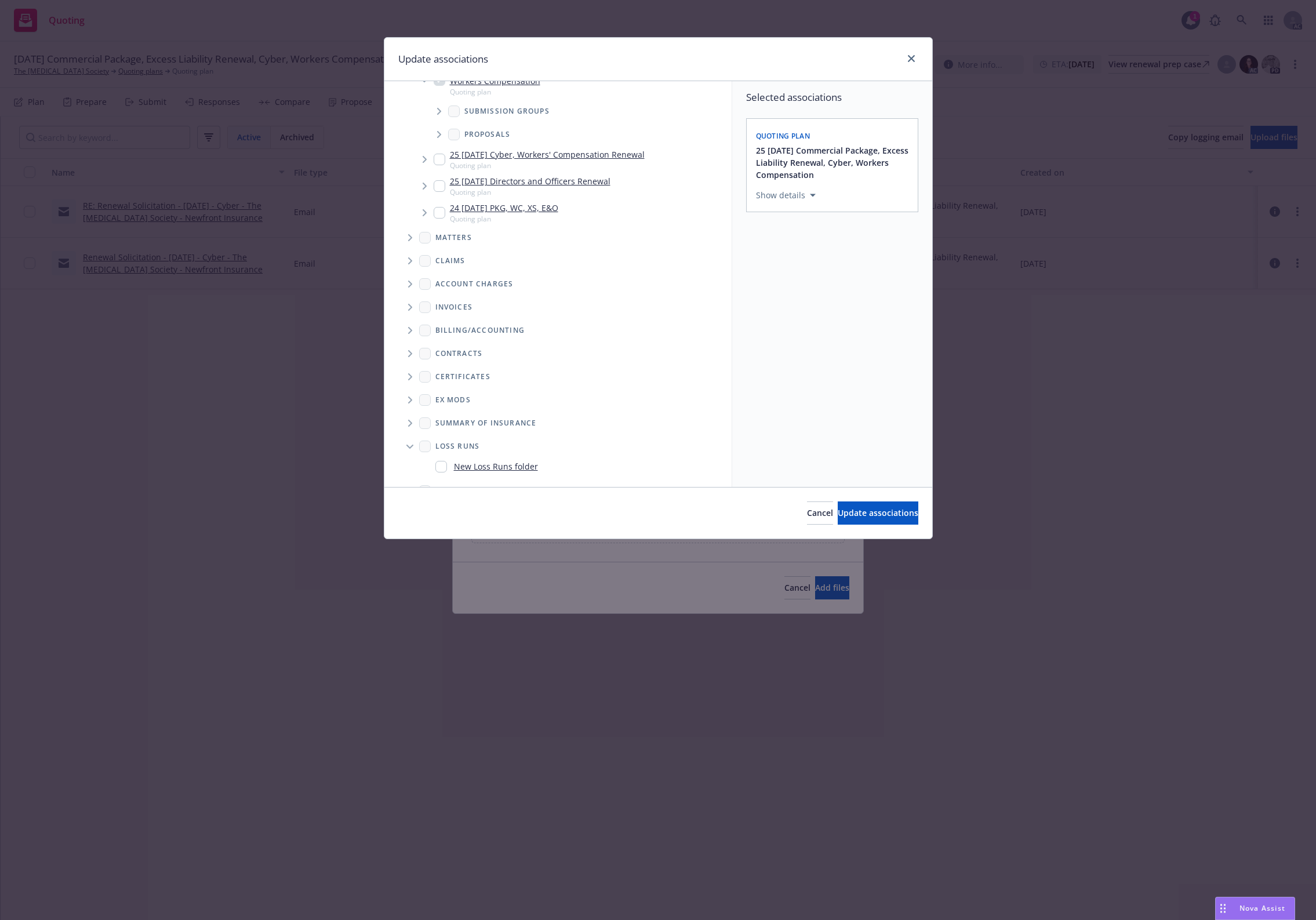
scroll to position [119, 0]
click at [444, 442] on input "Folder Tree Example" at bounding box center [441, 445] width 12 height 12
checkbox input "true"
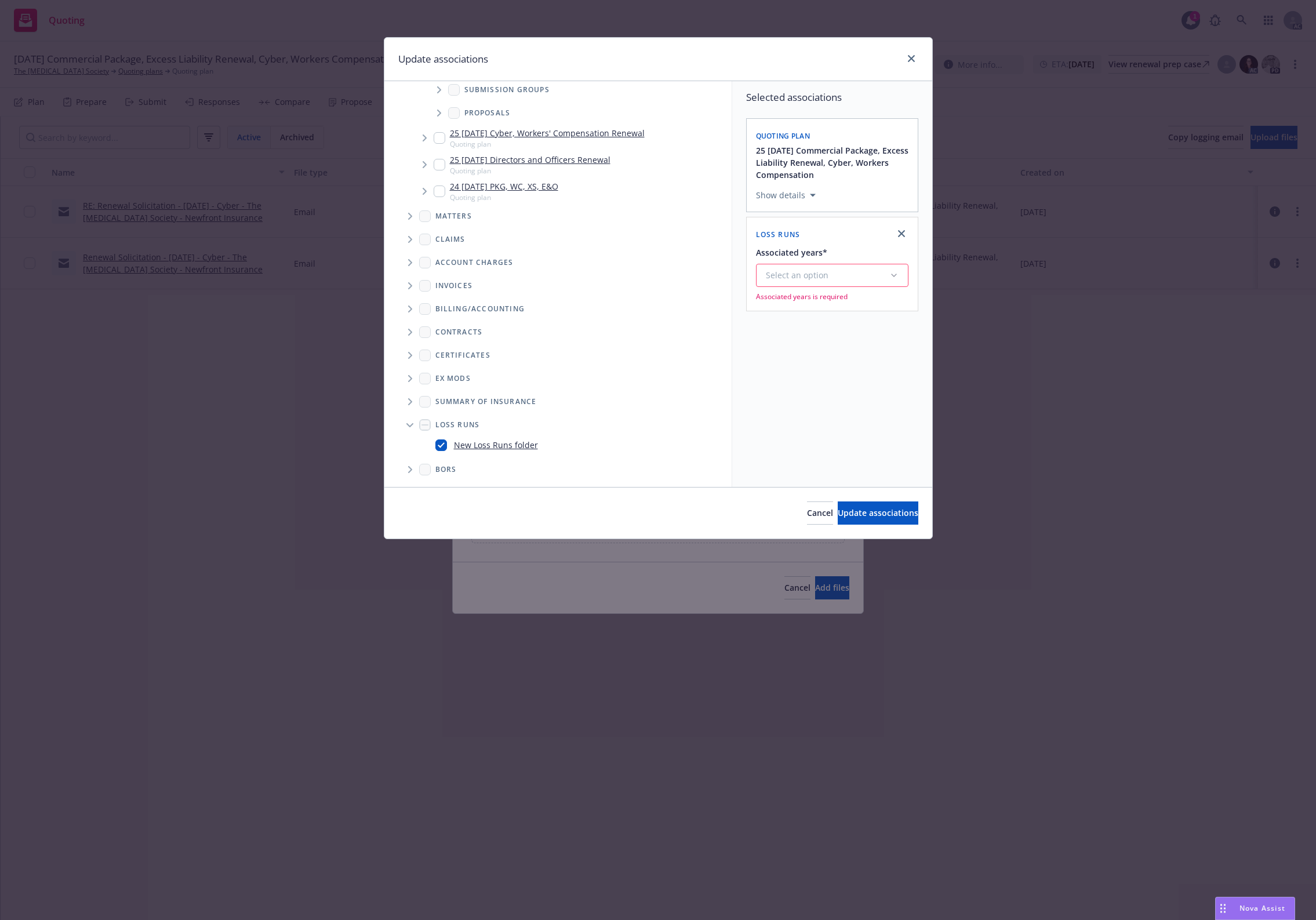
click at [835, 264] on button "Select an option" at bounding box center [832, 275] width 152 height 23
click at [821, 390] on div "2025" at bounding box center [863, 393] width 213 height 31
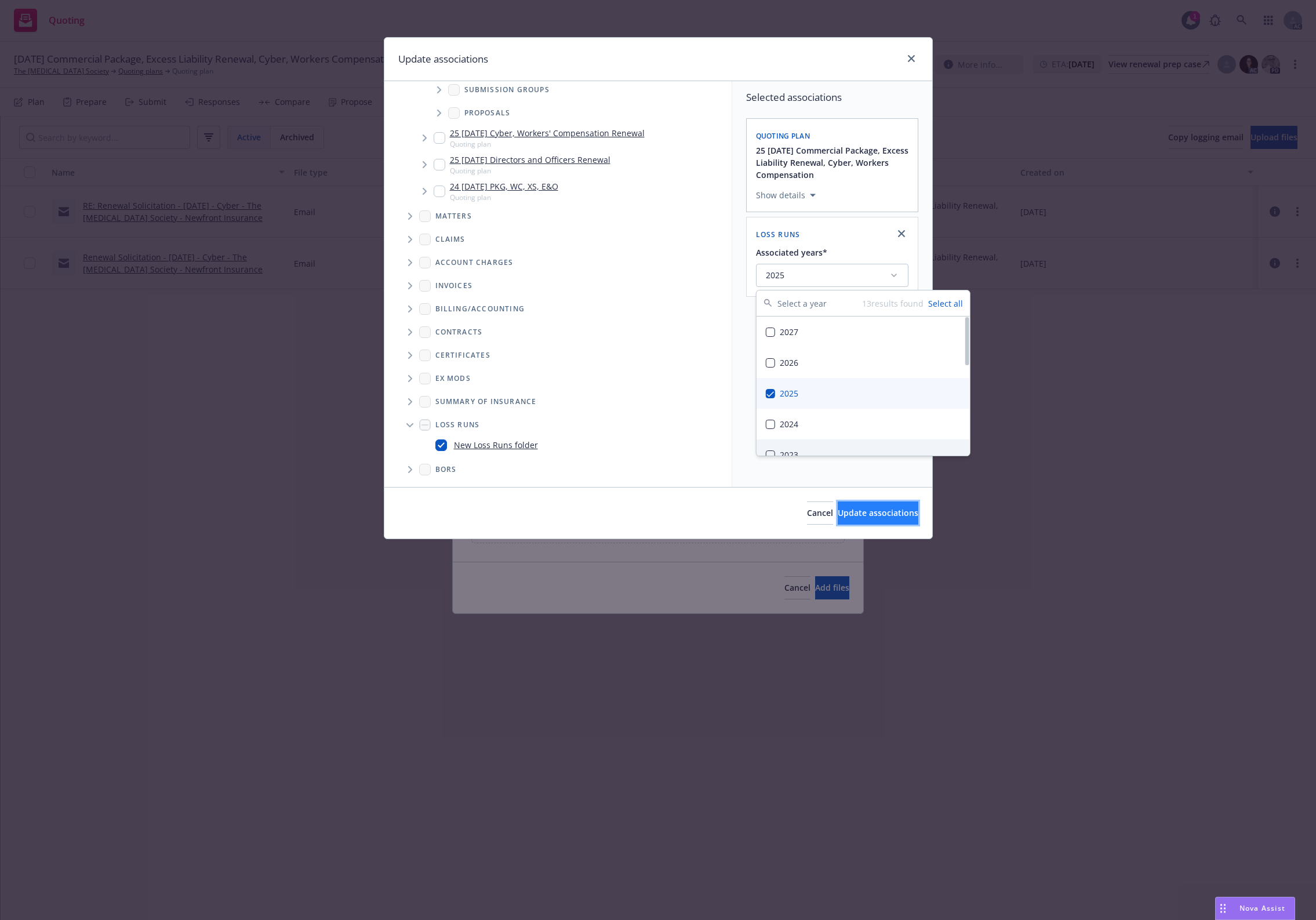
click at [838, 508] on span "Update associations" at bounding box center [878, 512] width 80 height 11
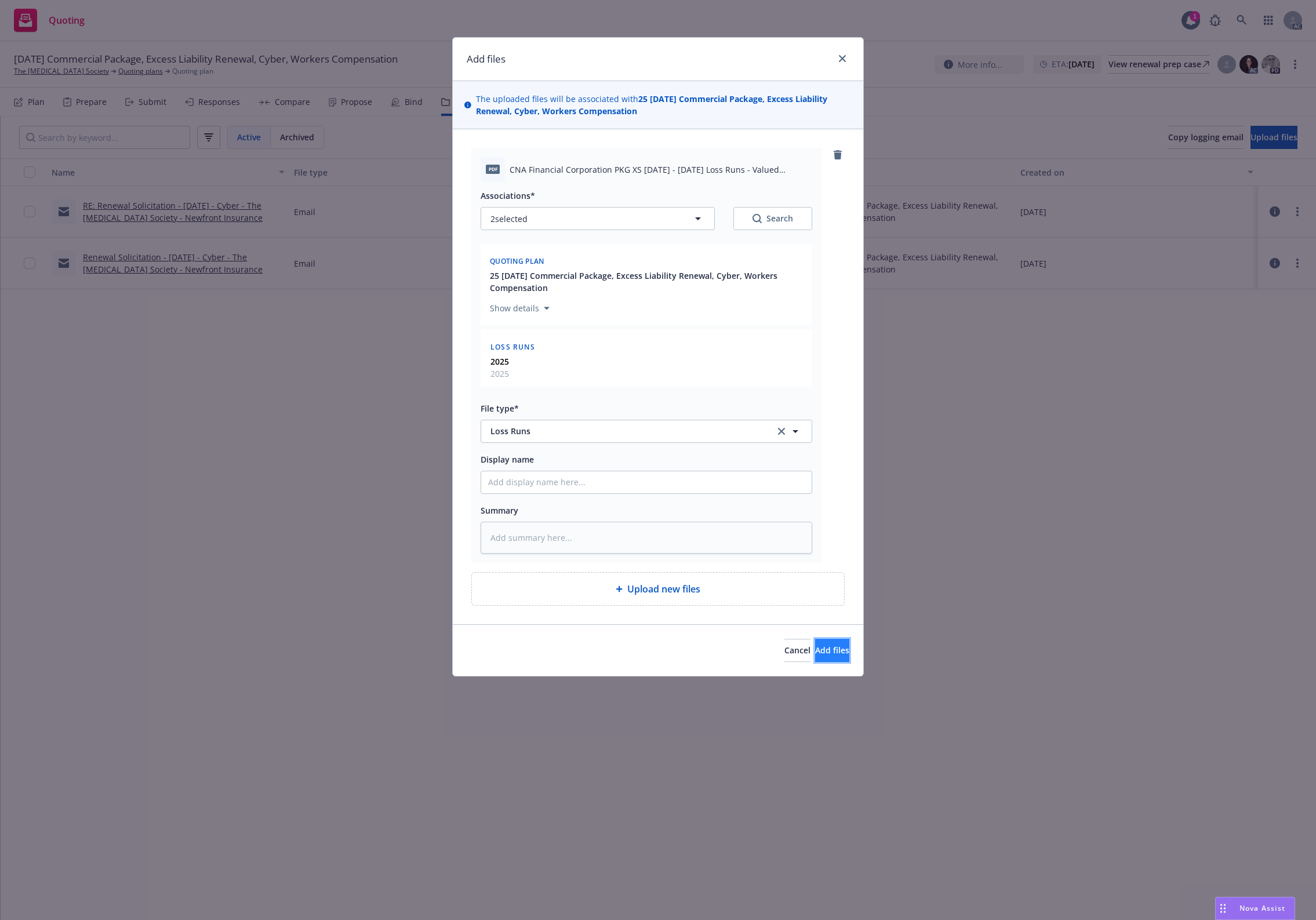
click at [815, 649] on span "Add files" at bounding box center [832, 650] width 34 height 11
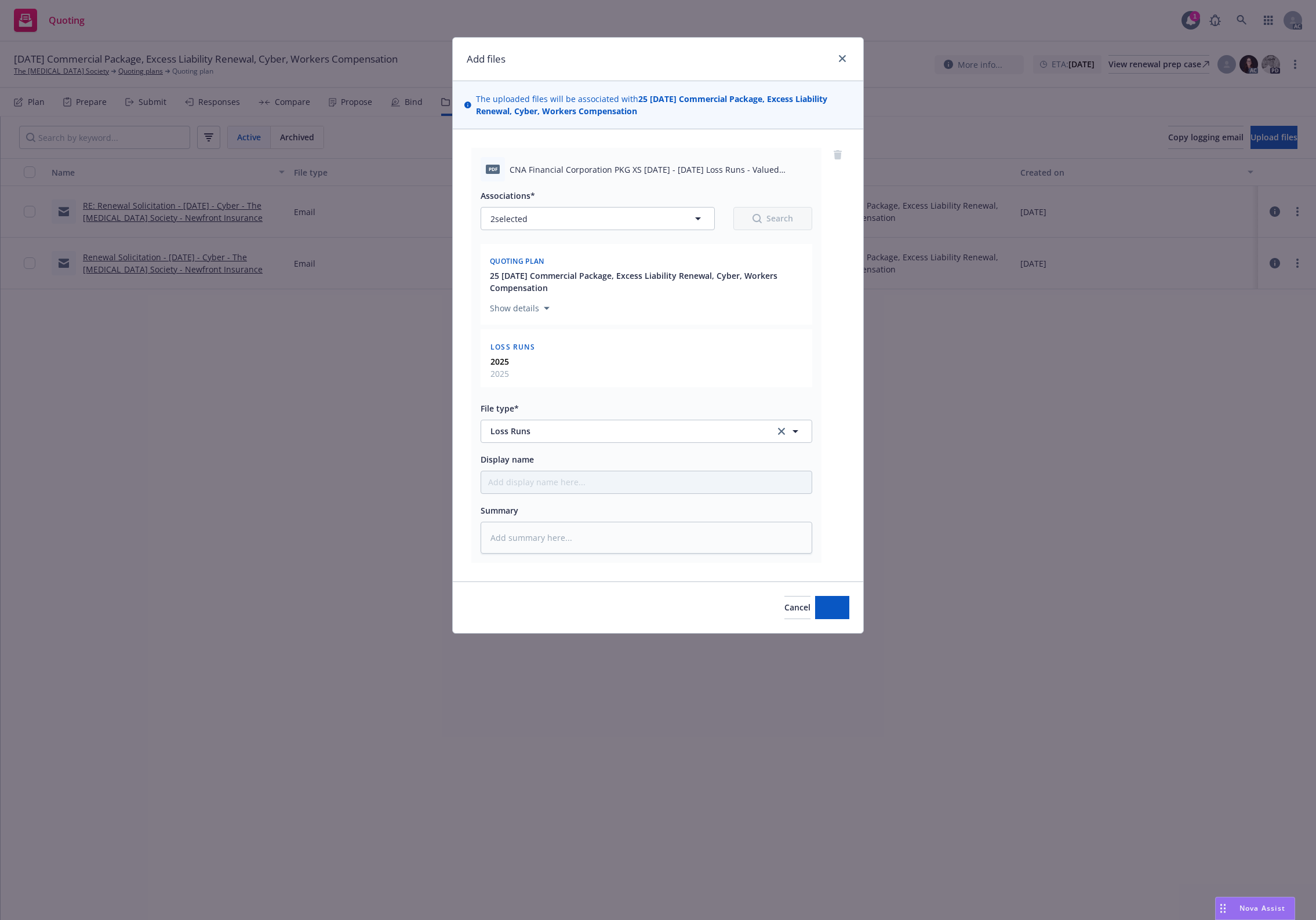
drag, startPoint x: 1131, startPoint y: 594, endPoint x: 1313, endPoint y: 532, distance: 192.3
click at [1158, 581] on div "Add files The uploaded files will be associated with 25 11/13/25 Commercial Pac…" at bounding box center [658, 460] width 1316 height 920
type textarea "x"
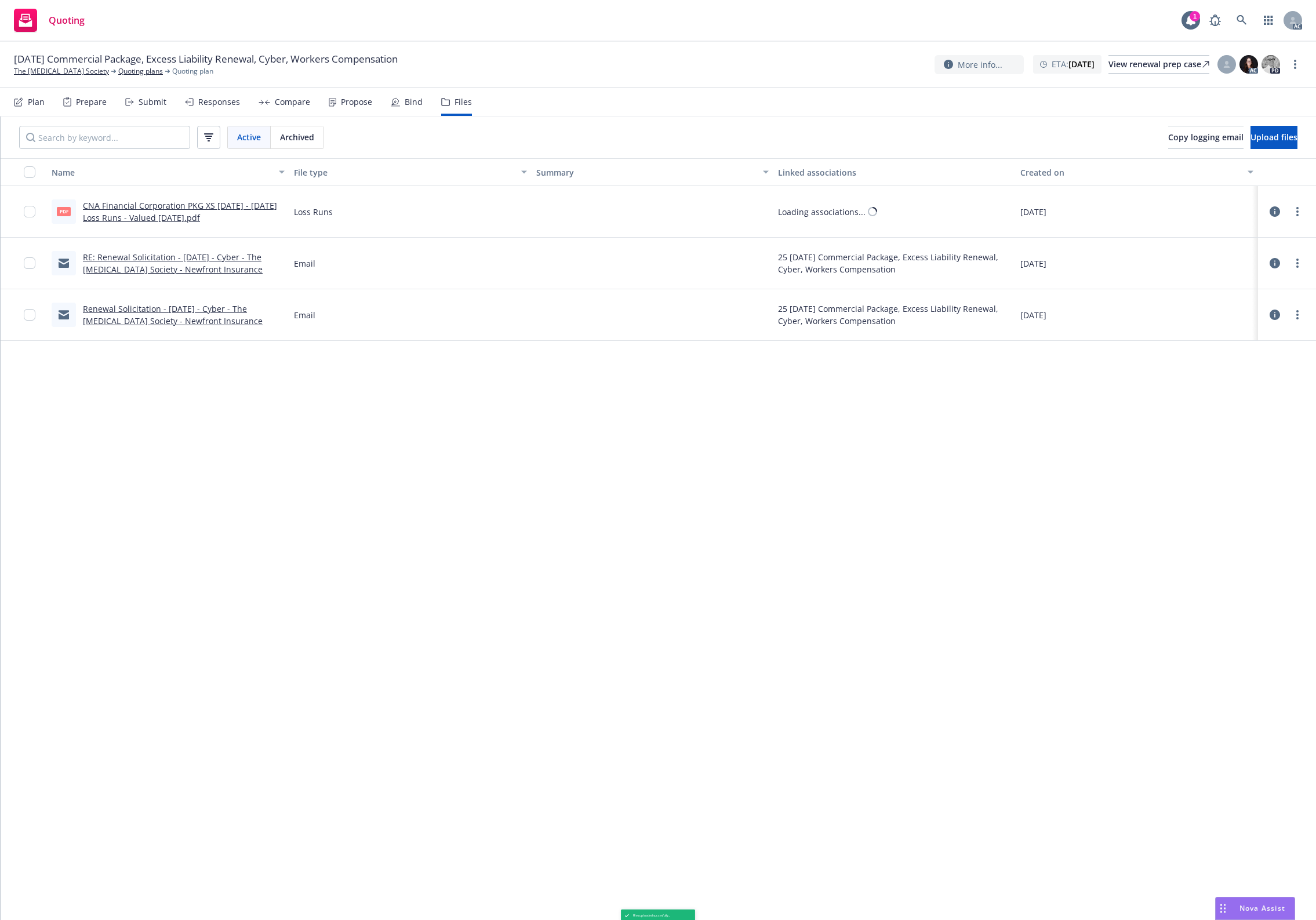
click at [1070, 528] on div "Name File type Summary Linked associations Created on pdf CNA Financial Corpora…" at bounding box center [658, 539] width 1315 height 762
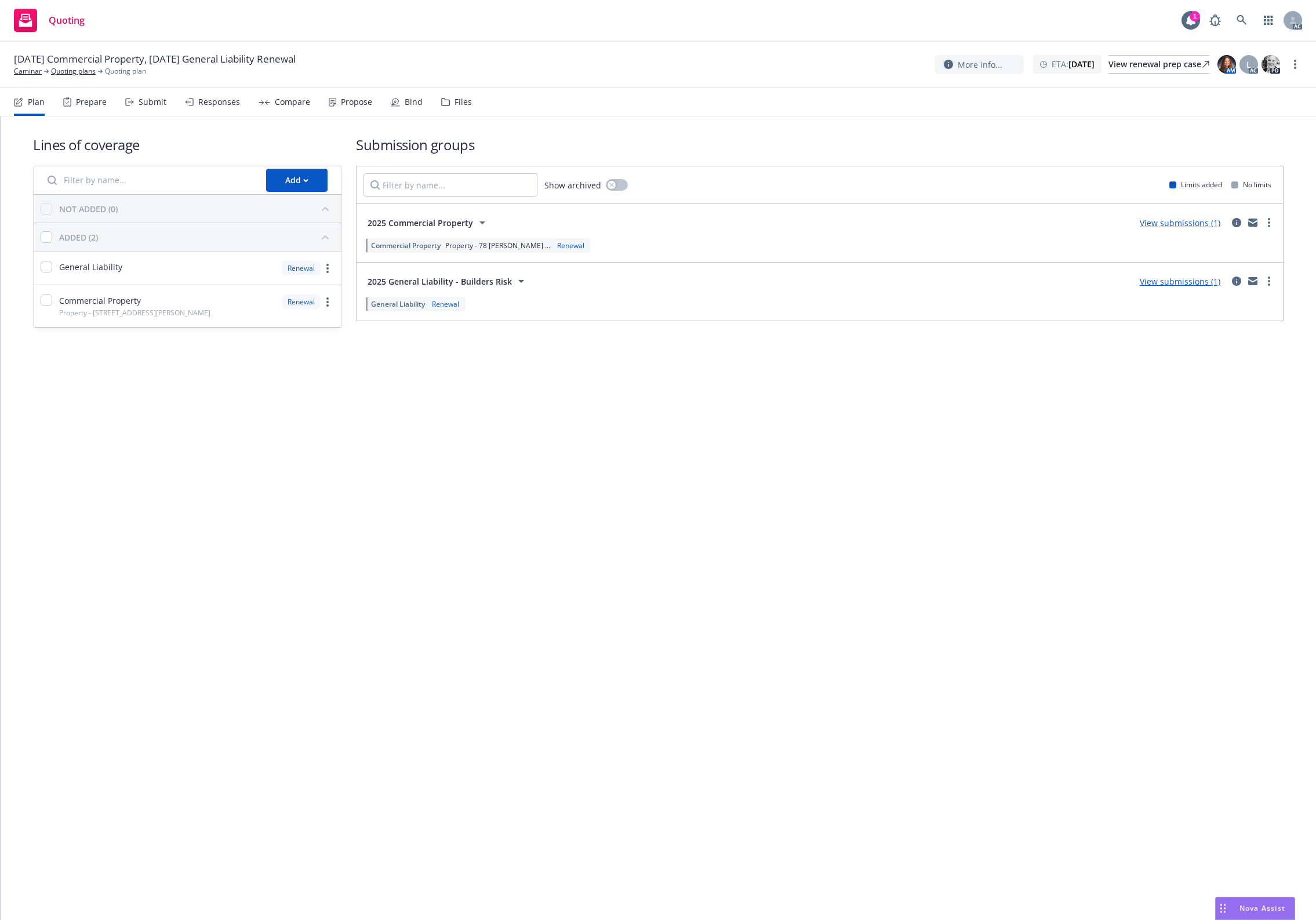
click at [445, 102] on icon at bounding box center [446, 102] width 8 height 7
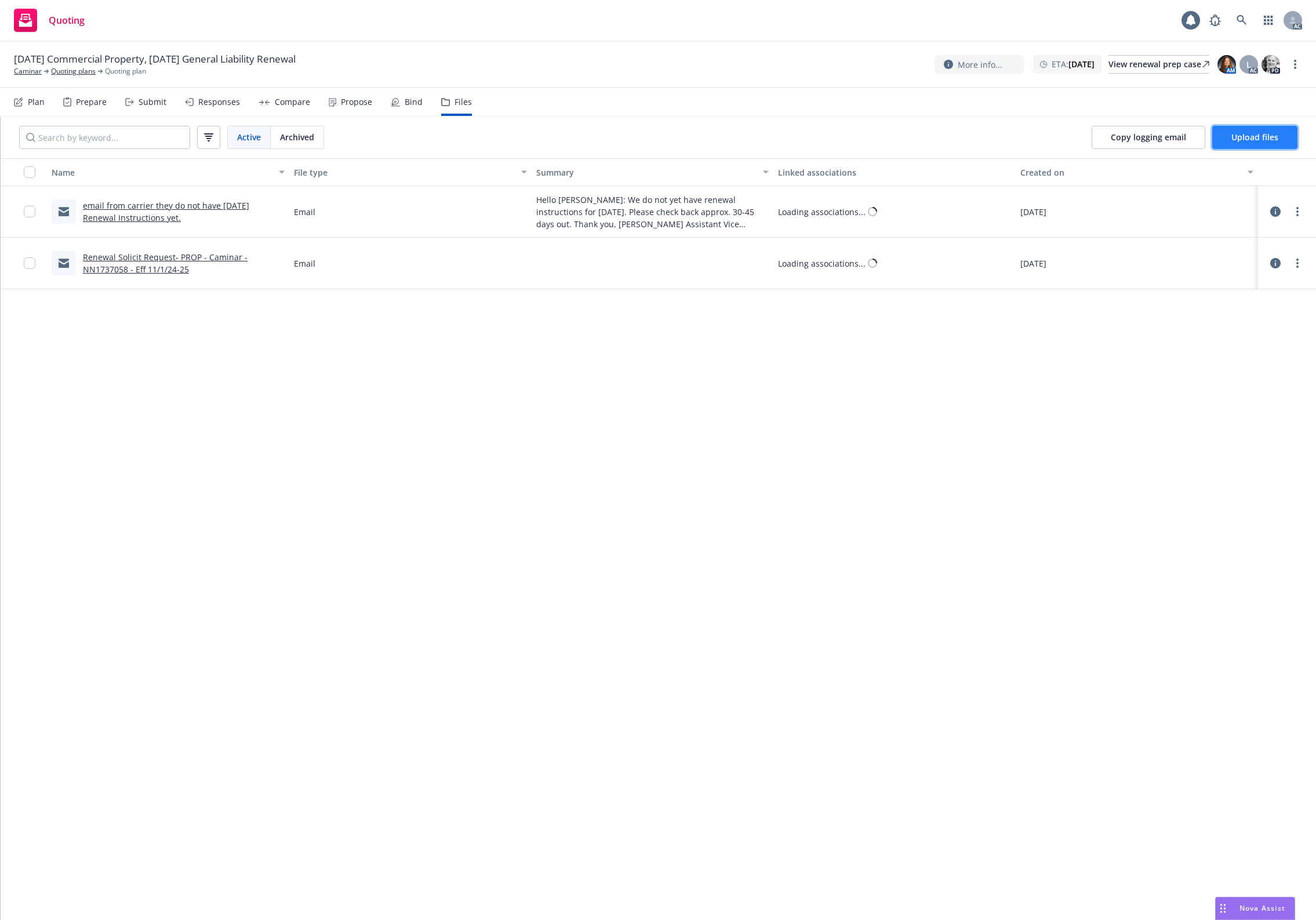
click at [1248, 147] on button "Upload files" at bounding box center [1254, 138] width 86 height 23
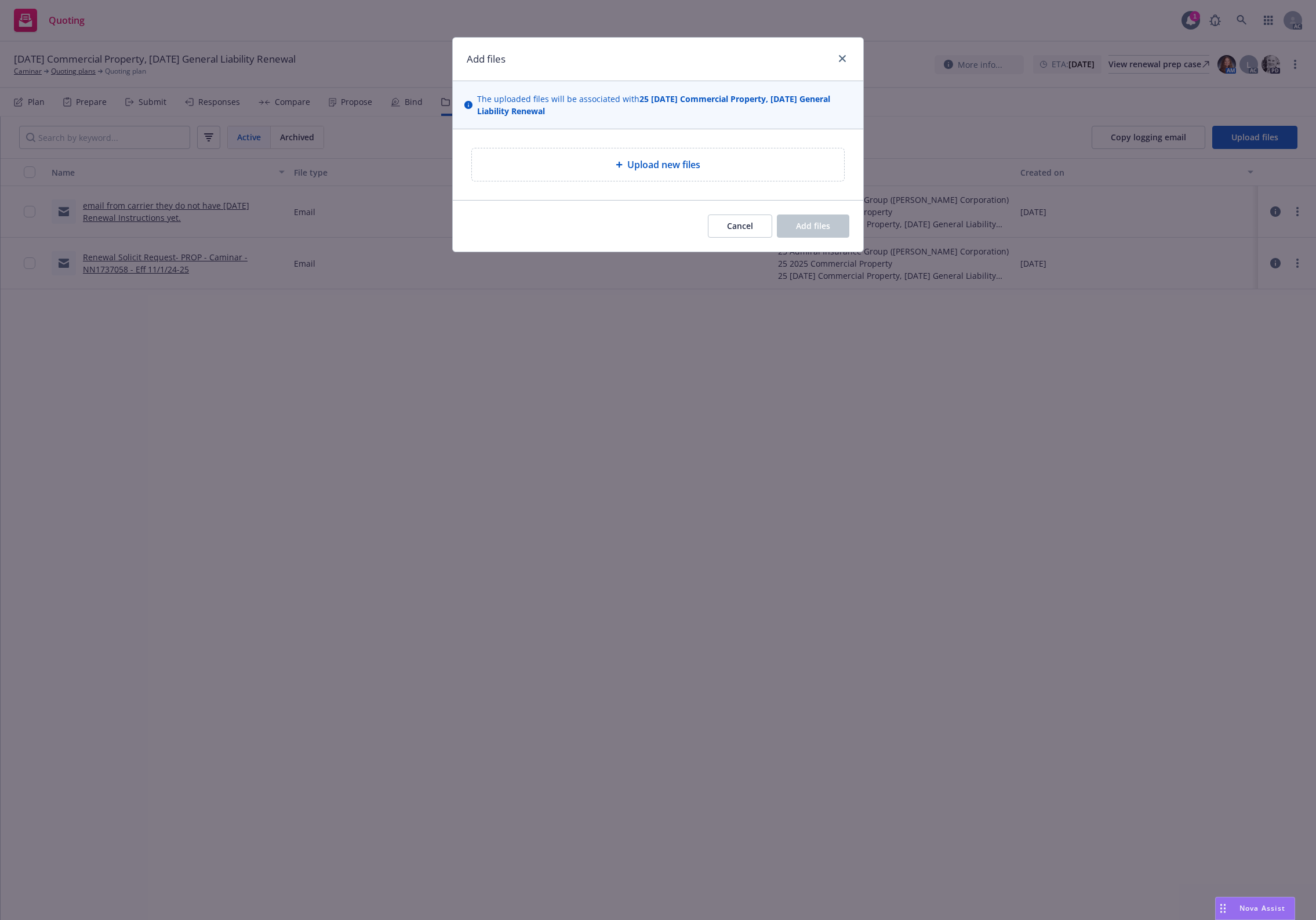
click at [717, 164] on div "Upload new files" at bounding box center [658, 165] width 354 height 14
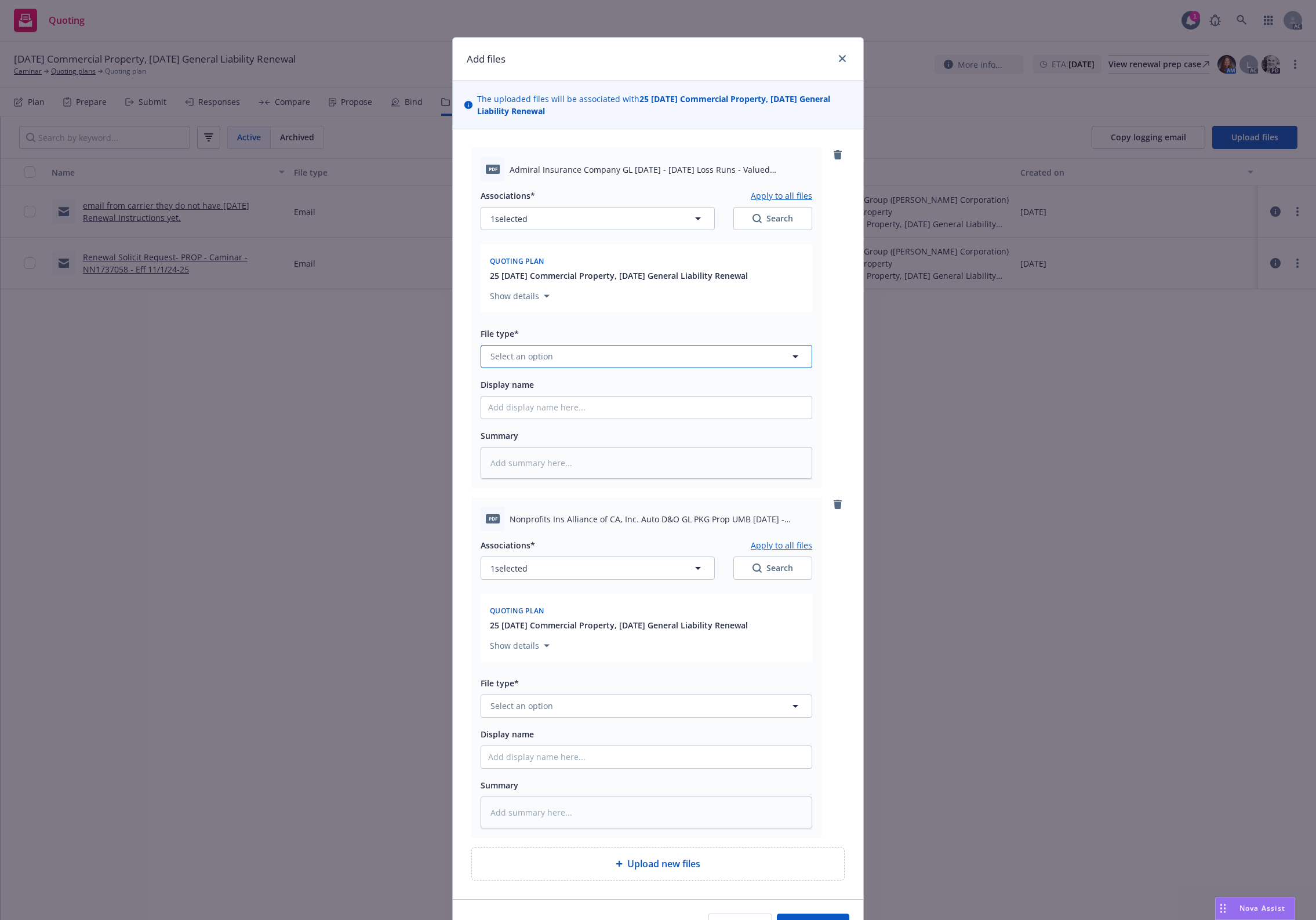
click at [602, 348] on button "Select an option" at bounding box center [646, 356] width 332 height 23
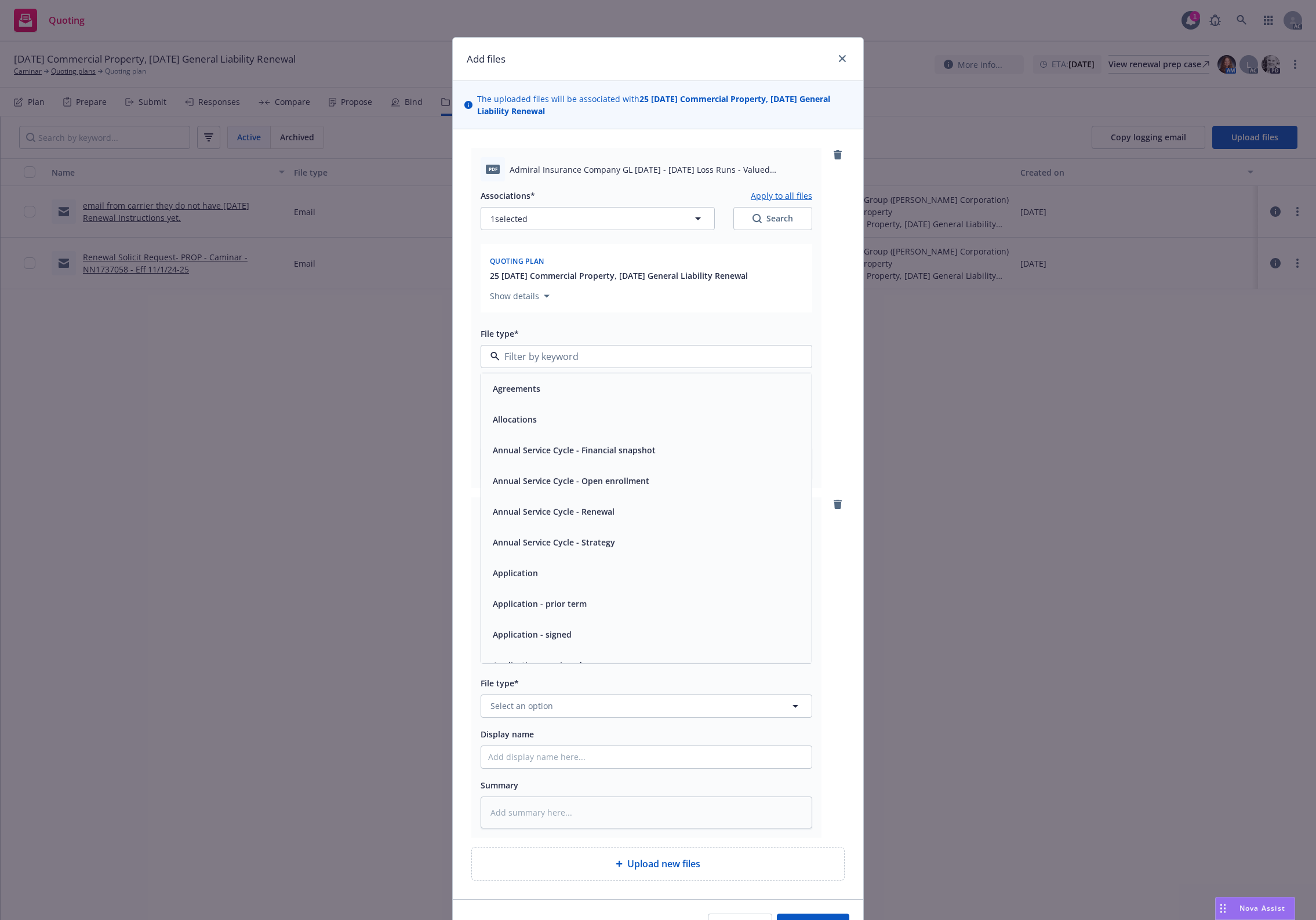
type input "`"
type textarea "x"
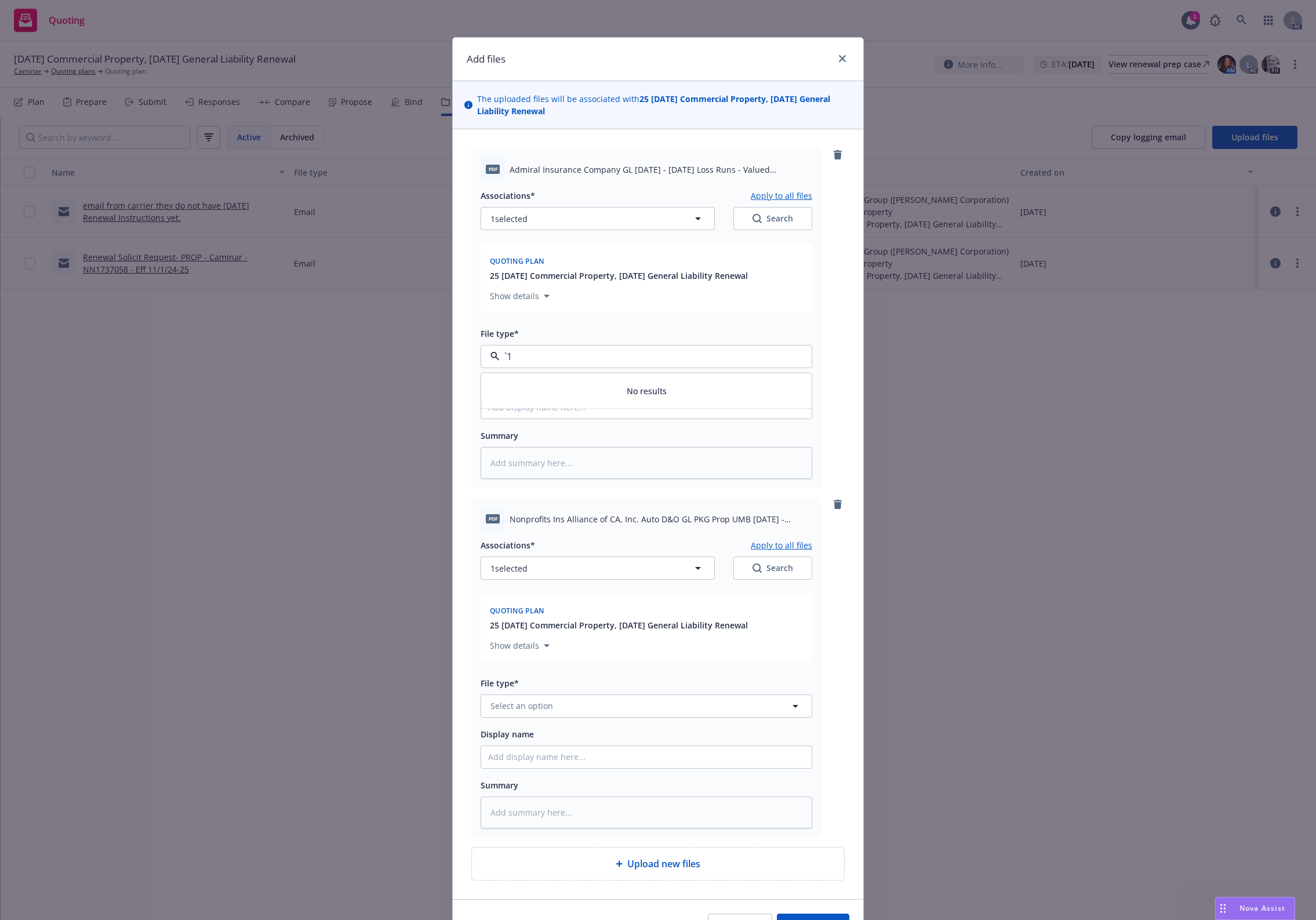
paste input "Loss Runs"
type input "Loss Runs"
click at [539, 386] on div "Loss Runs" at bounding box center [646, 388] width 316 height 17
type textarea "x"
click at [526, 710] on span "Select an option" at bounding box center [521, 705] width 62 height 12
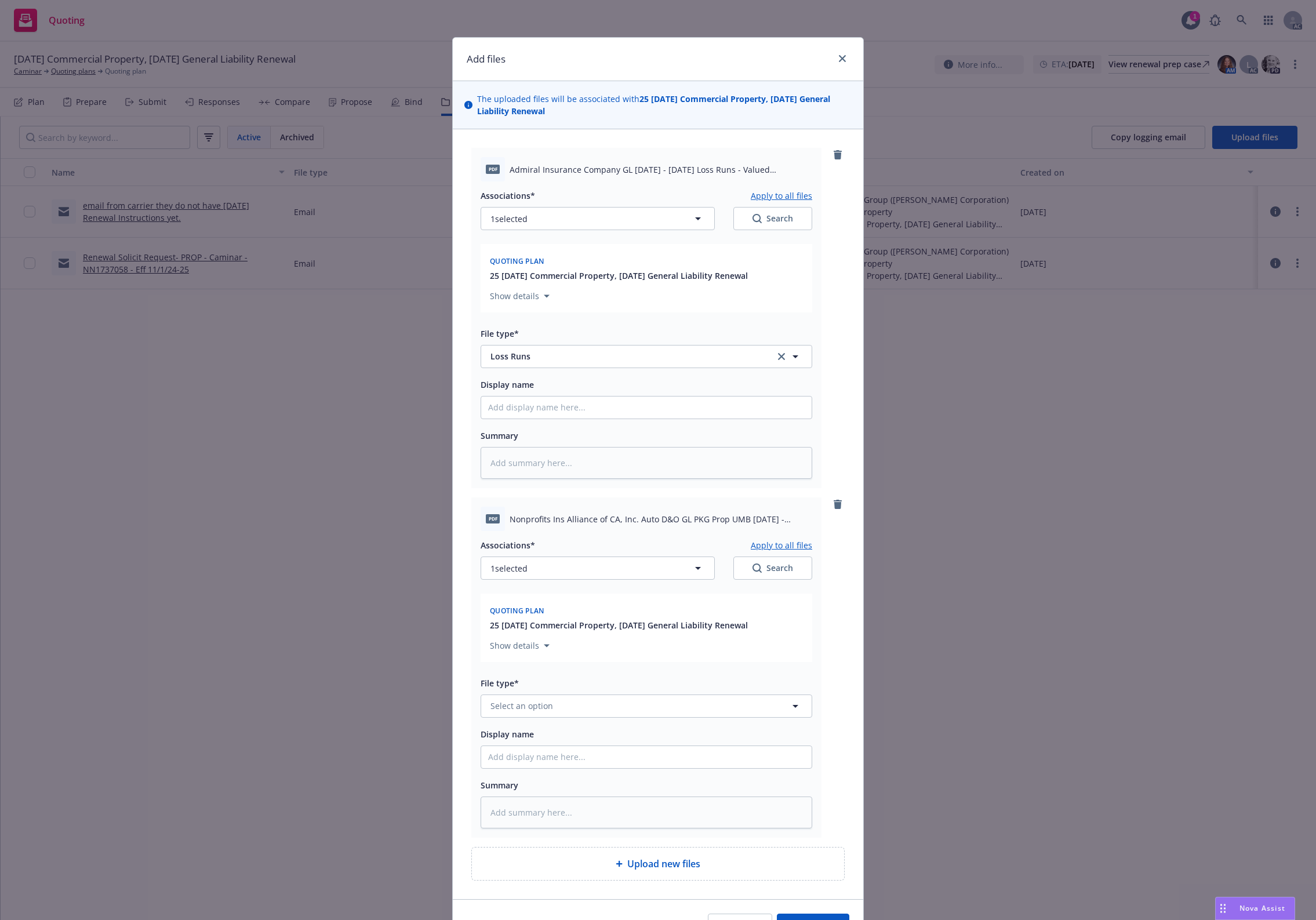
paste input "Loss Runs"
type input "Loss Runs"
click at [506, 581] on span "Loss Runs" at bounding box center [512, 581] width 40 height 12
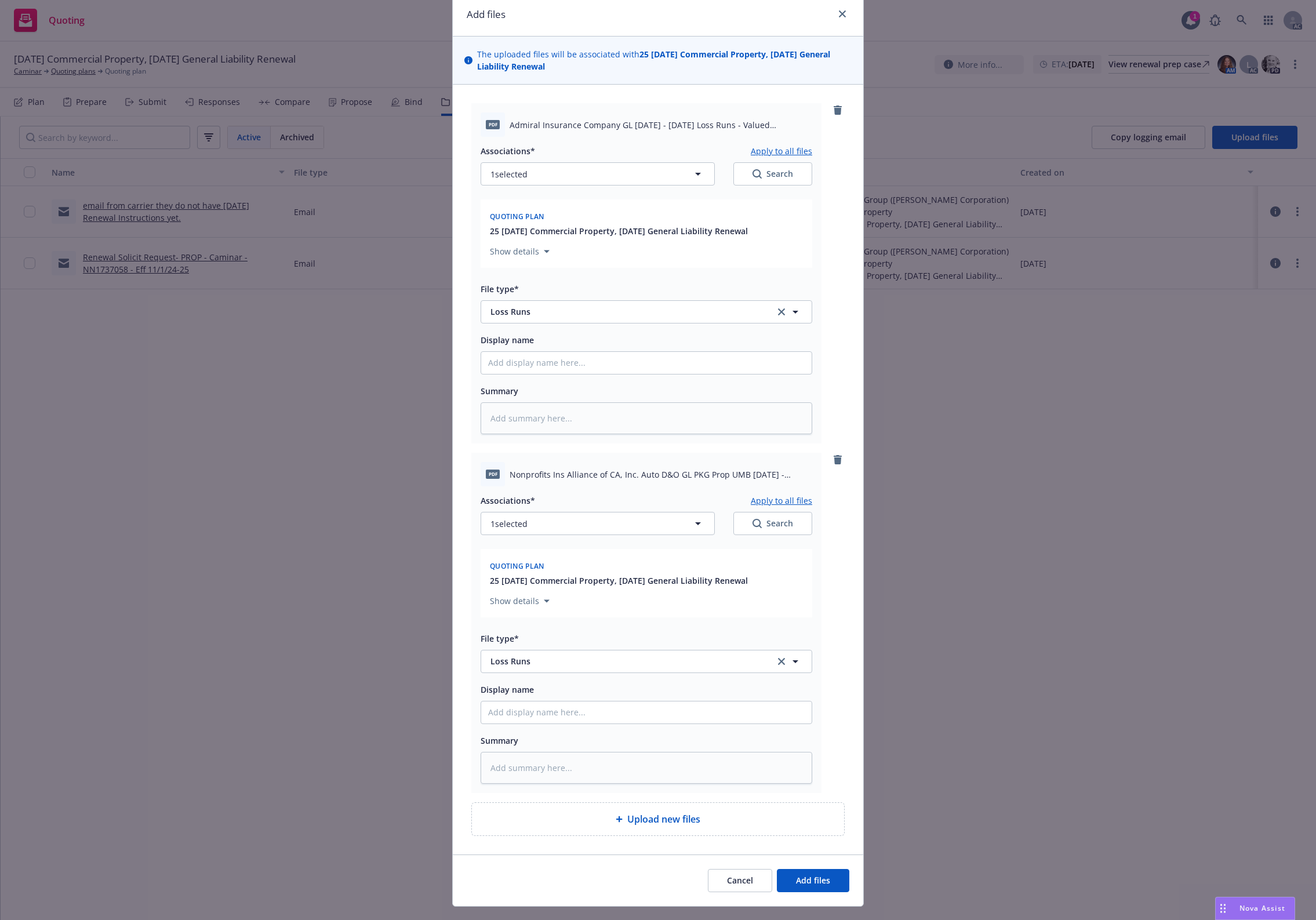
scroll to position [69, 0]
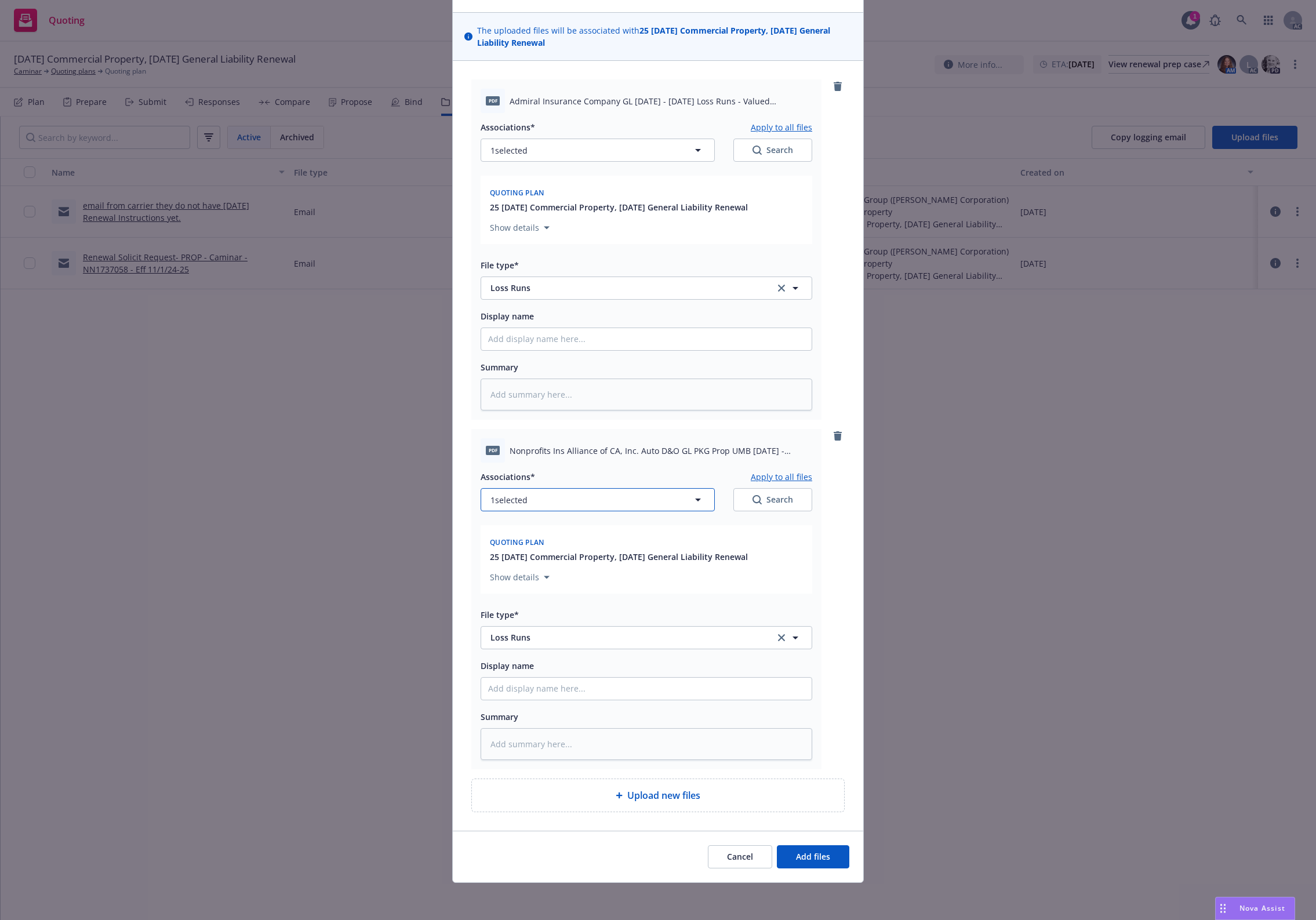
click at [633, 502] on button "1 selected" at bounding box center [597, 500] width 234 height 23
type textarea "x"
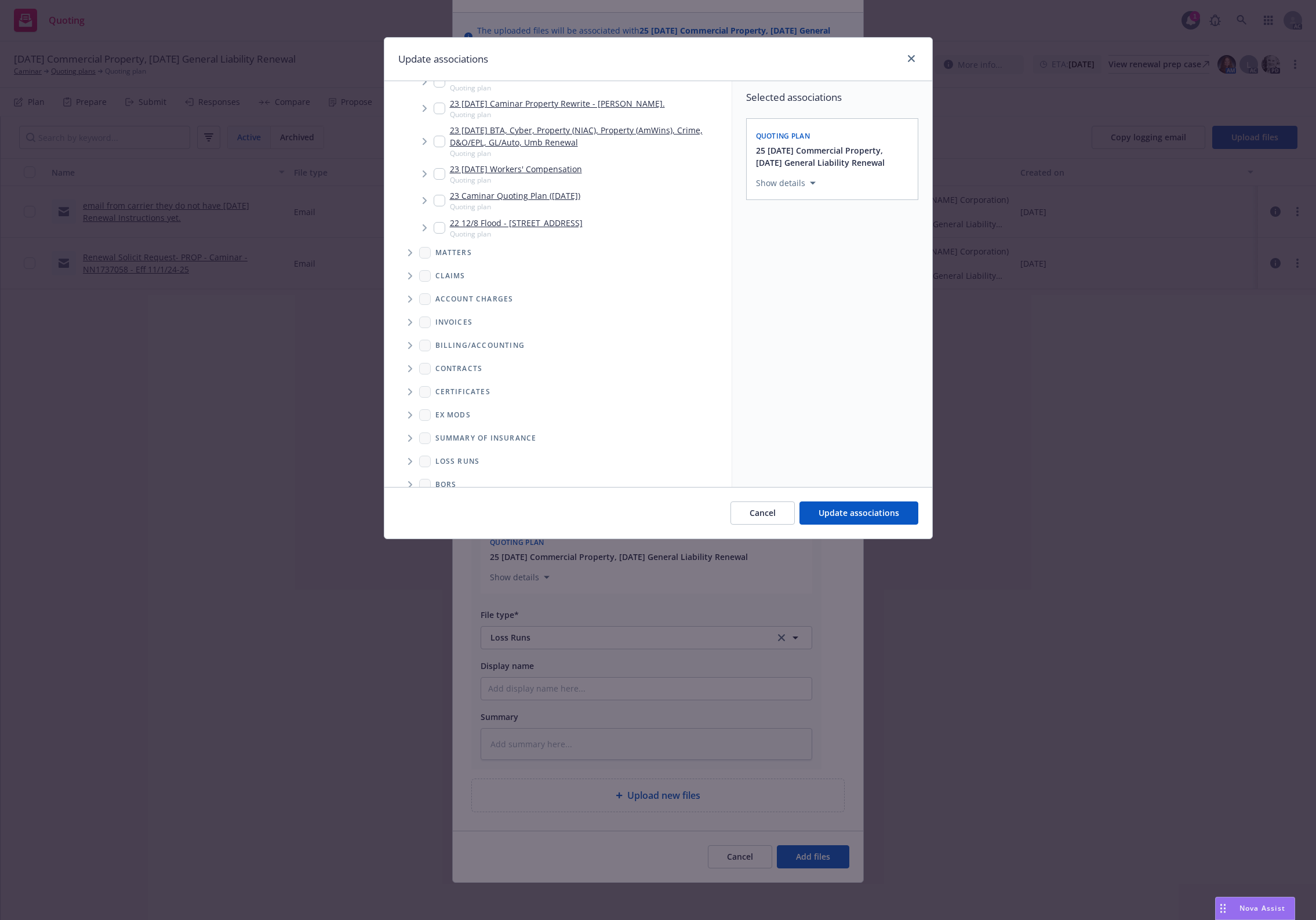
scroll to position [467, 0]
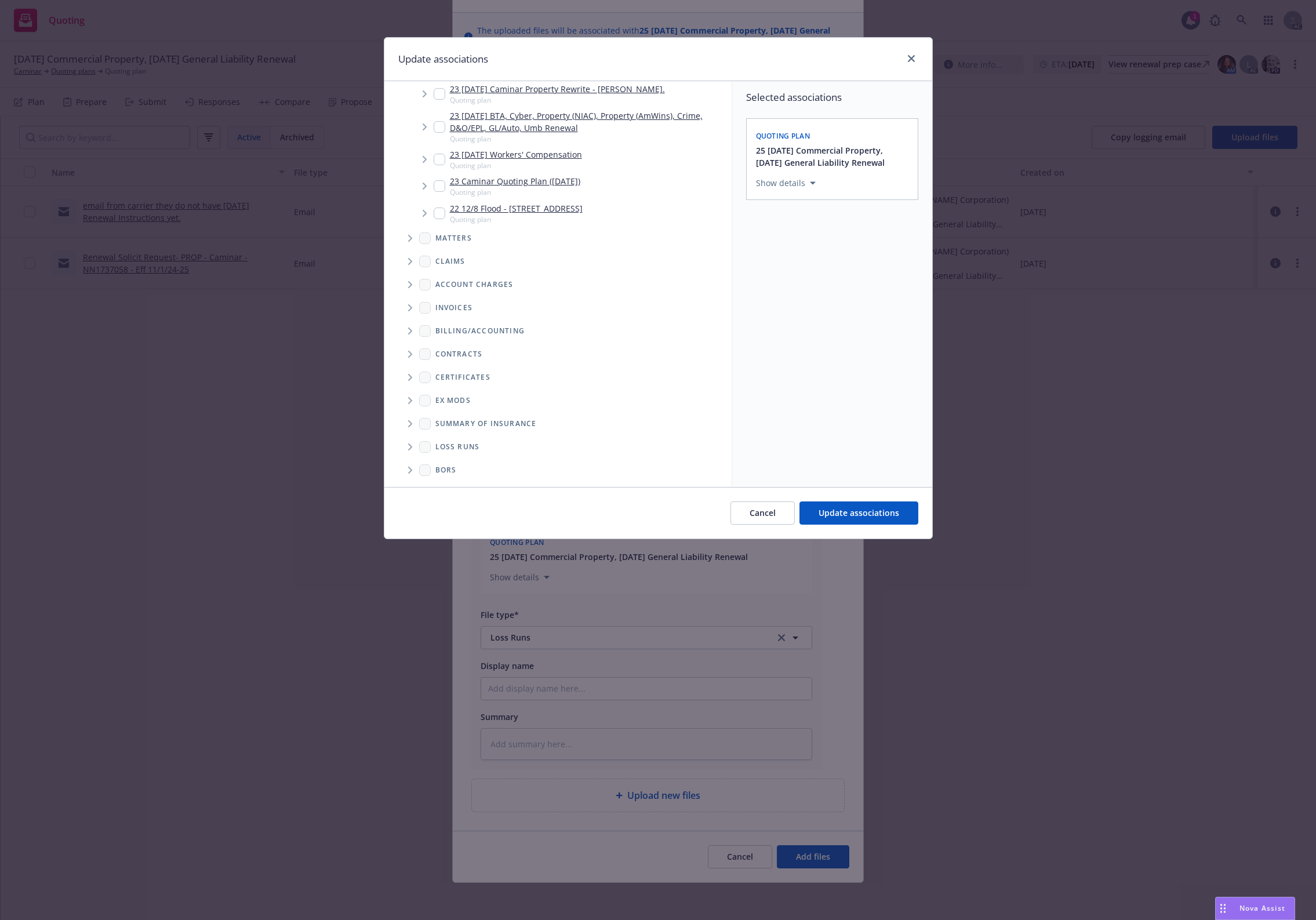
click at [412, 445] on icon "Folder Tree Example" at bounding box center [410, 447] width 5 height 7
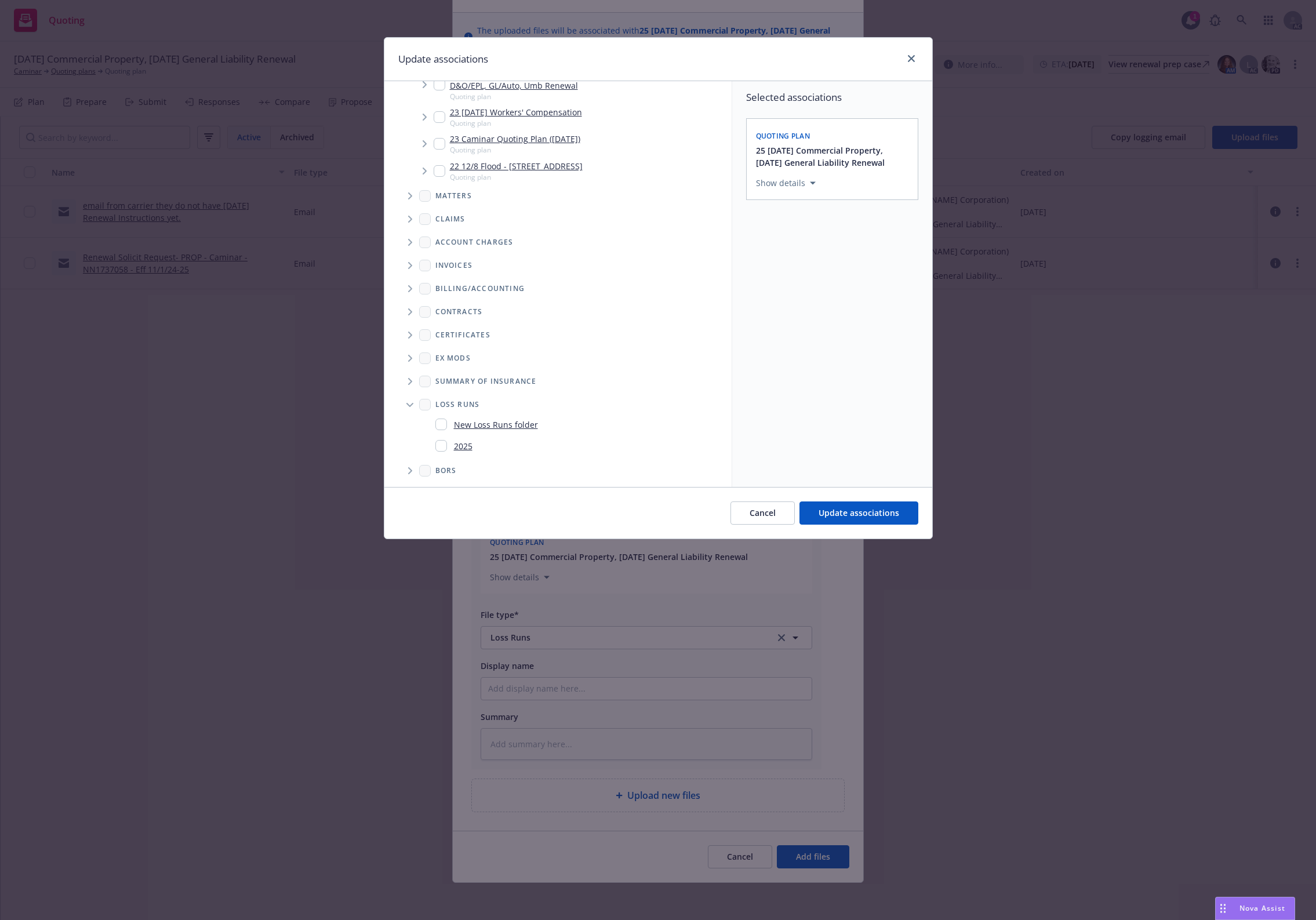
click at [433, 449] on span "2025" at bounding box center [451, 446] width 42 height 17
click at [444, 447] on input "Folder Tree Example" at bounding box center [441, 446] width 12 height 12
click at [445, 445] on input "Folder Tree Example" at bounding box center [441, 446] width 12 height 12
checkbox input "true"
click at [847, 510] on span "Update associations" at bounding box center [858, 512] width 80 height 11
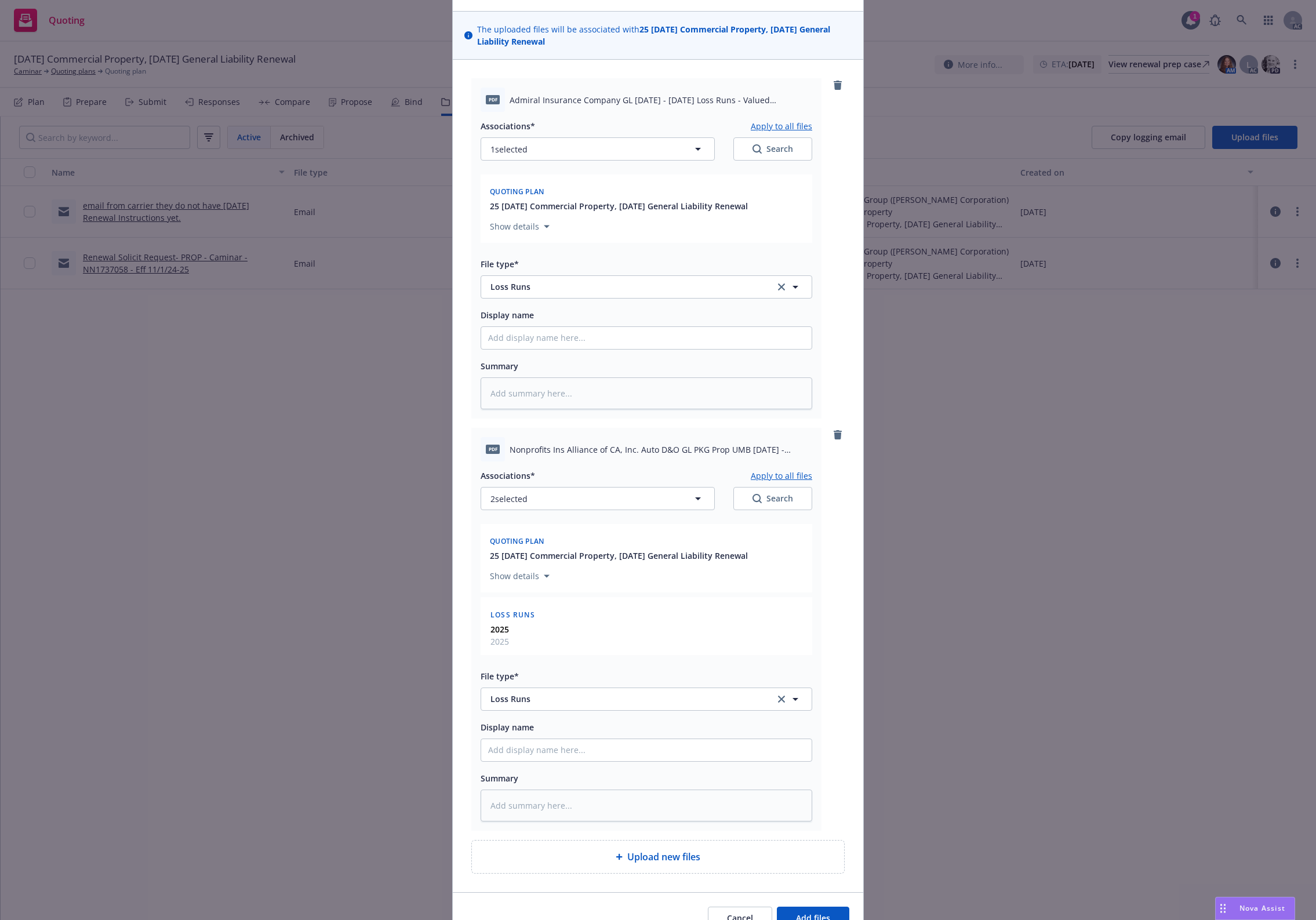
click at [778, 480] on button "Apply to all files" at bounding box center [782, 476] width 62 height 14
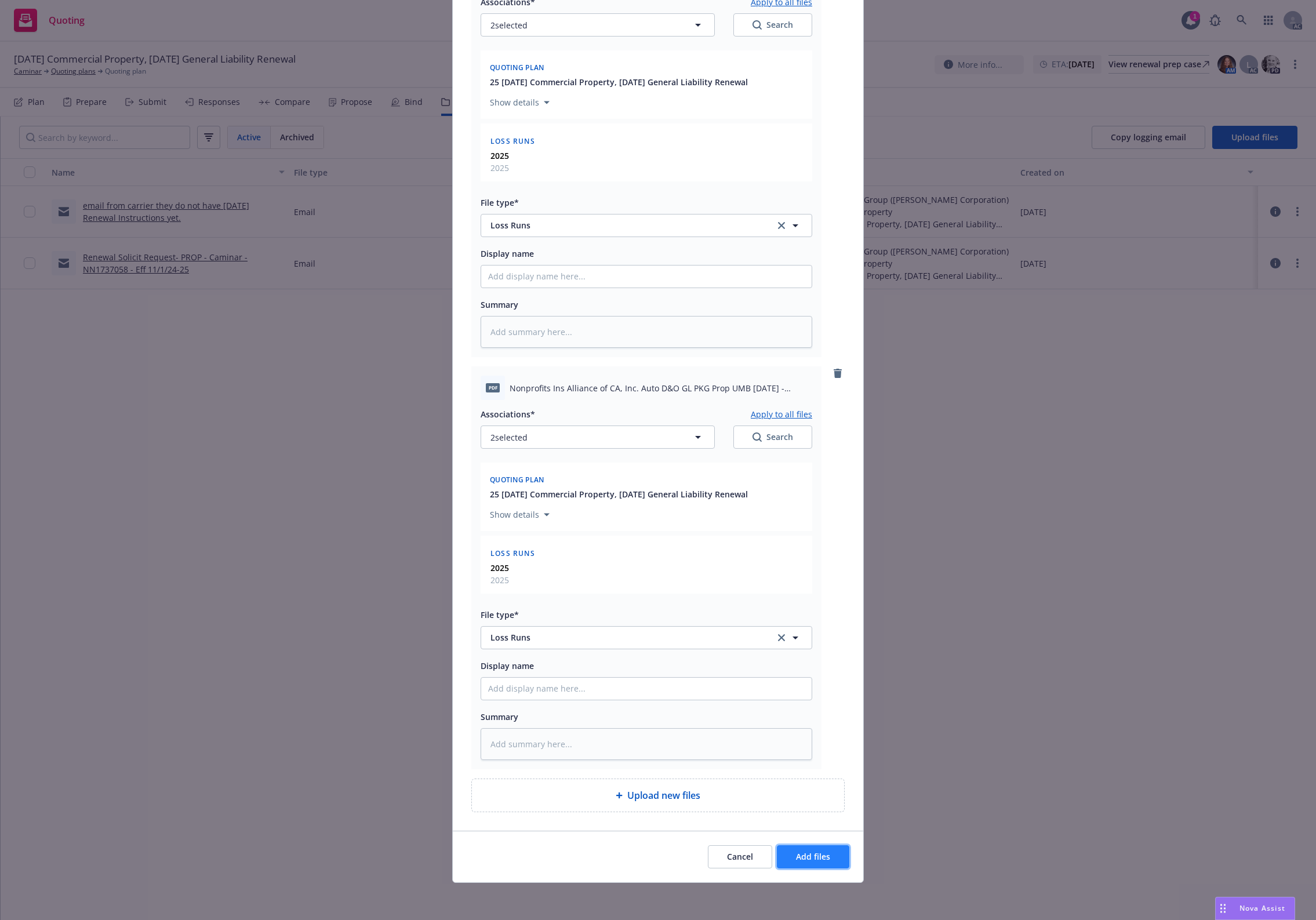
click at [782, 852] on button "Add files" at bounding box center [813, 857] width 73 height 23
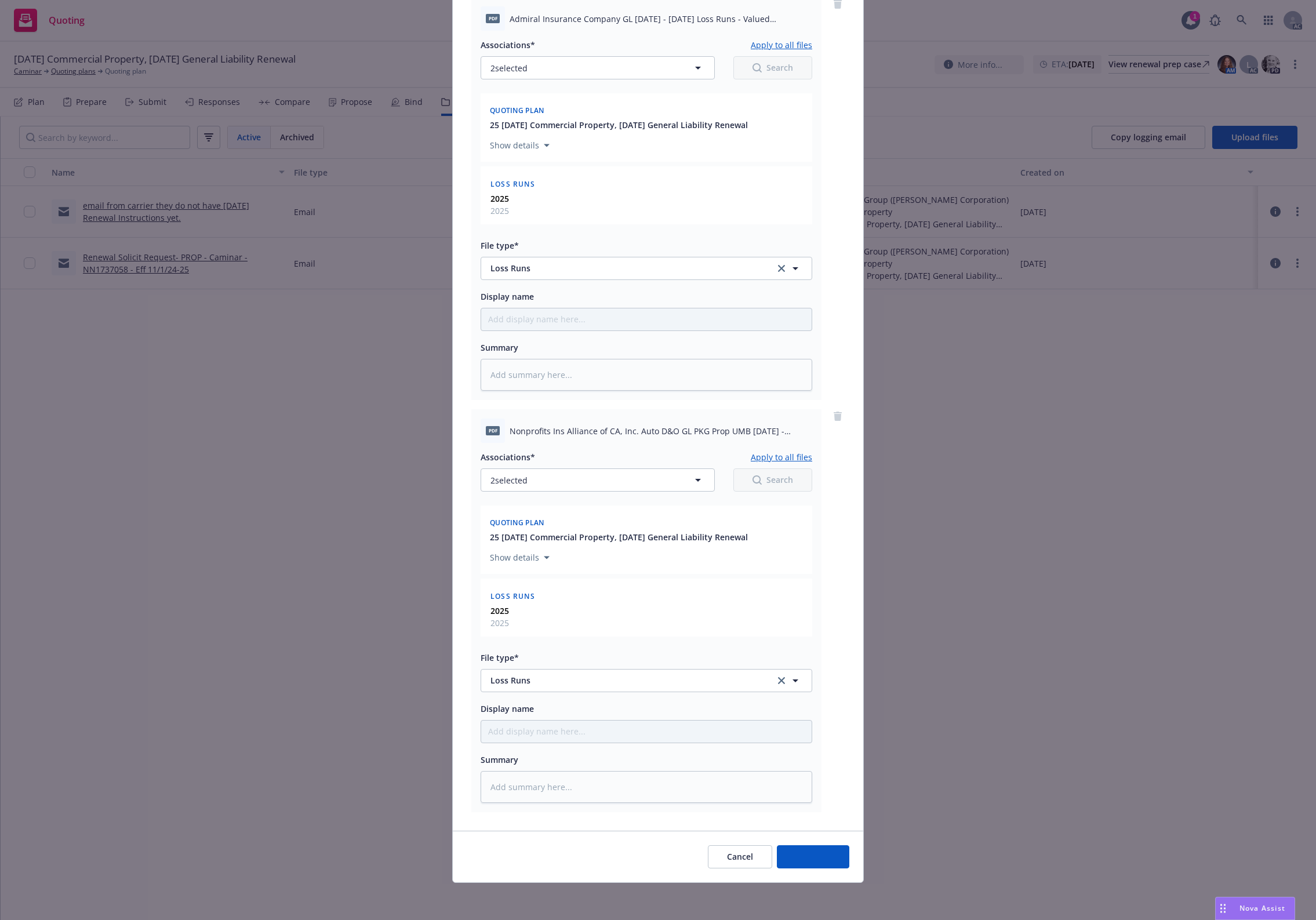
scroll to position [152, 0]
type textarea "x"
